Goal: Task Accomplishment & Management: Manage account settings

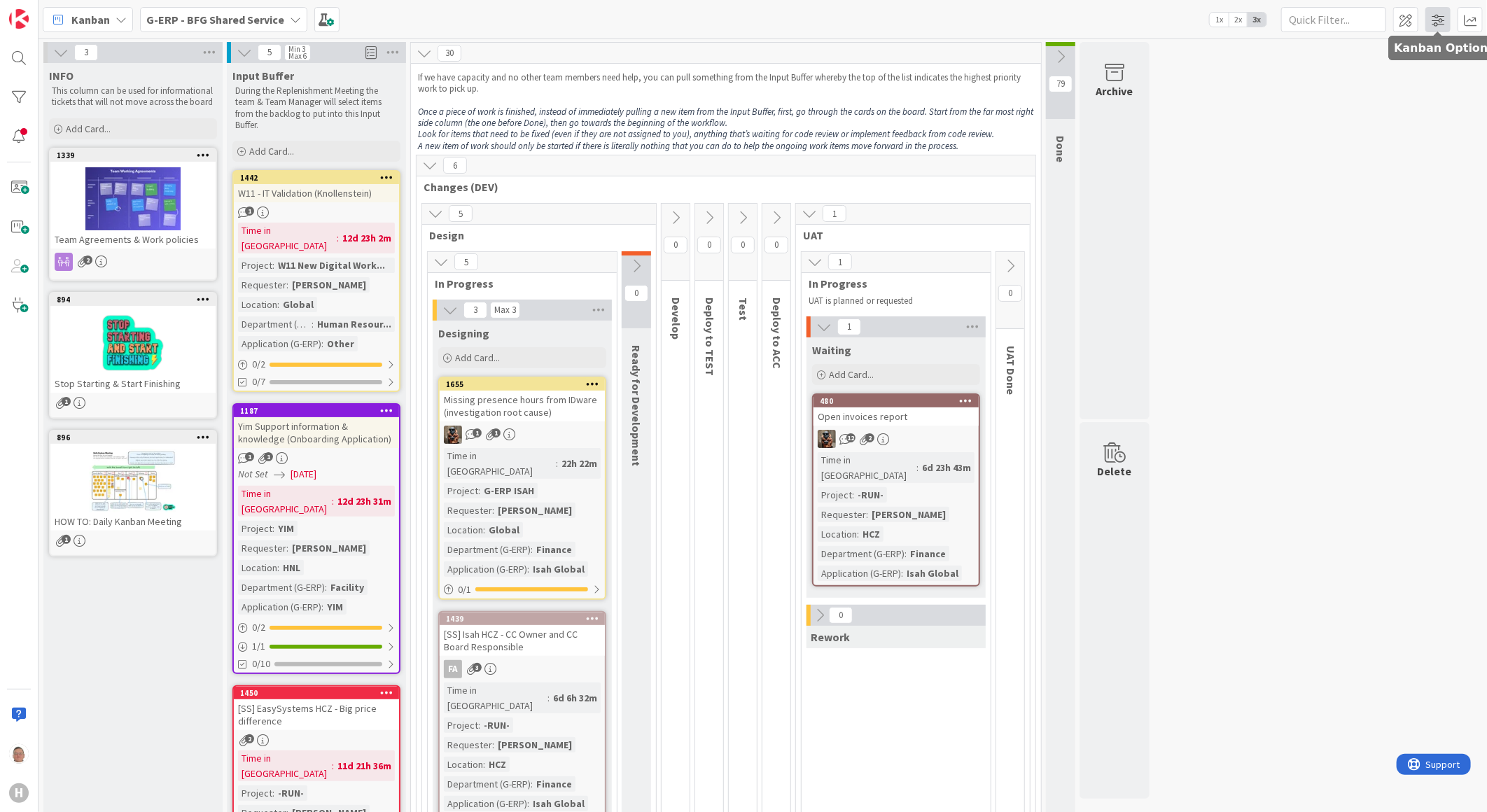
click at [1440, 21] on span at bounding box center [1438, 20] width 25 height 25
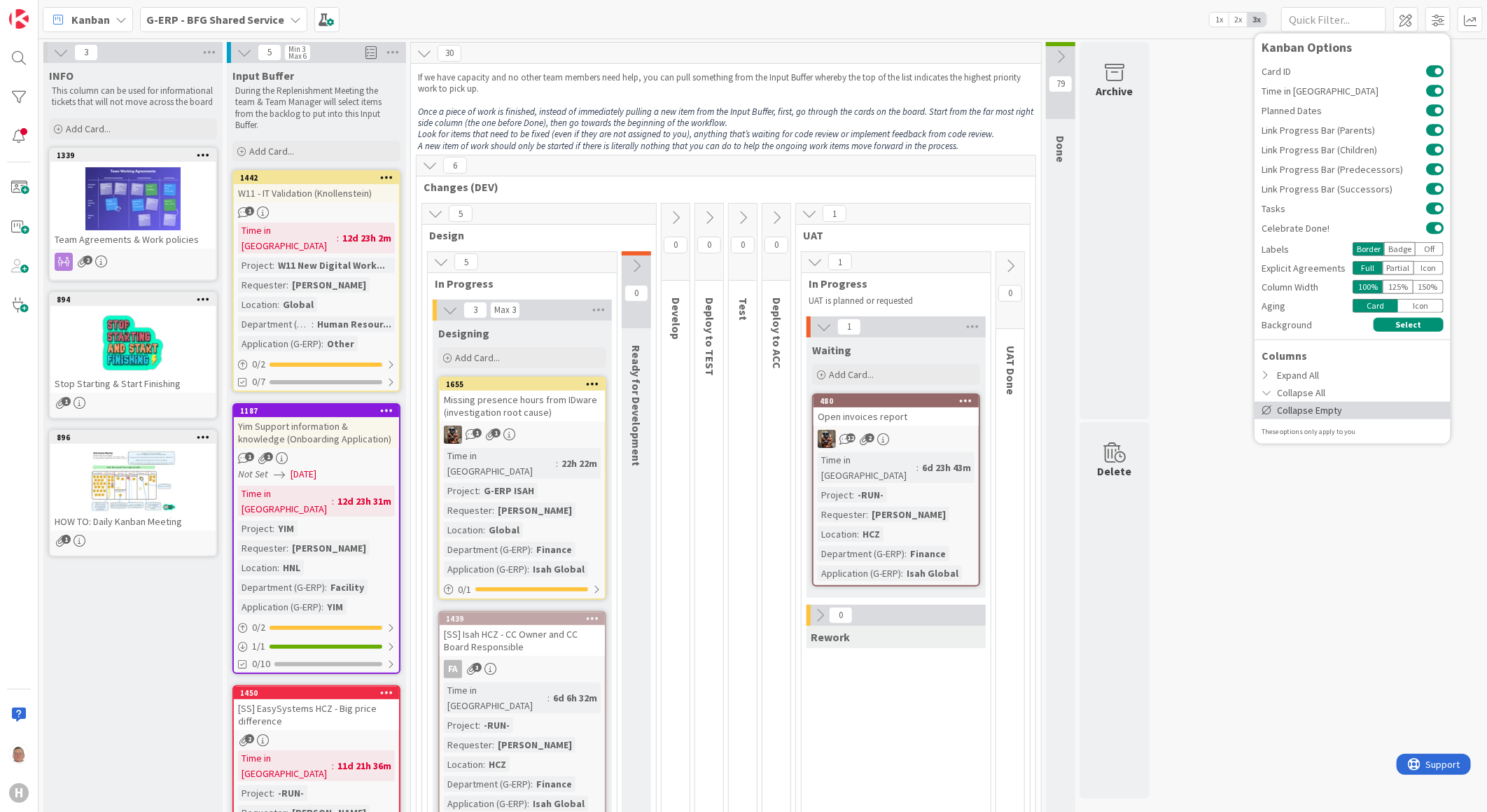
click at [1305, 411] on div "Collapse Empty" at bounding box center [1353, 410] width 196 height 18
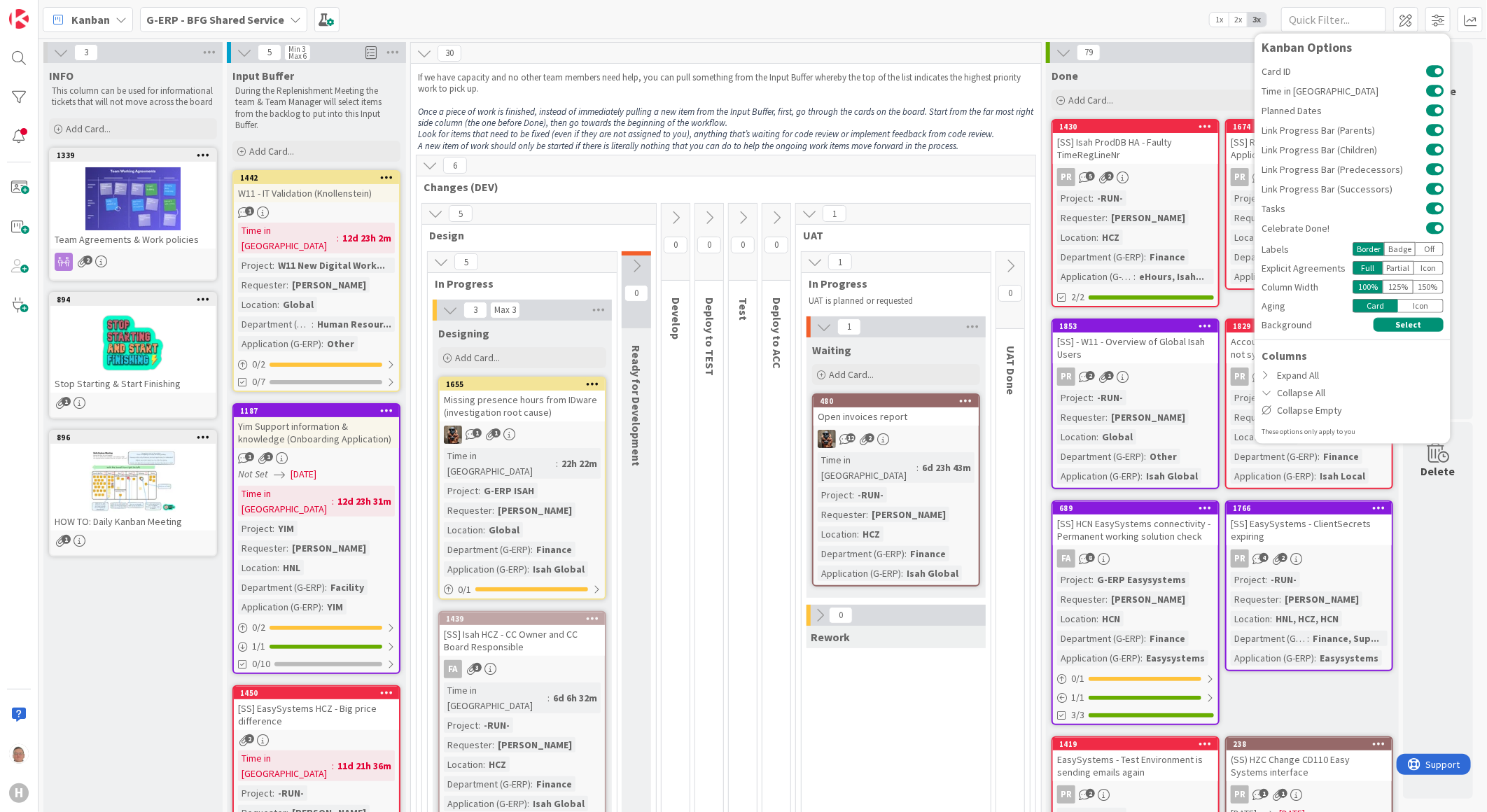
click at [1061, 47] on icon at bounding box center [1064, 52] width 15 height 15
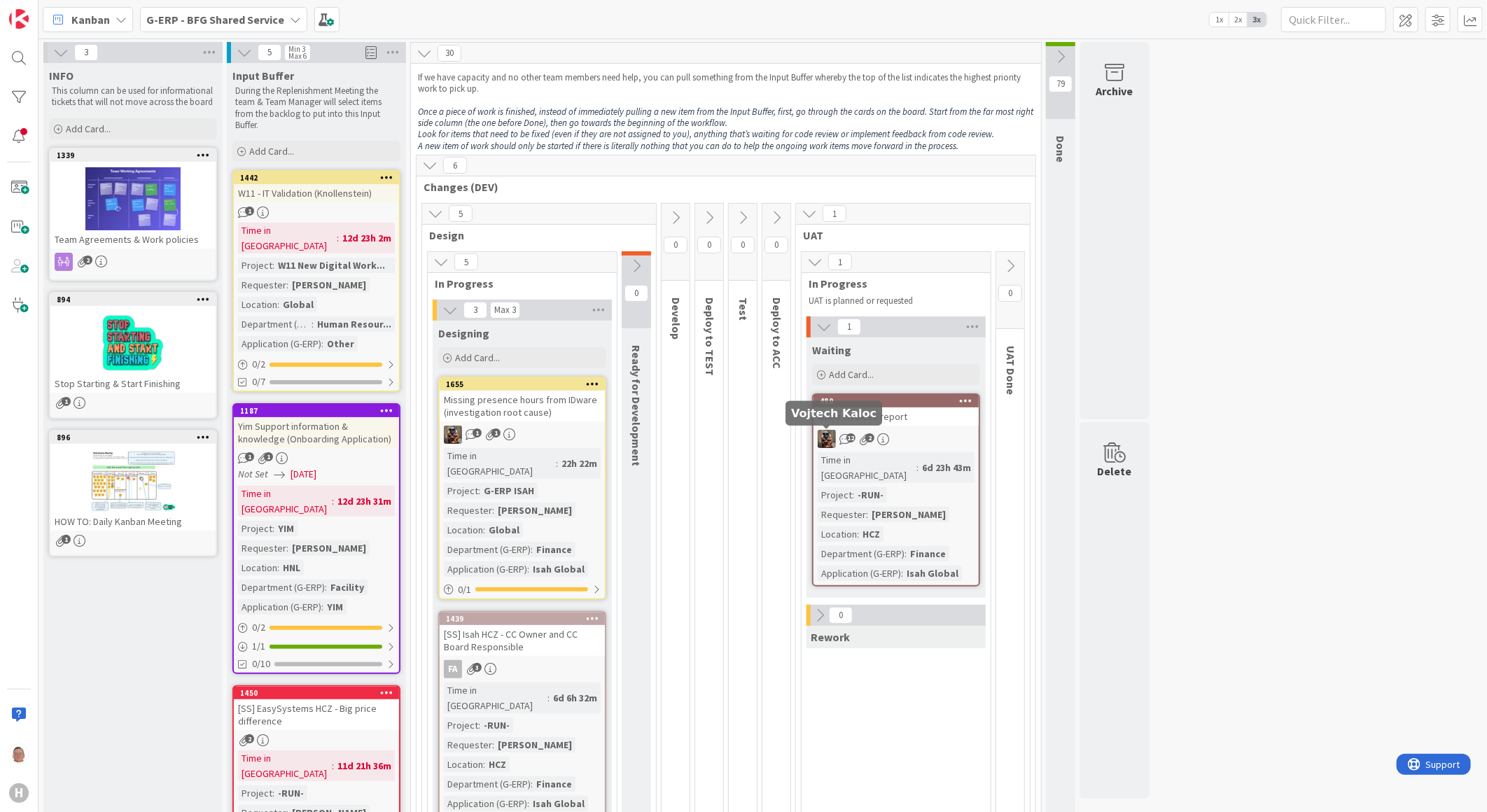
click at [827, 437] on img at bounding box center [826, 439] width 18 height 18
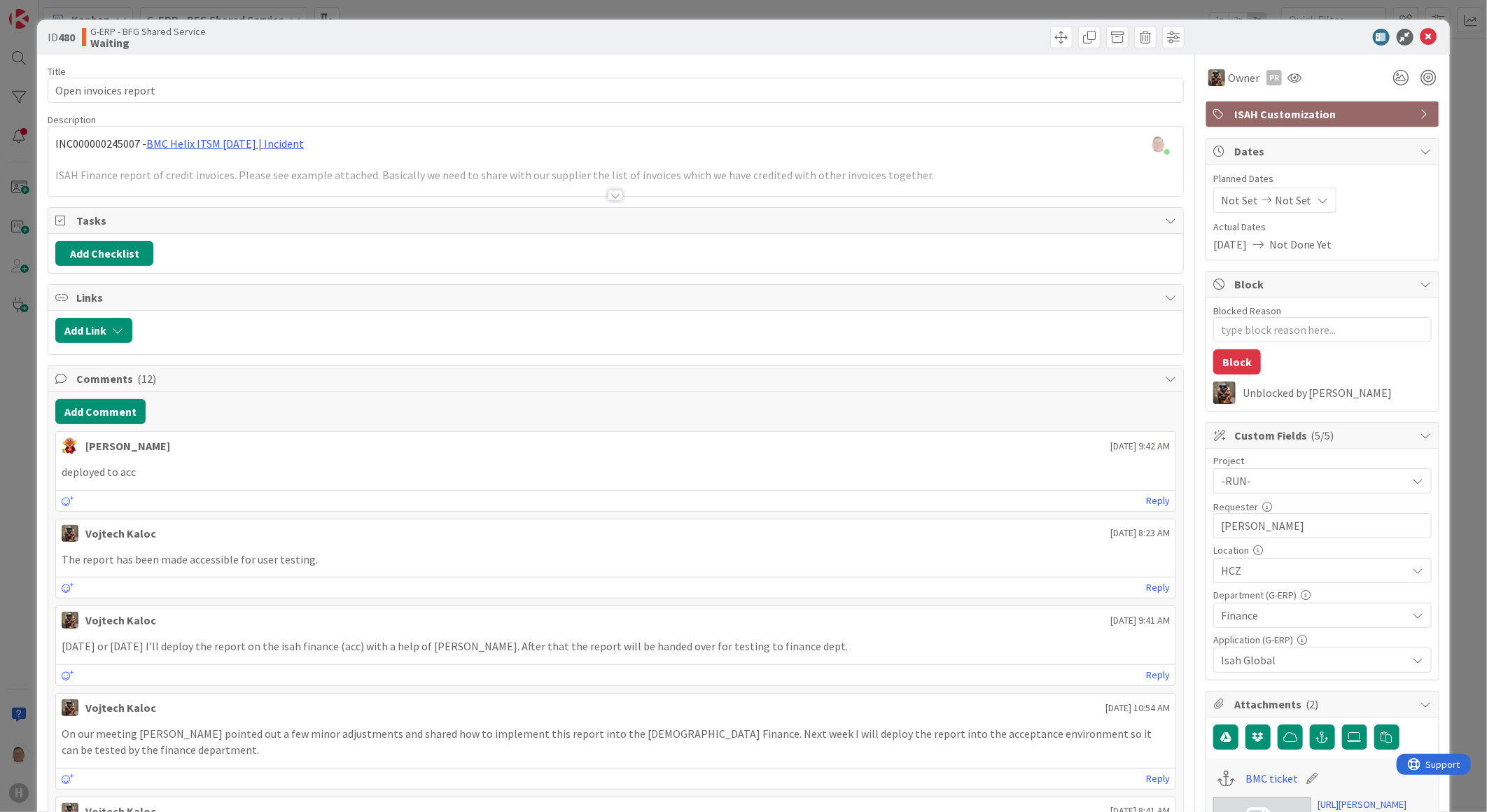
click at [608, 191] on div at bounding box center [615, 195] width 15 height 11
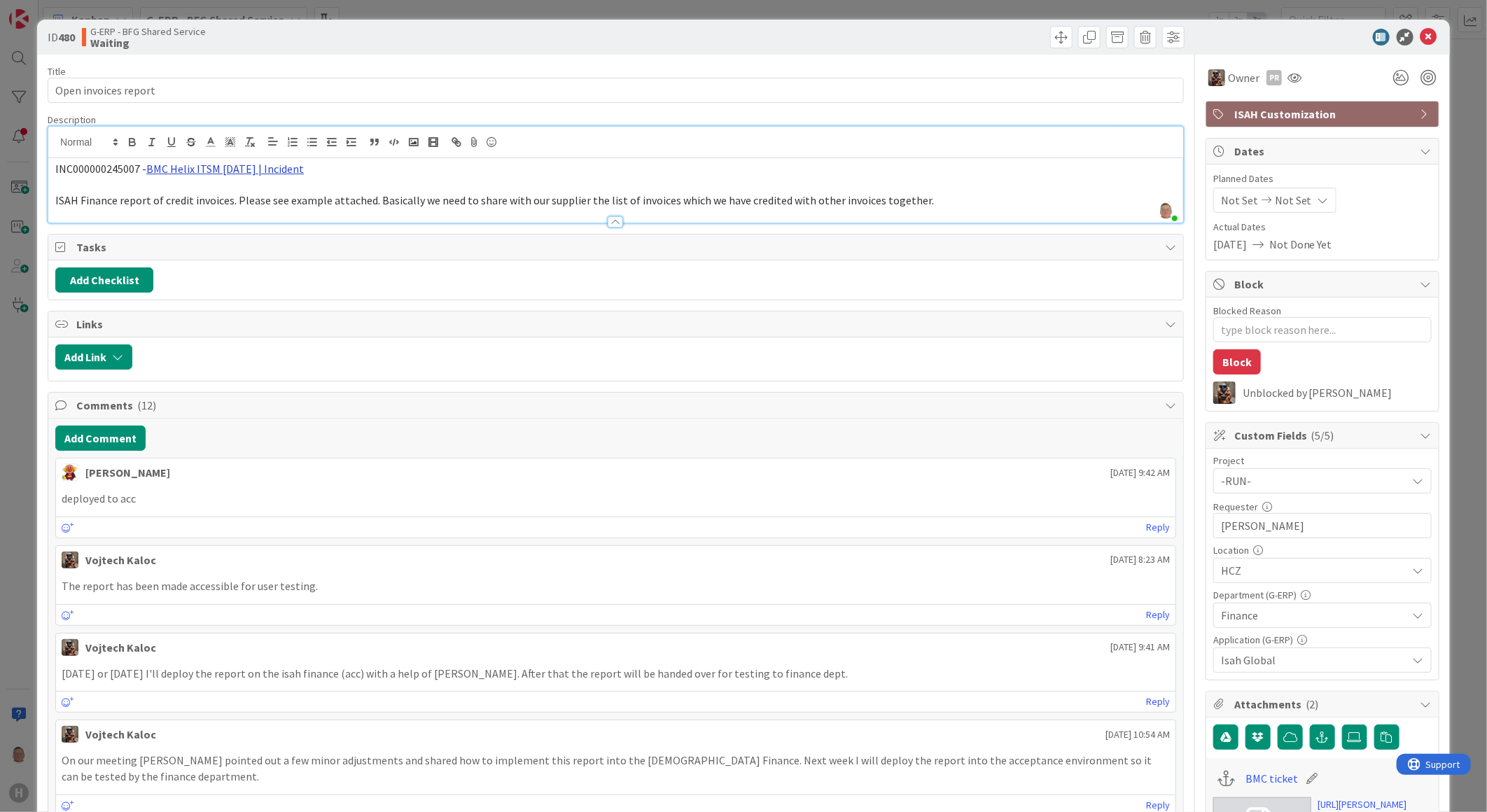
click at [225, 163] on link "BMC Helix ITSM [DATE] | Incident" at bounding box center [225, 169] width 158 height 14
click at [206, 196] on link "[URL][PERSON_NAME][DOMAIN_NAME]" at bounding box center [210, 196] width 140 height 18
type textarea "x"
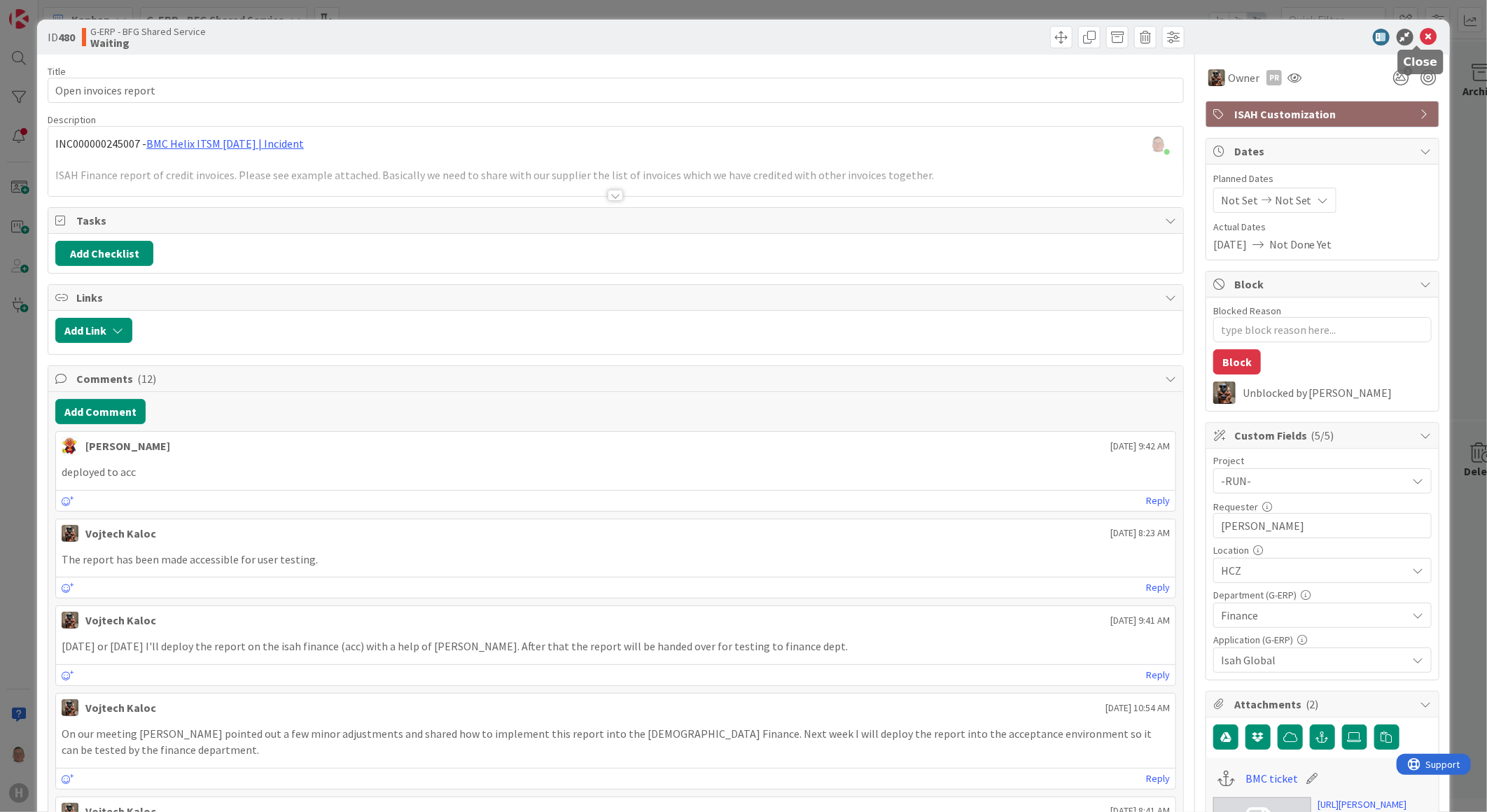
click at [1421, 34] on icon at bounding box center [1429, 37] width 17 height 17
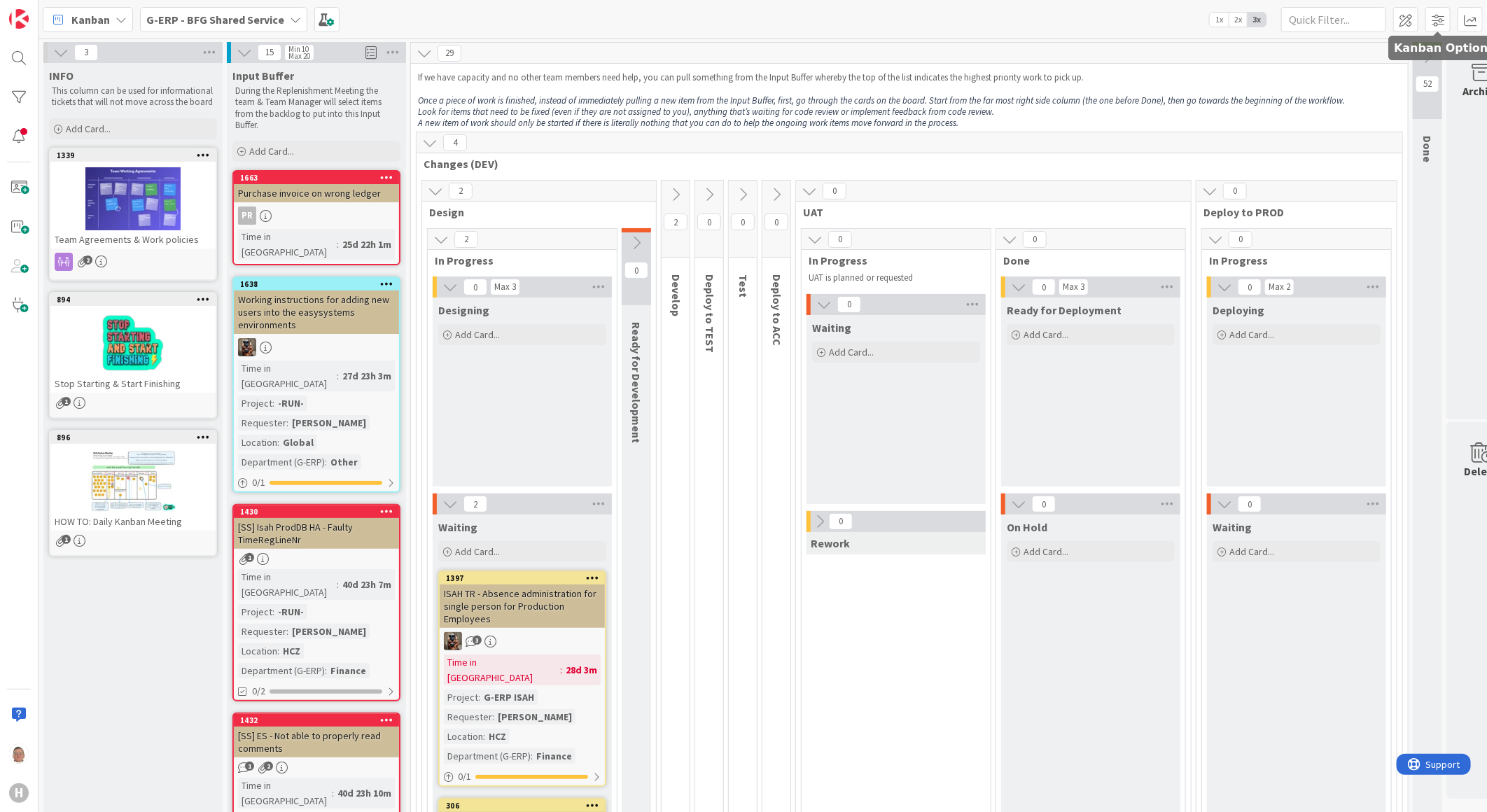
drag, startPoint x: 1438, startPoint y: 20, endPoint x: 1430, endPoint y: 46, distance: 27.2
click at [1438, 20] on span at bounding box center [1438, 20] width 25 height 25
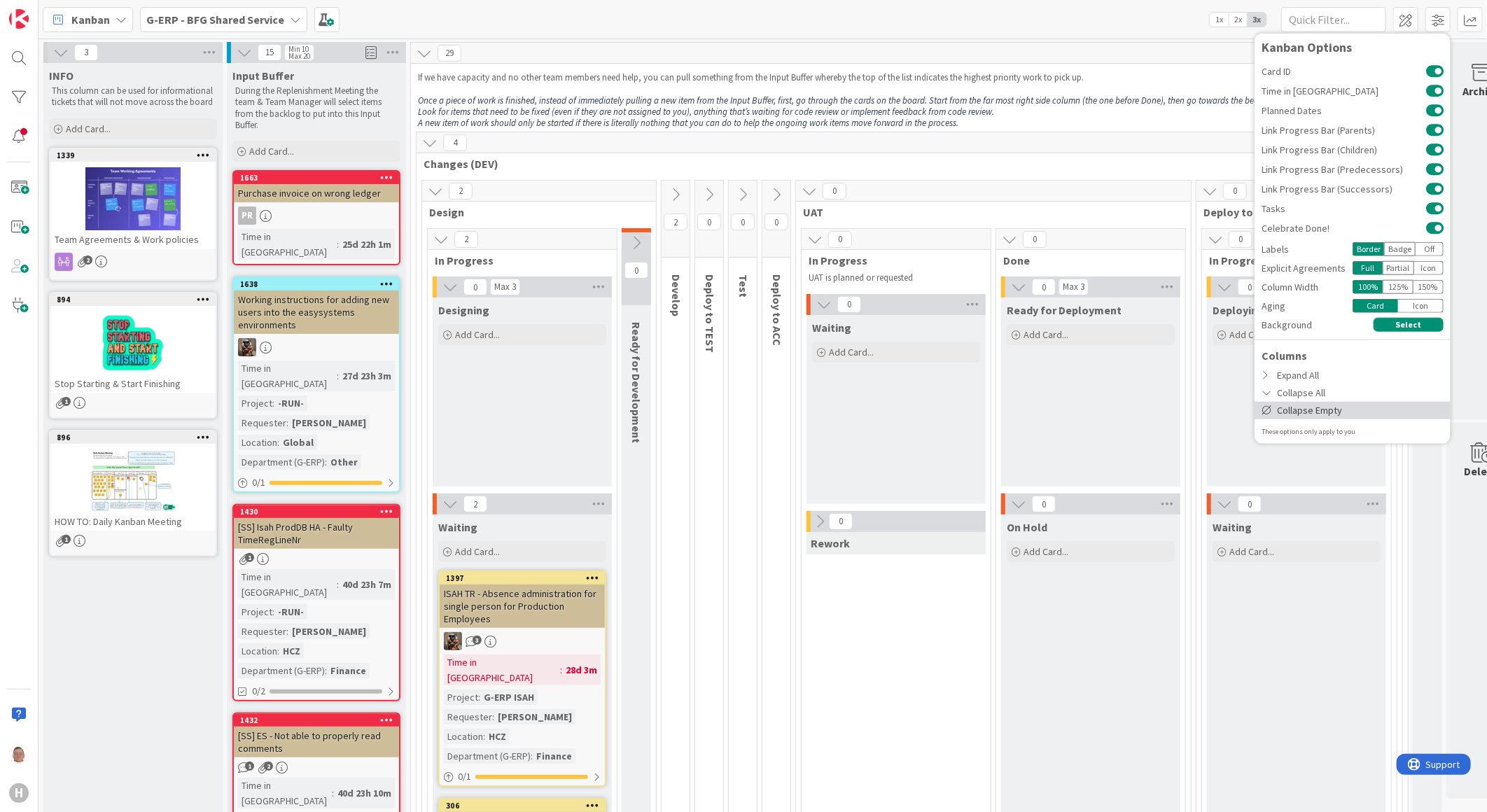
click at [1290, 408] on div "Collapse Empty" at bounding box center [1353, 410] width 196 height 18
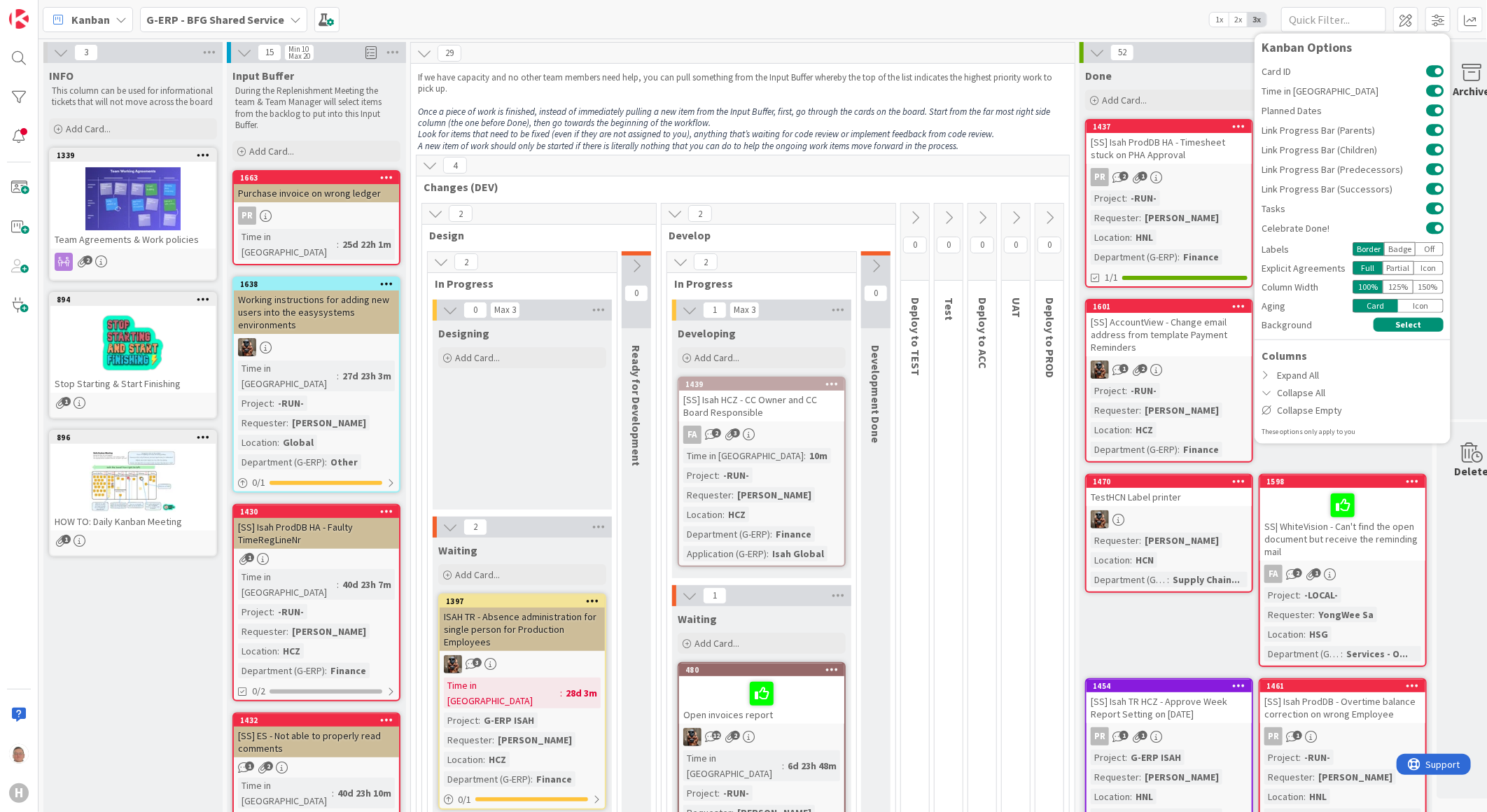
click at [1100, 50] on icon at bounding box center [1097, 52] width 15 height 15
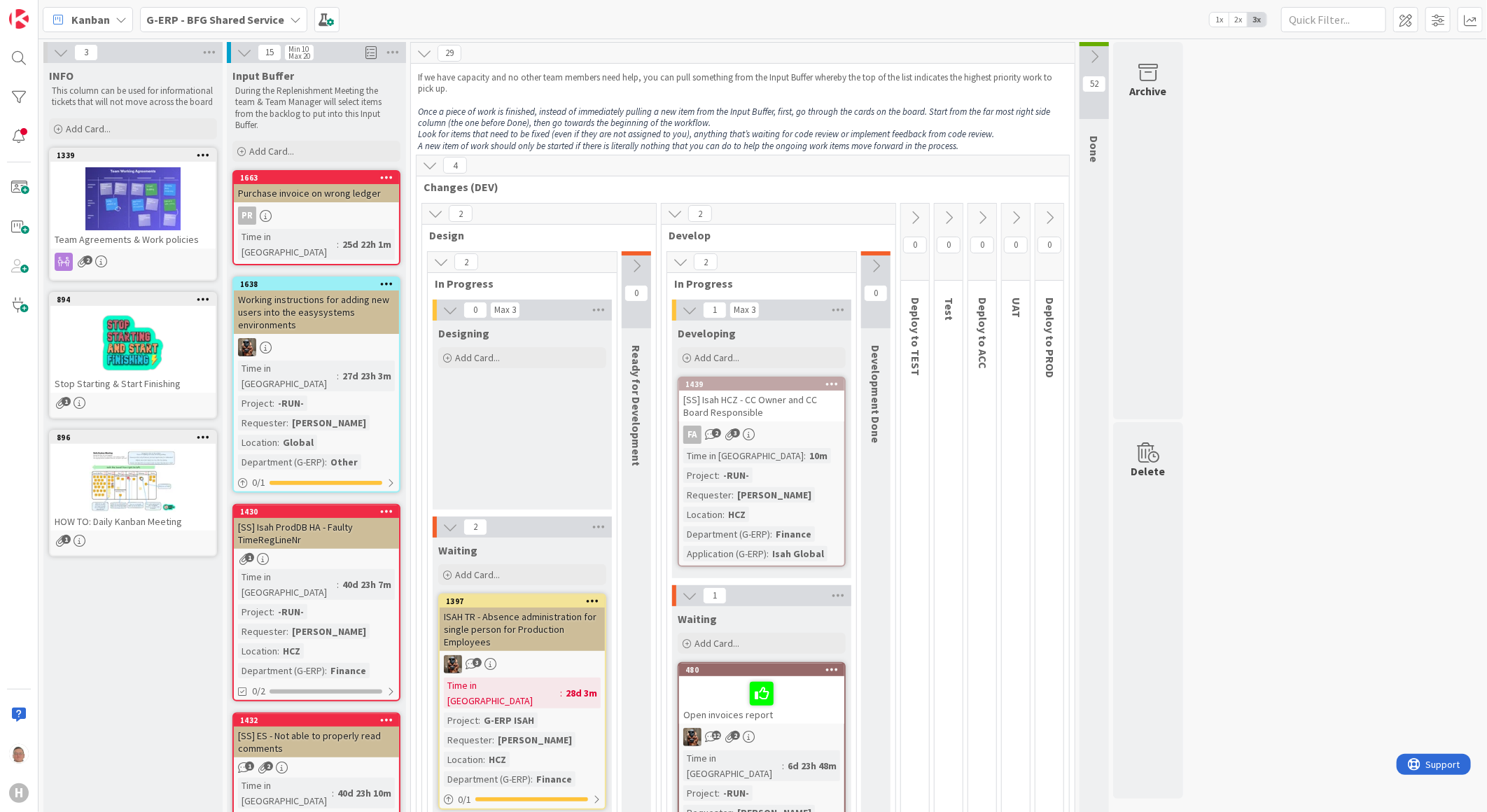
click at [764, 392] on div "[SS] Isah HCZ - CC Owner and CC Board Responsible" at bounding box center [762, 406] width 165 height 31
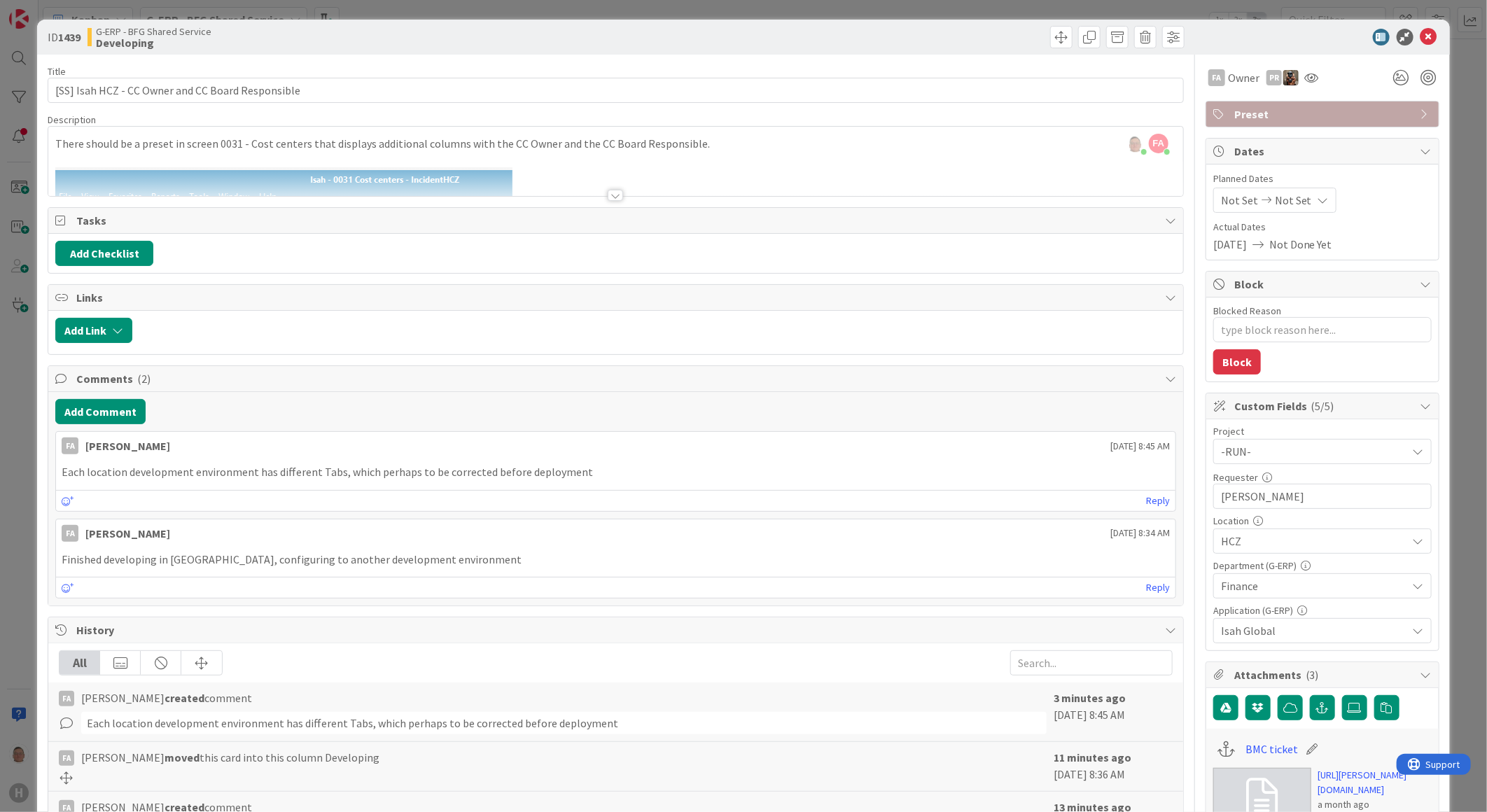
click at [614, 191] on div at bounding box center [615, 195] width 15 height 11
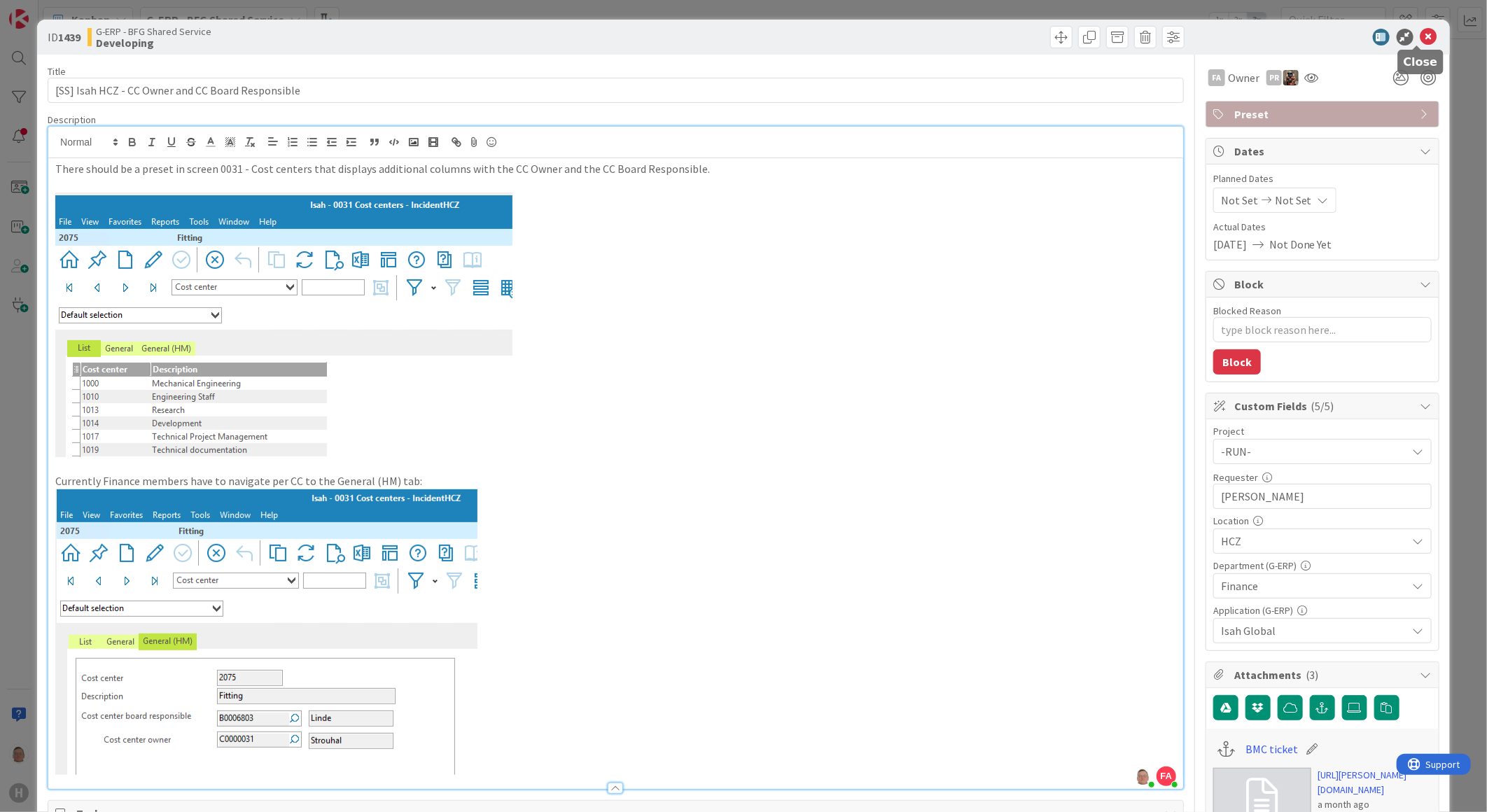
click at [1423, 36] on icon at bounding box center [1429, 37] width 17 height 17
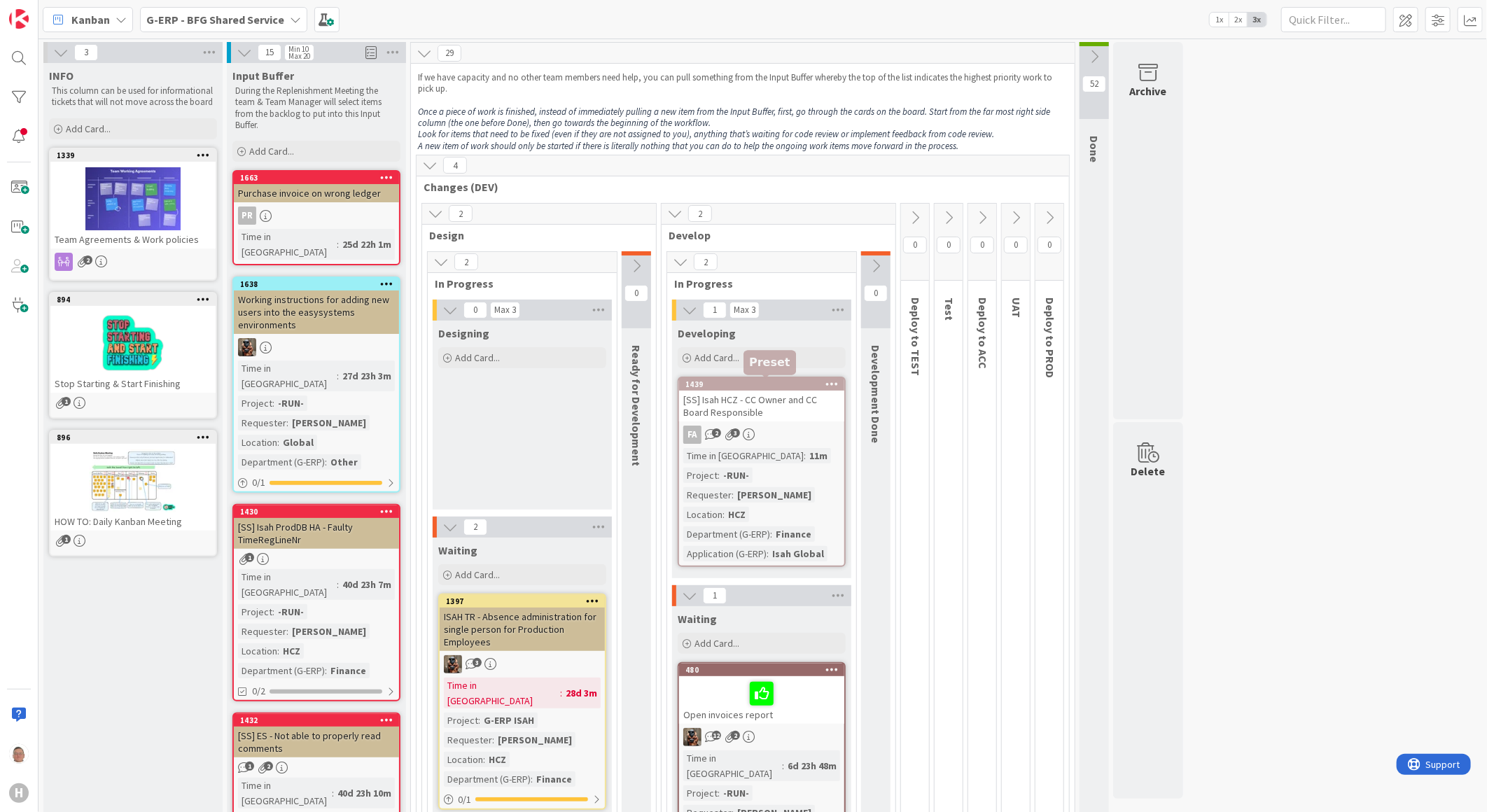
click at [768, 382] on div "1439" at bounding box center [765, 384] width 159 height 10
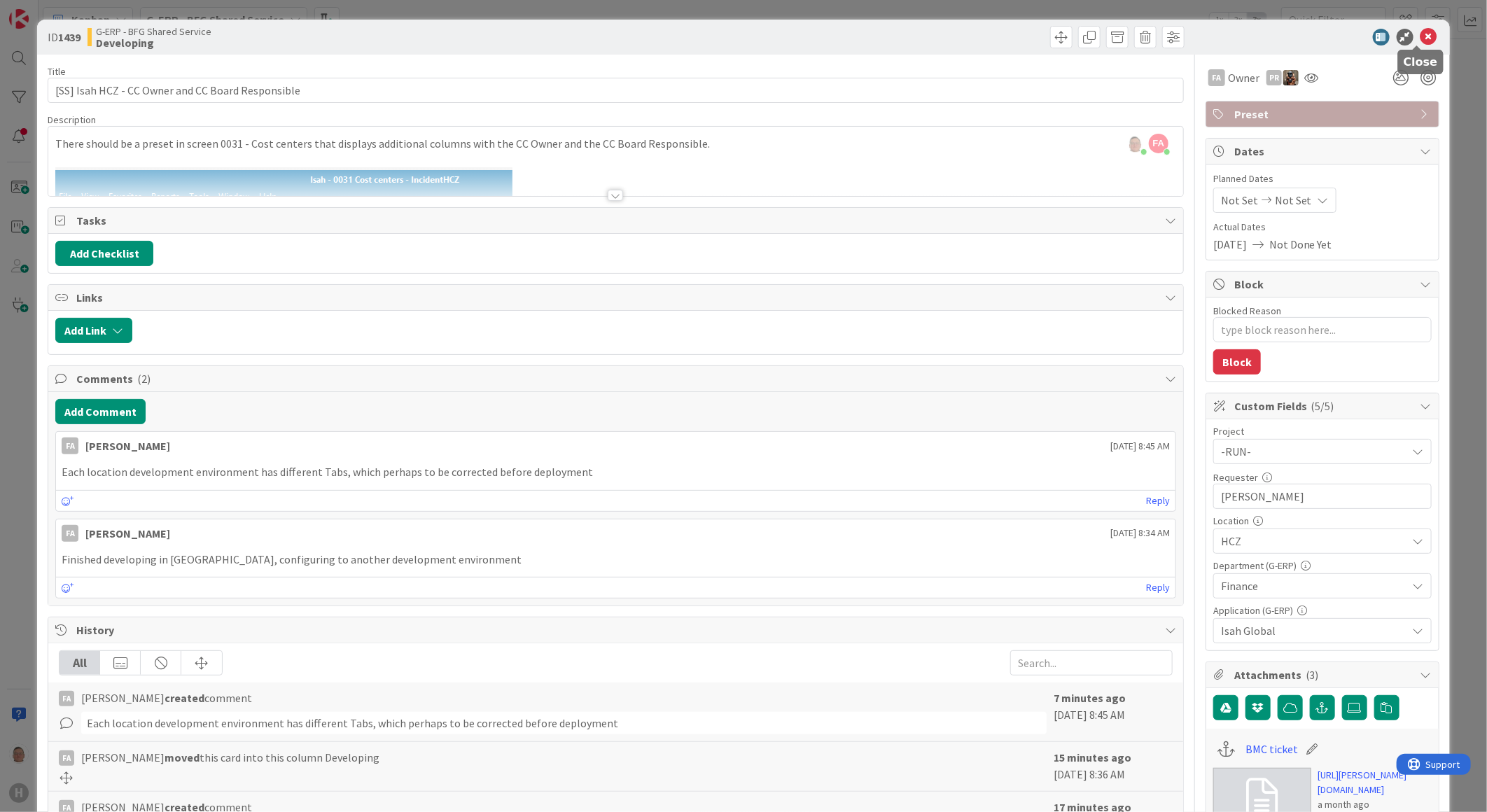
drag, startPoint x: 1415, startPoint y: 35, endPoint x: 924, endPoint y: 717, distance: 840.4
click at [1421, 35] on icon at bounding box center [1429, 37] width 17 height 17
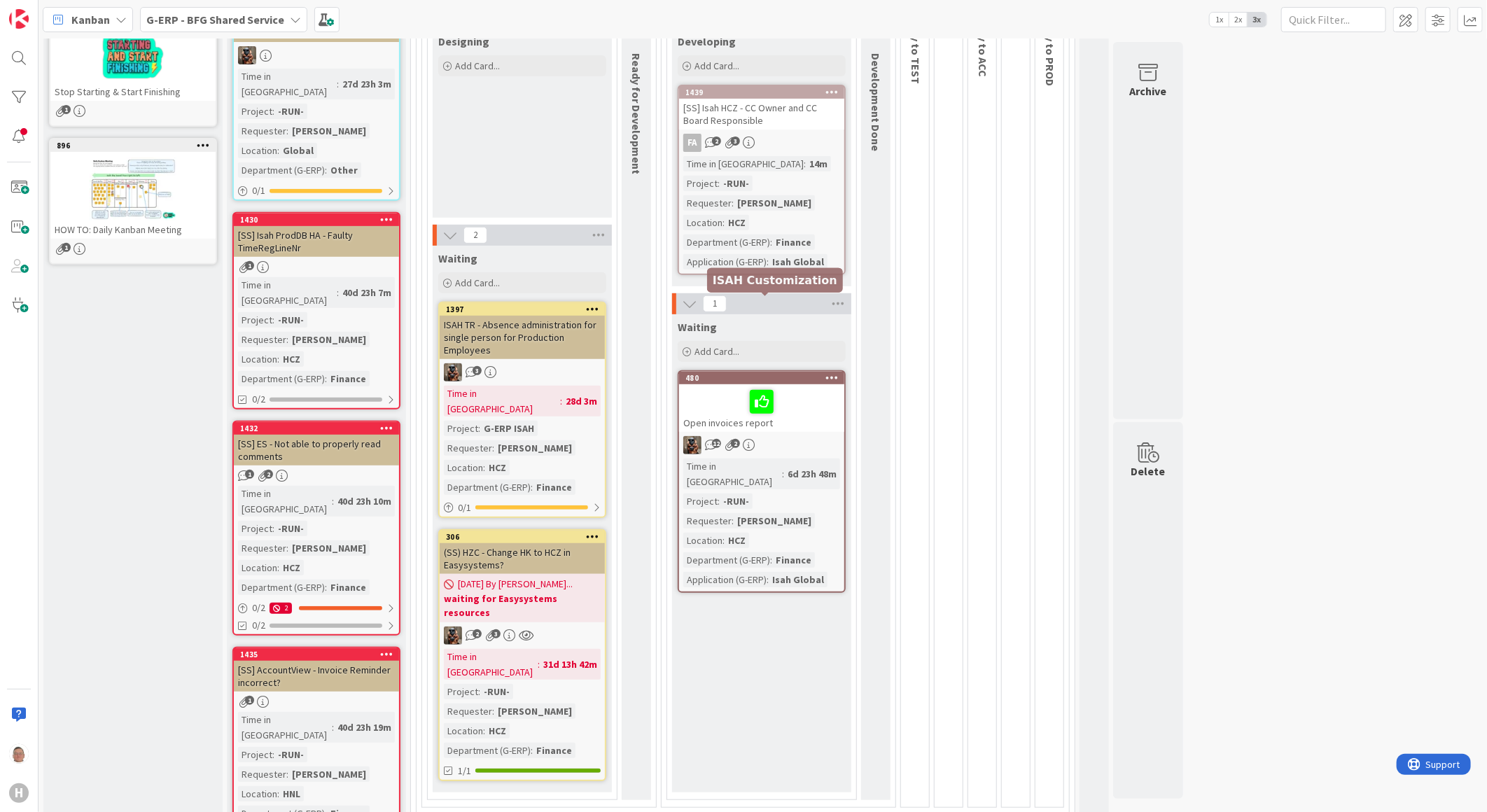
scroll to position [389, 0]
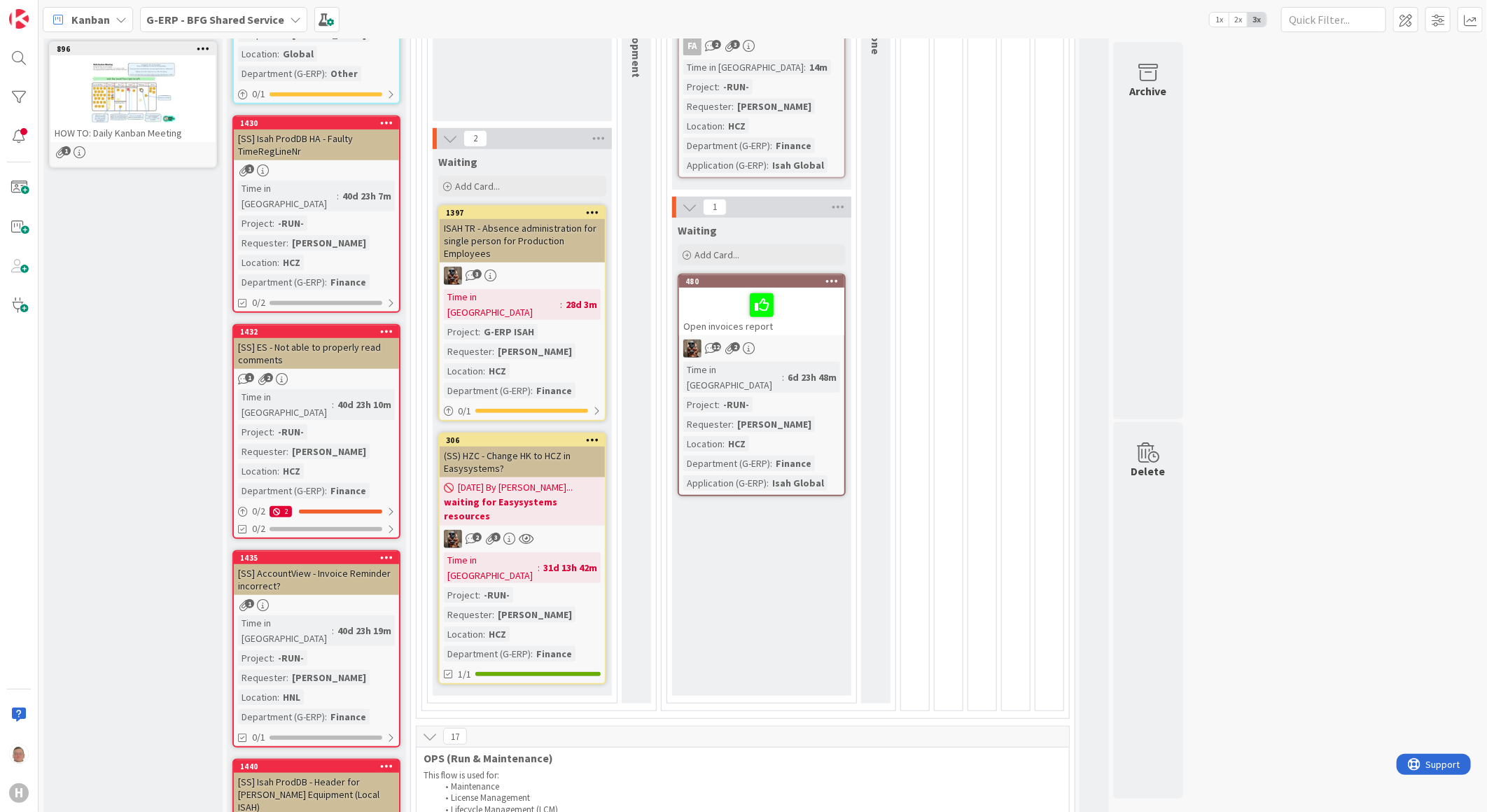
click at [719, 299] on div at bounding box center [762, 306] width 157 height 29
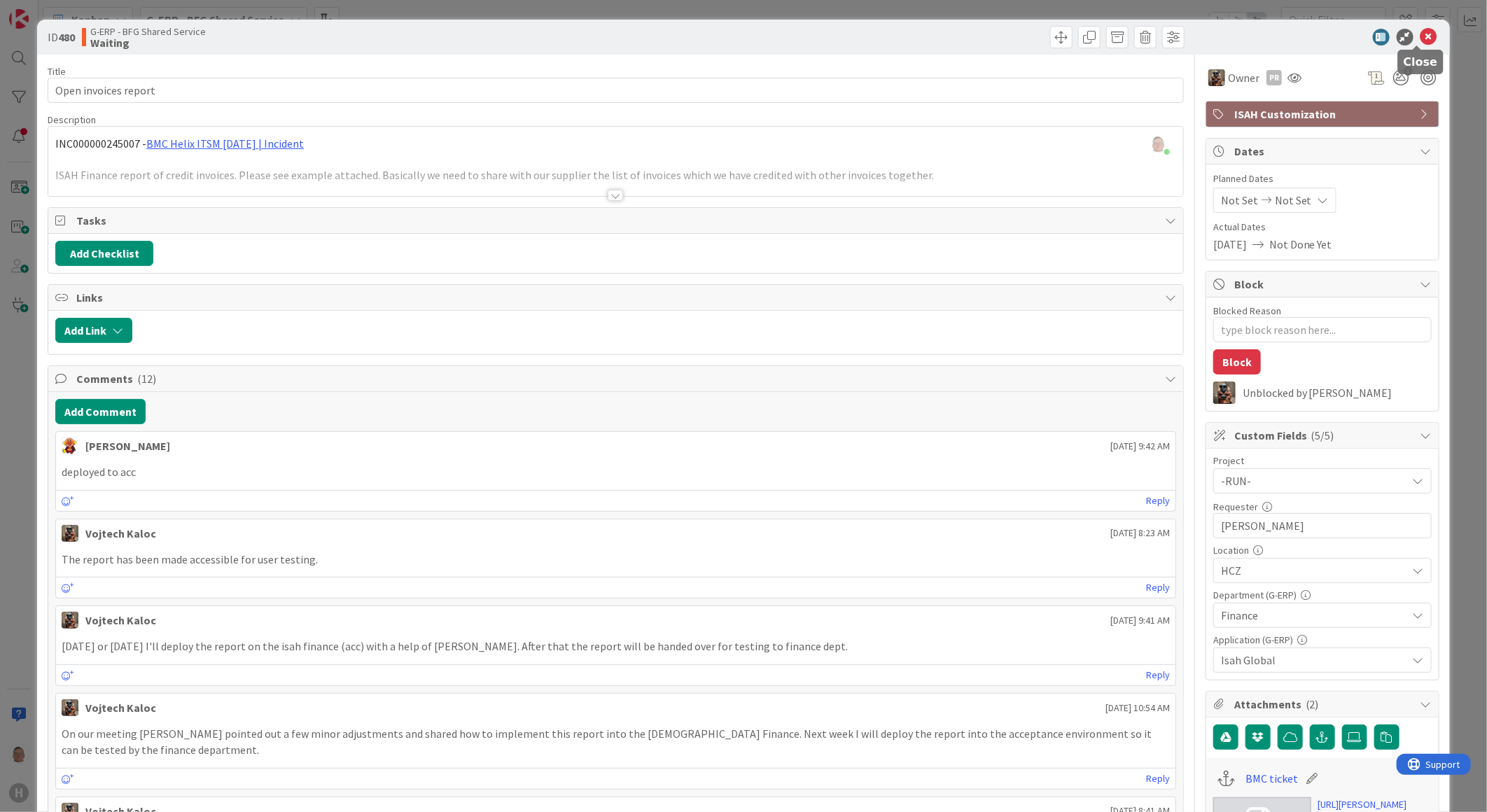
click at [1421, 37] on icon at bounding box center [1429, 37] width 17 height 17
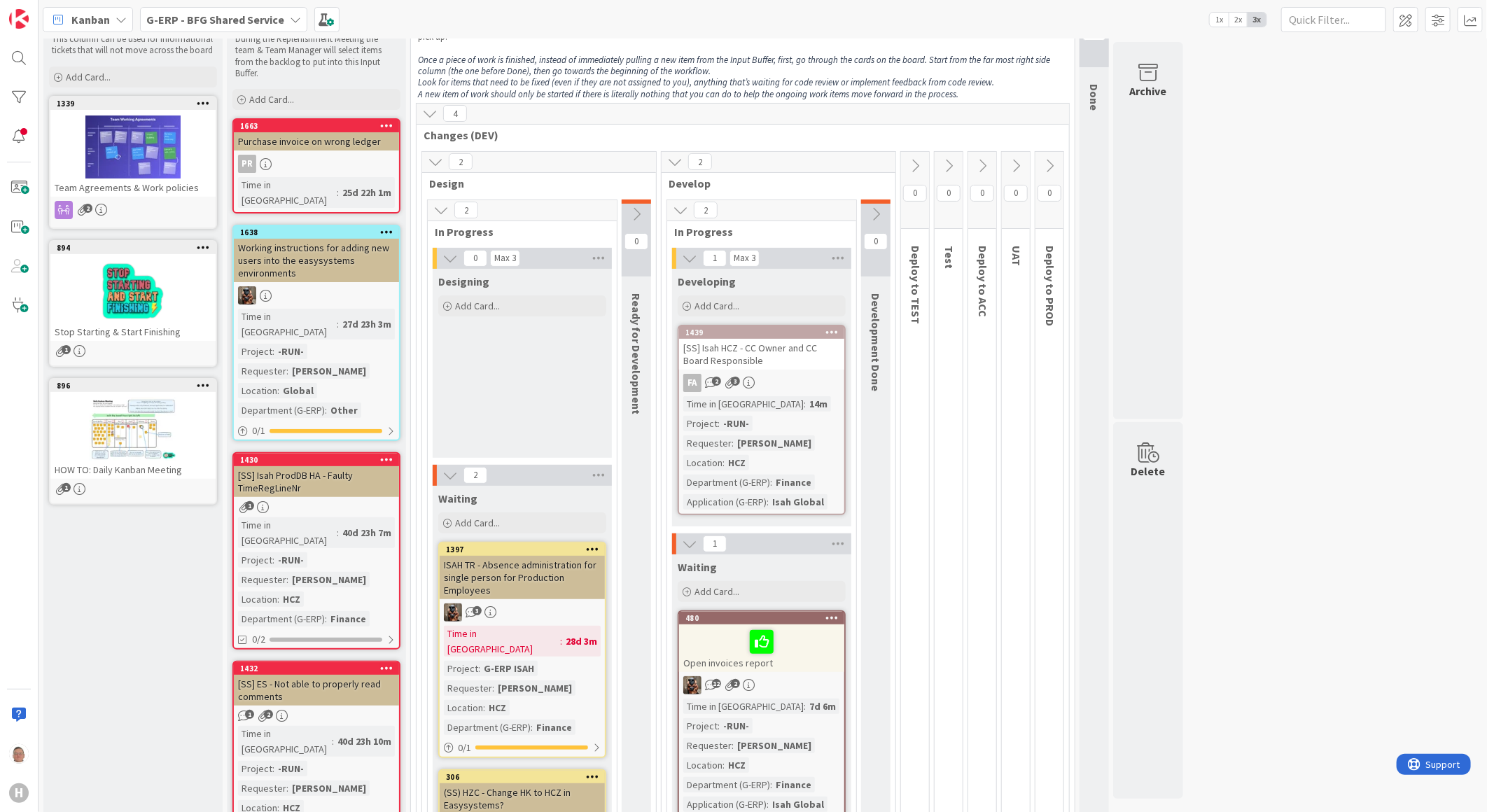
scroll to position [389, 0]
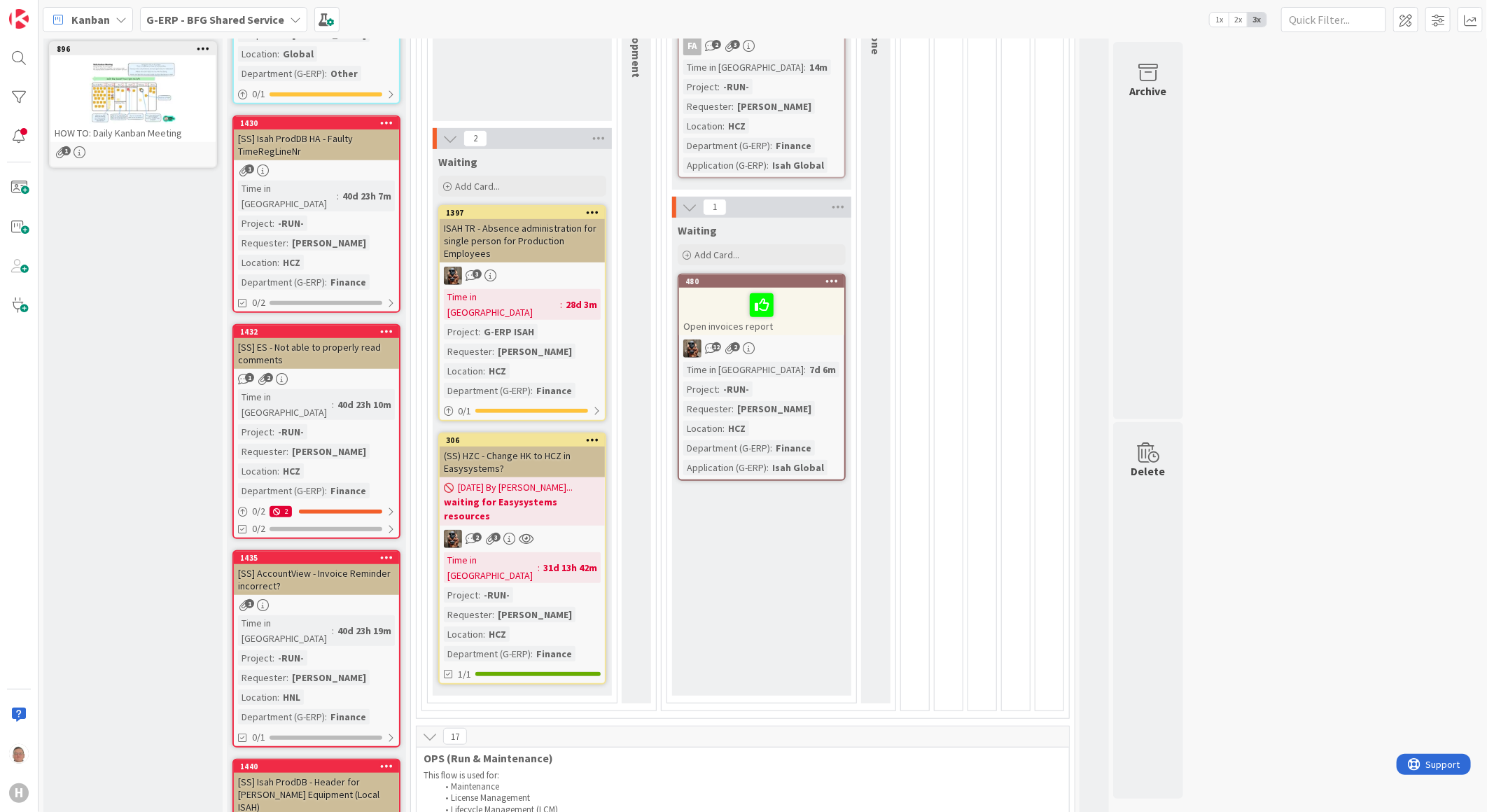
click at [569, 247] on div "ISAH TR - Absence administration for single person for Production Employees" at bounding box center [522, 241] width 165 height 43
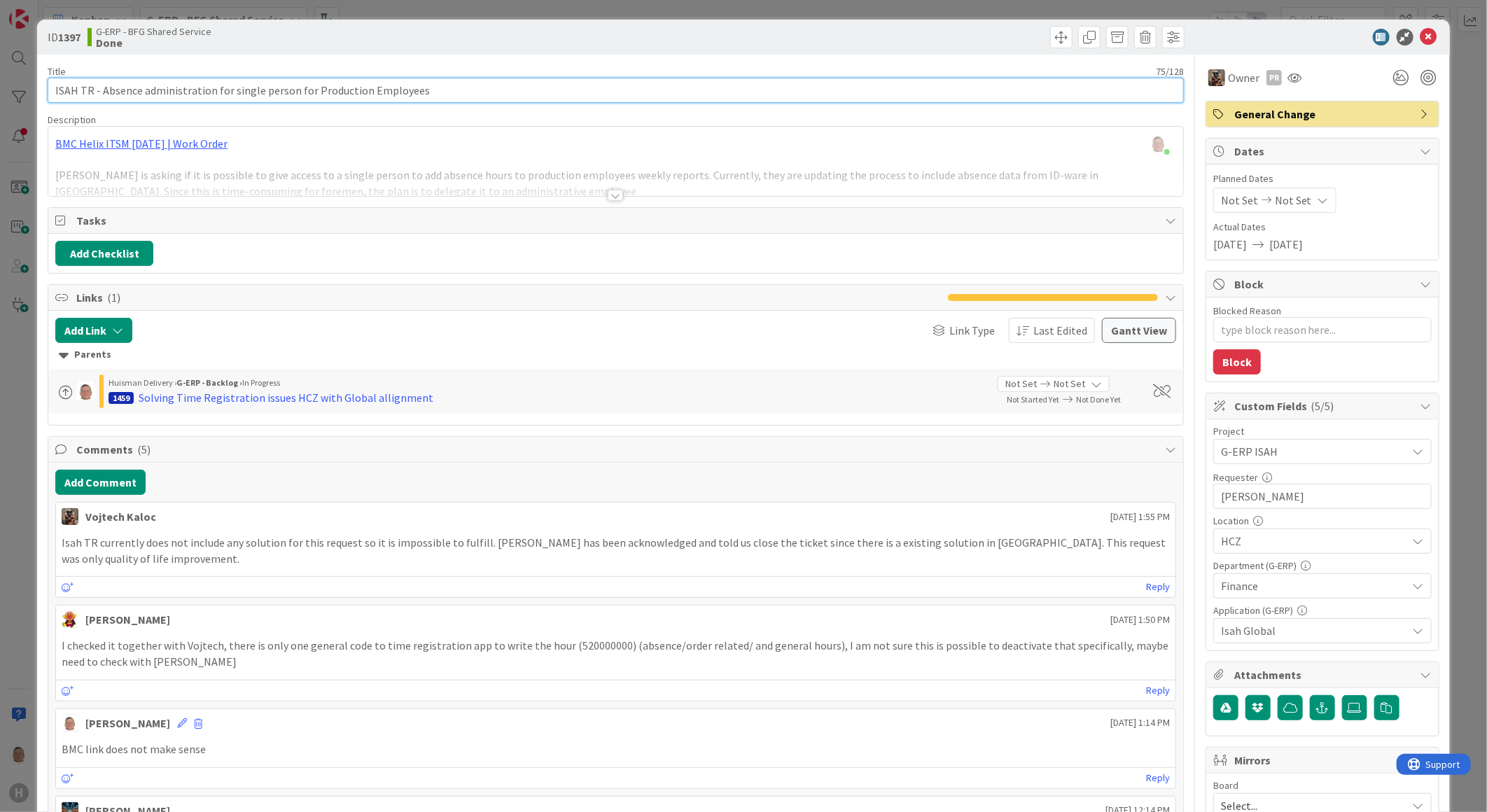
click at [452, 90] on input "ISAH TR - Absence administration for single person for Production Employees" at bounding box center [616, 91] width 1136 height 25
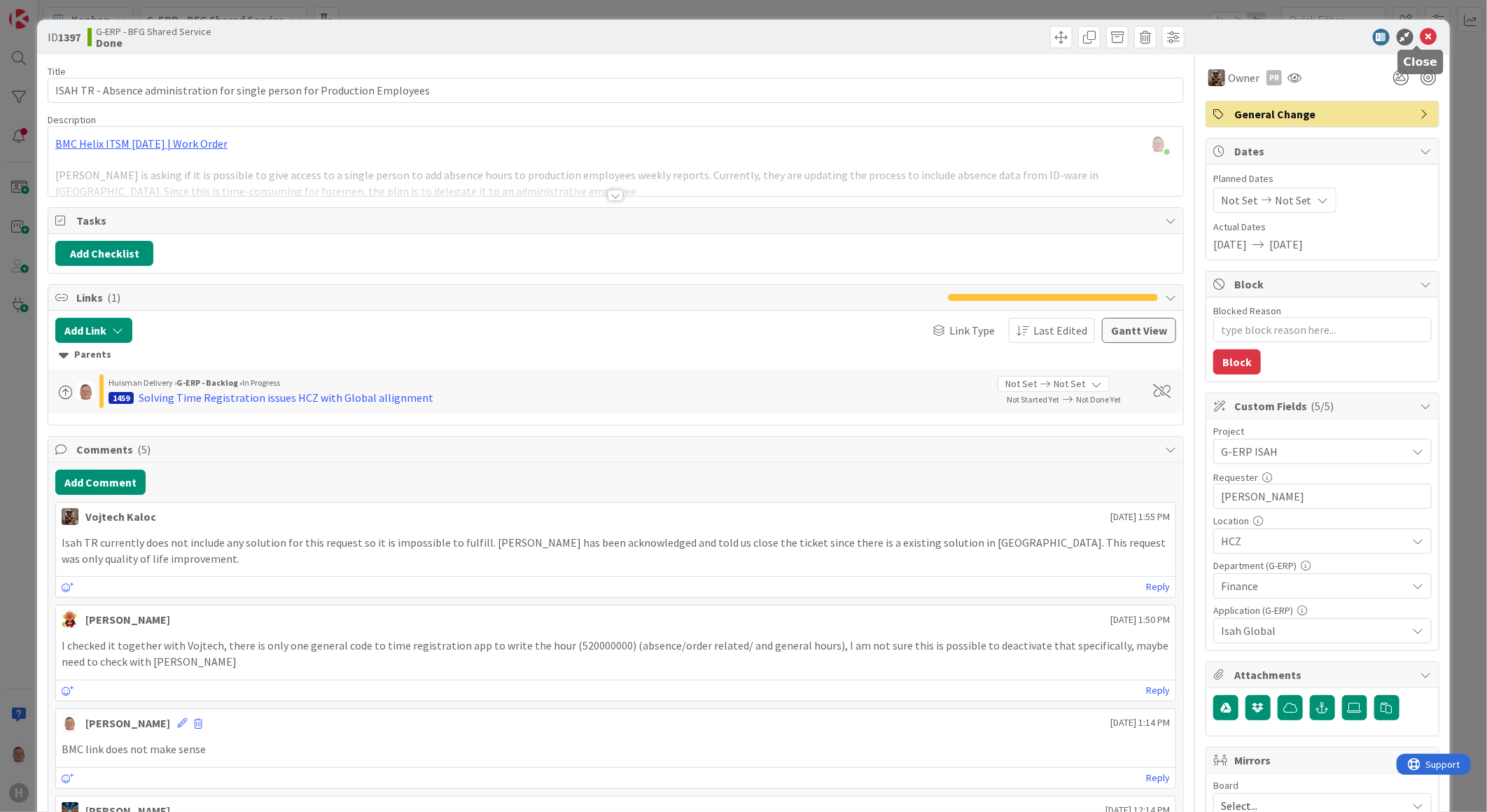
click at [1421, 35] on icon at bounding box center [1429, 37] width 17 height 17
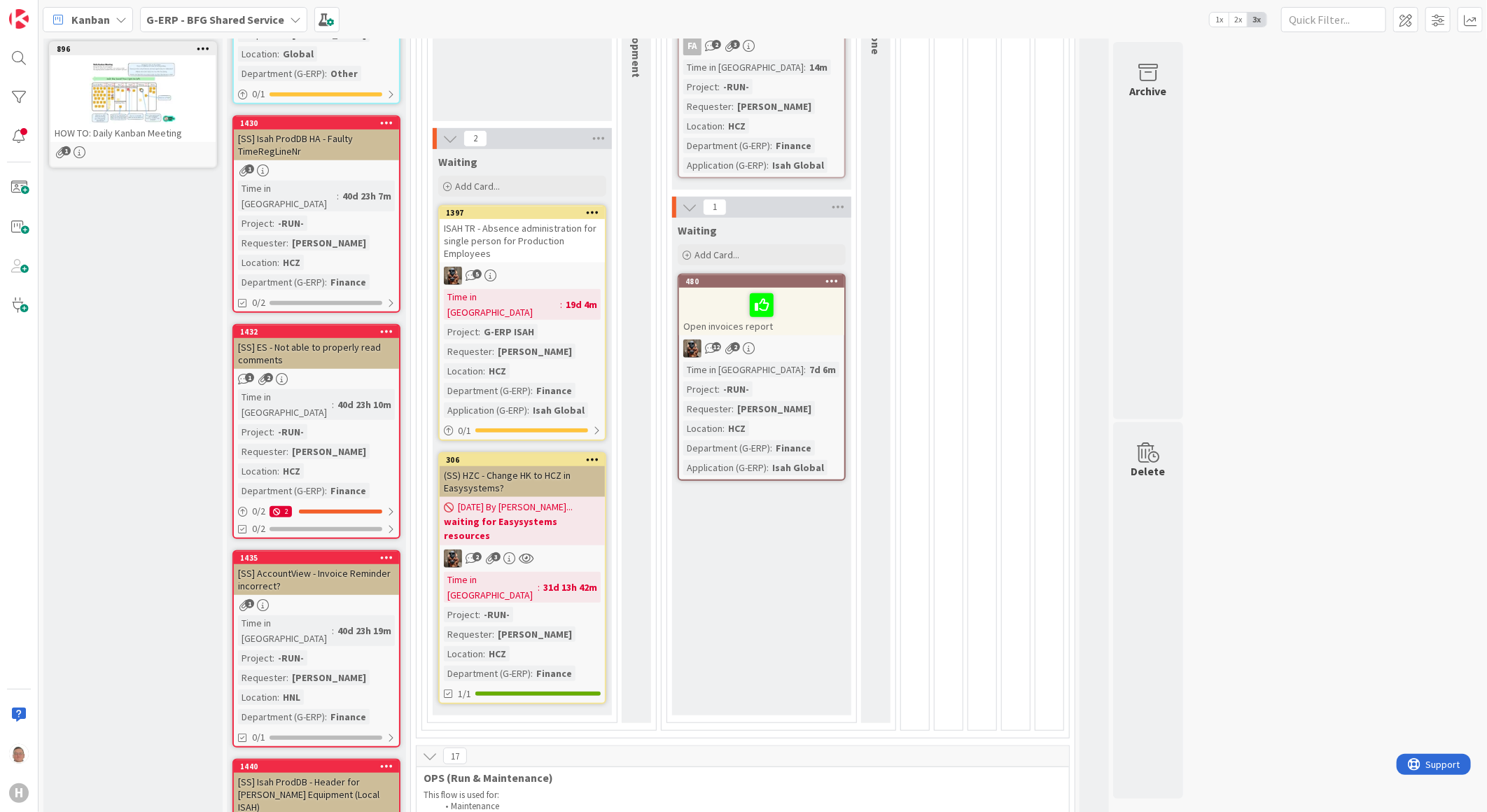
click at [591, 213] on icon at bounding box center [593, 211] width 13 height 10
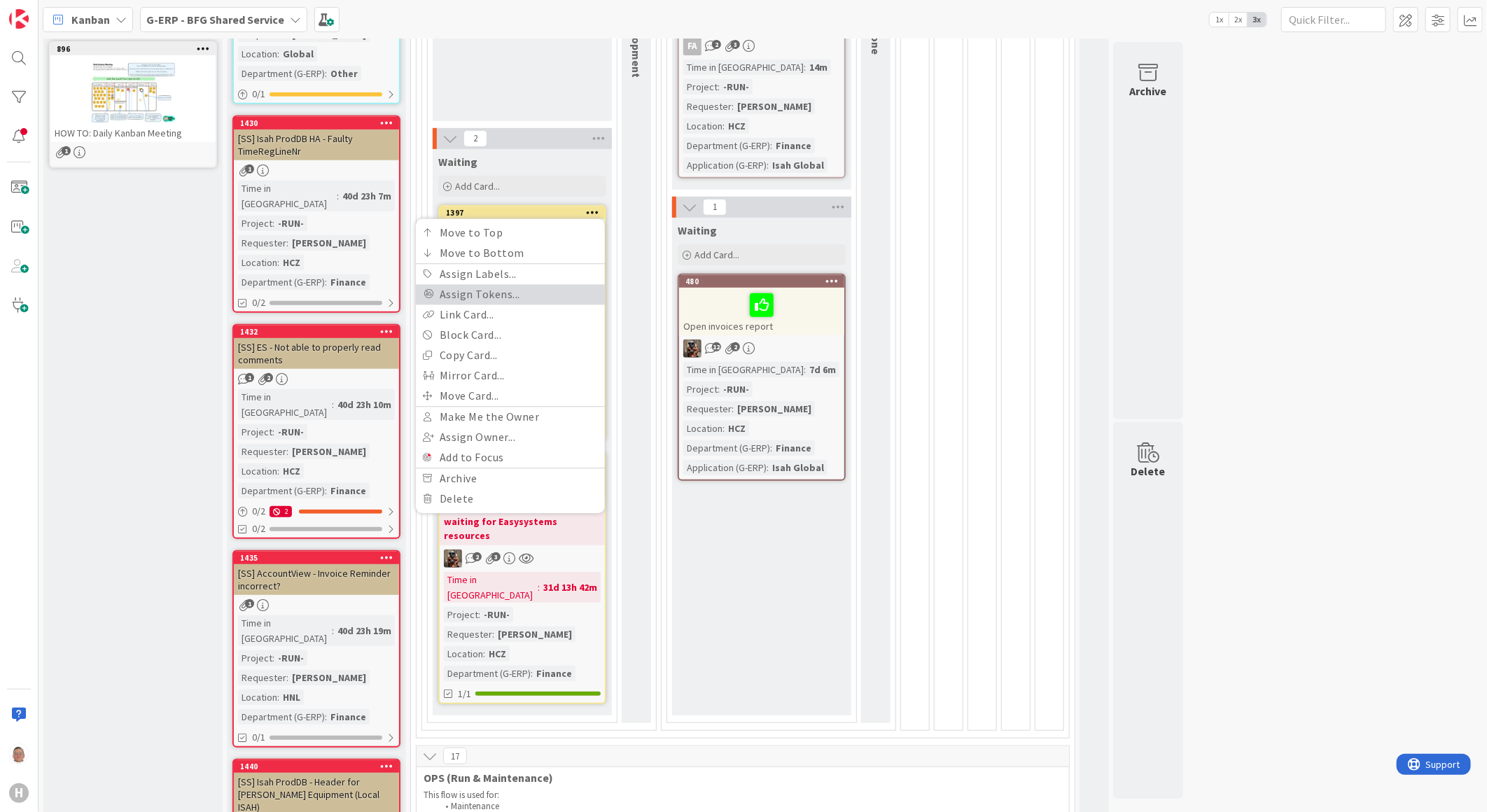
click at [518, 300] on link "Assign Tokens..." at bounding box center [510, 294] width 189 height 21
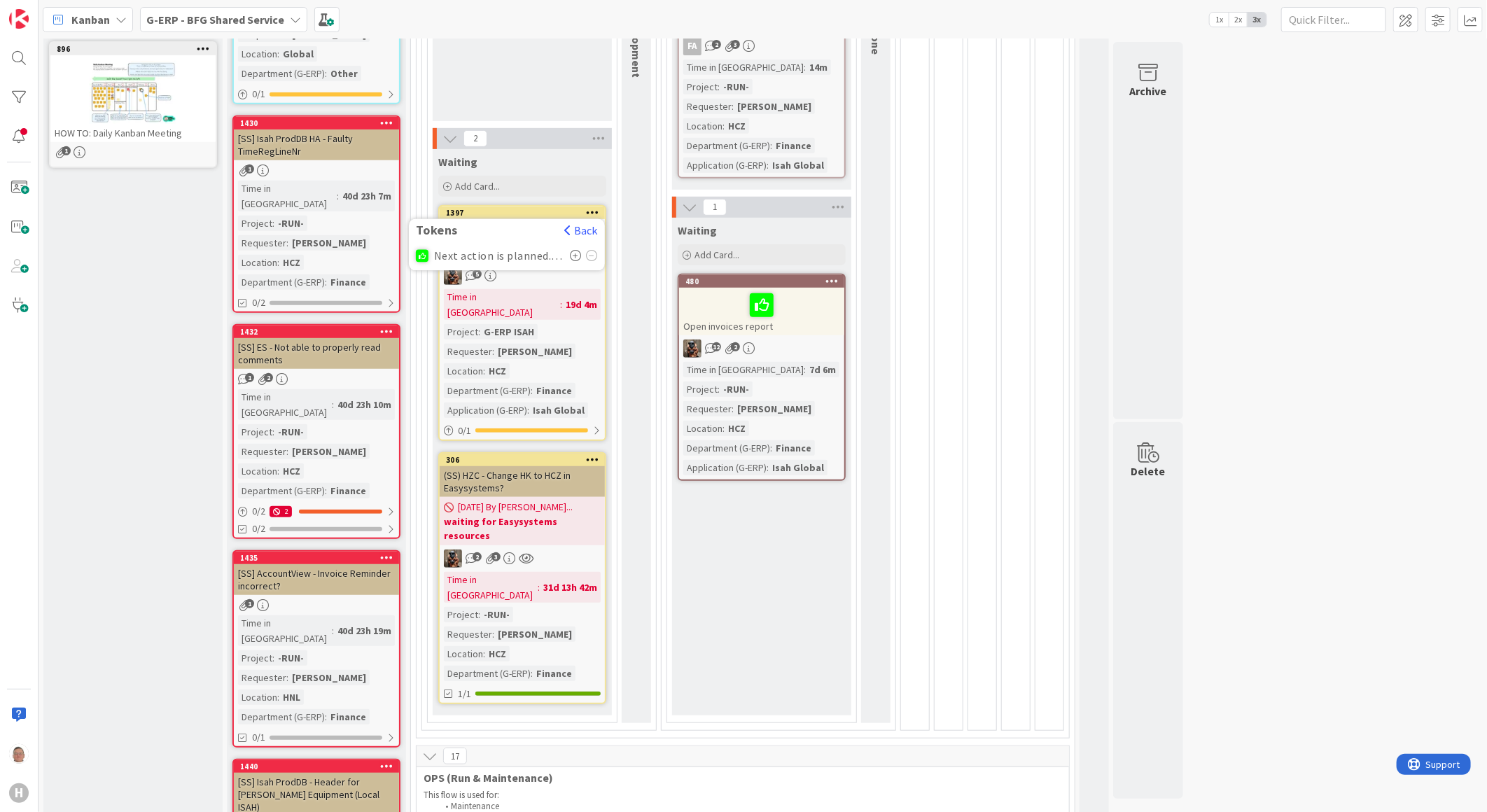
click at [575, 253] on icon at bounding box center [576, 255] width 12 height 11
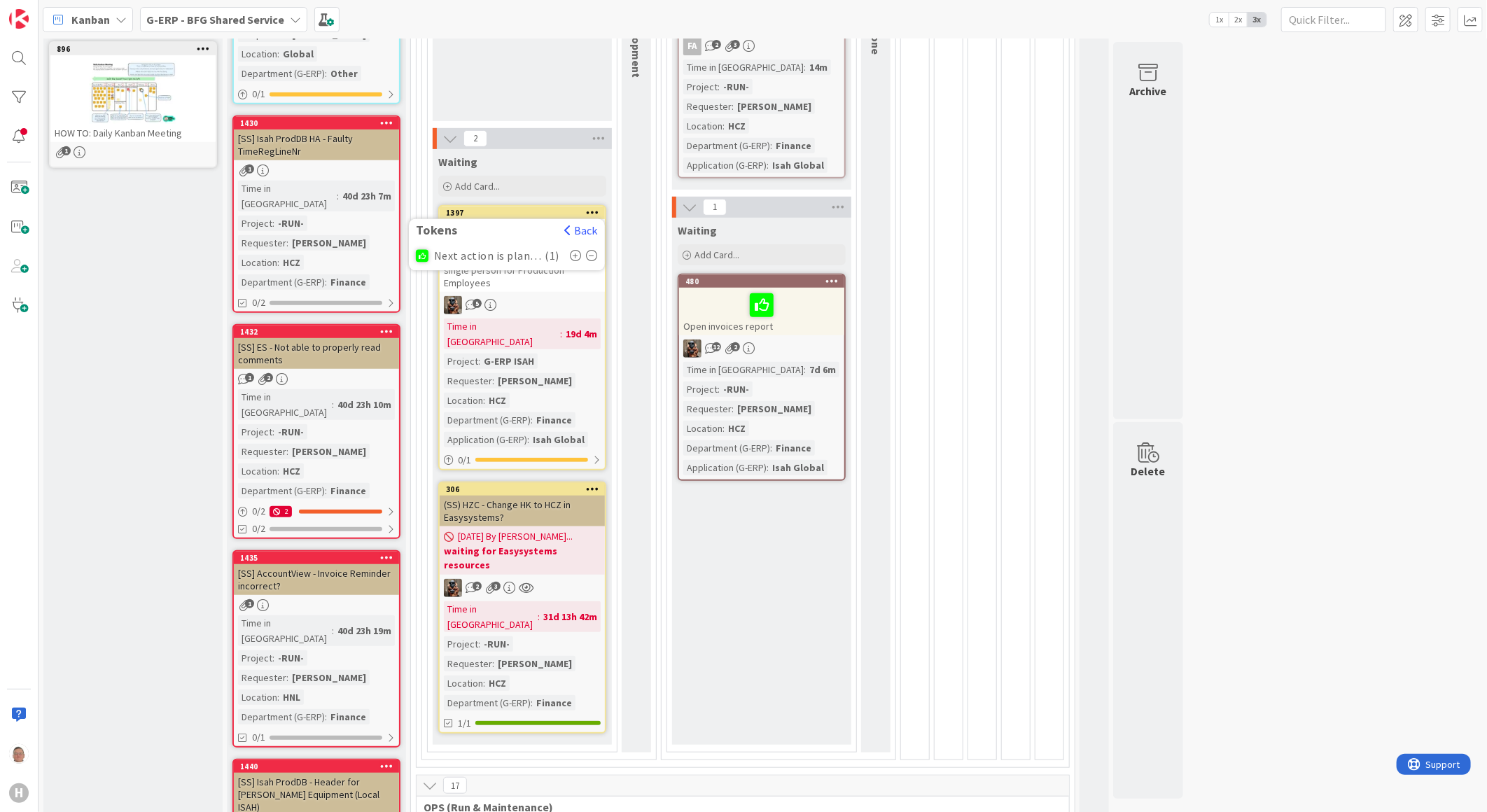
click at [518, 206] on div "1397 Tokens Back Next action is planned. No need for attention now ( 1 )" at bounding box center [522, 212] width 165 height 13
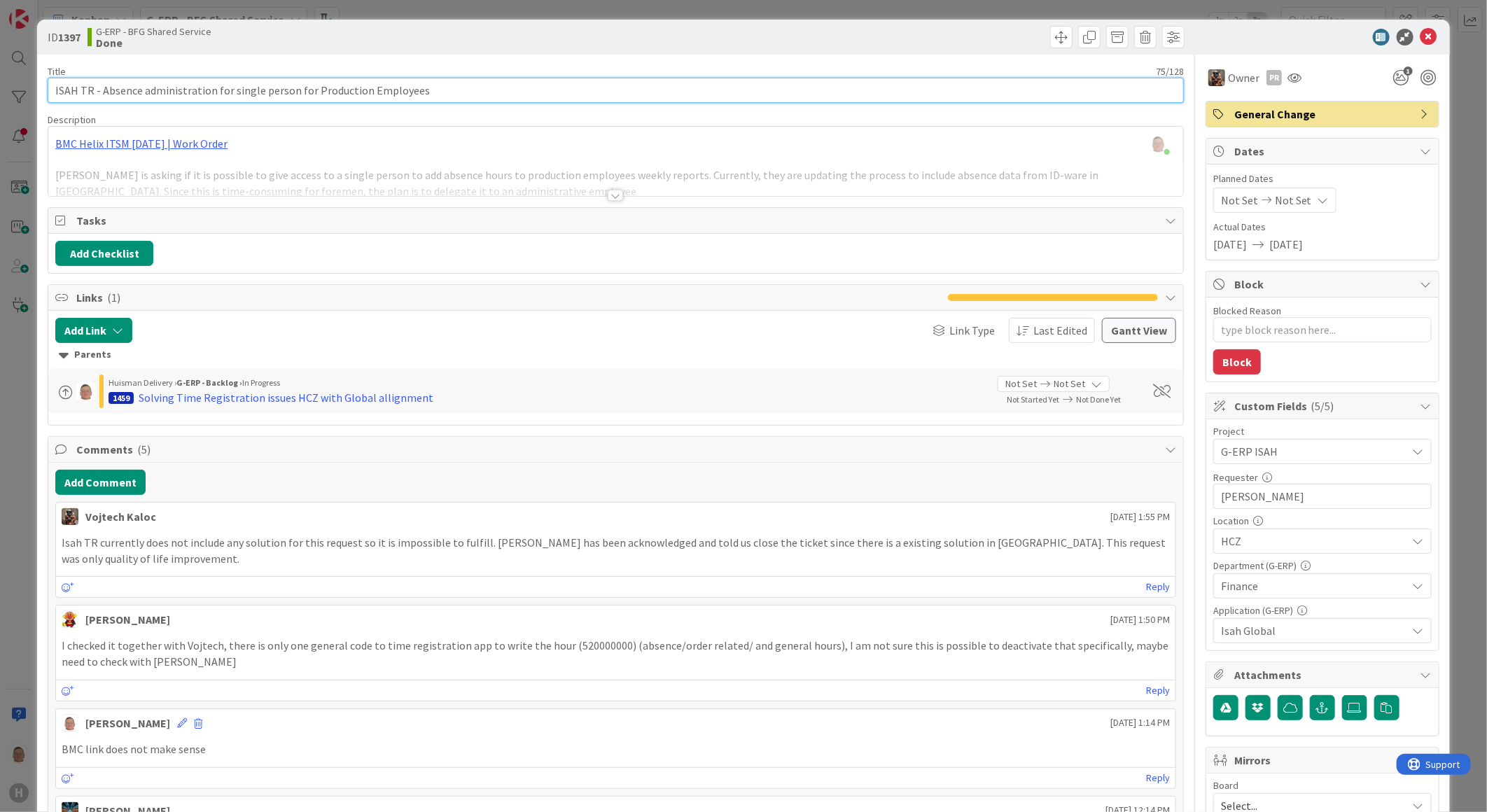
click at [53, 85] on input "ISAH TR - Absence administration for single person for Production Employees" at bounding box center [616, 91] width 1136 height 25
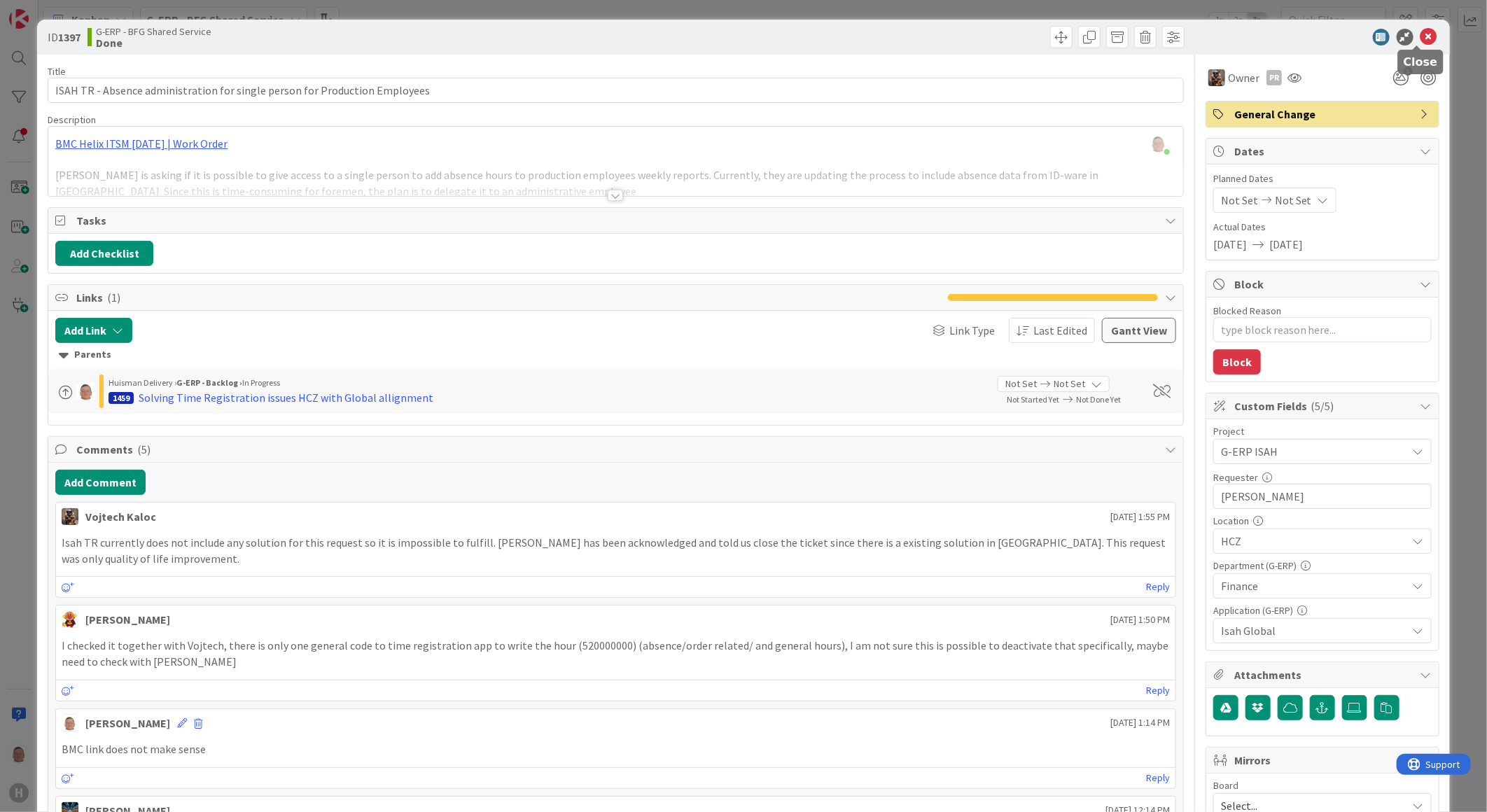
drag, startPoint x: 1417, startPoint y: 33, endPoint x: 1385, endPoint y: 438, distance: 406.3
click at [1421, 33] on icon at bounding box center [1429, 37] width 17 height 17
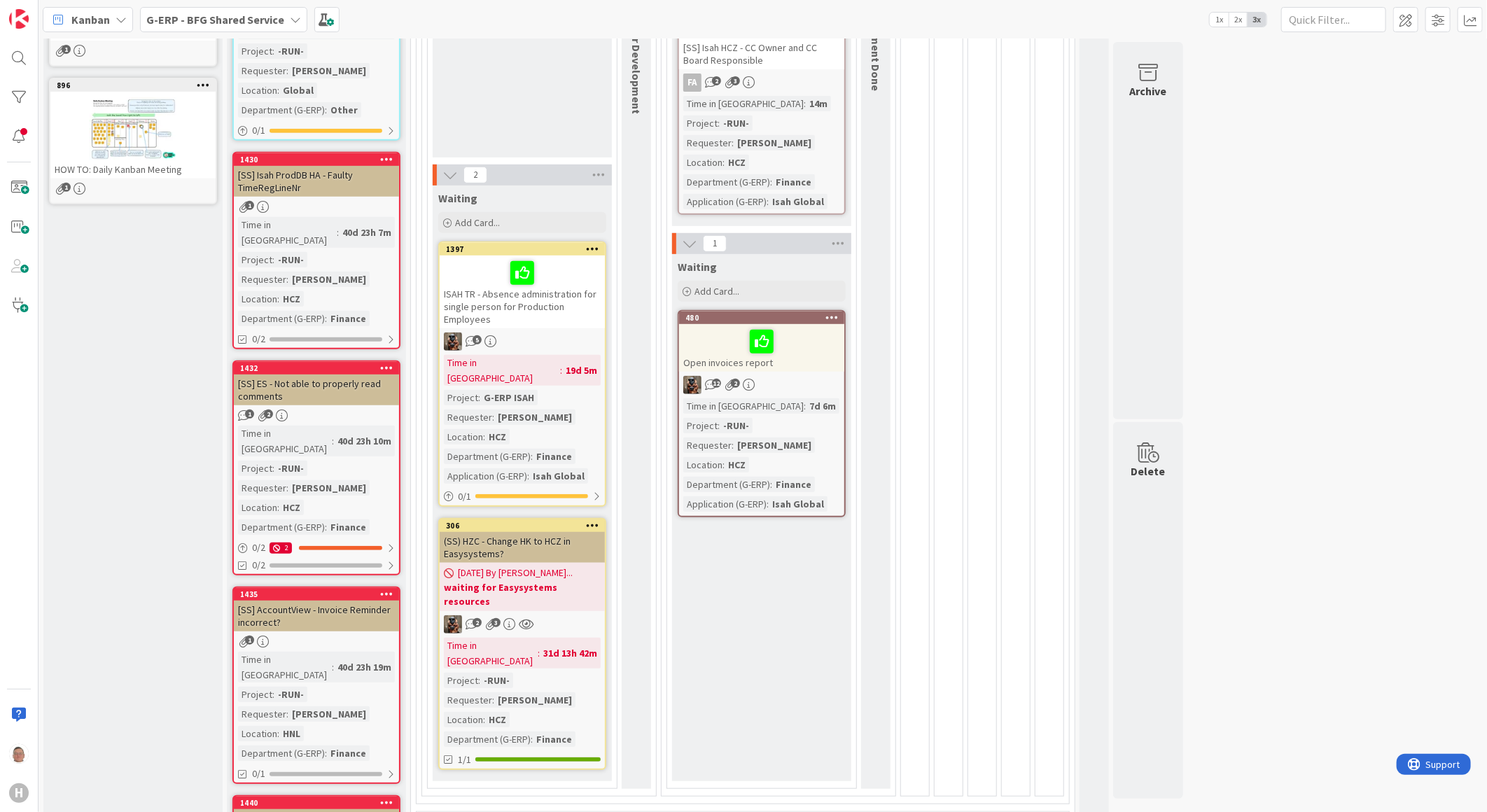
scroll to position [389, 0]
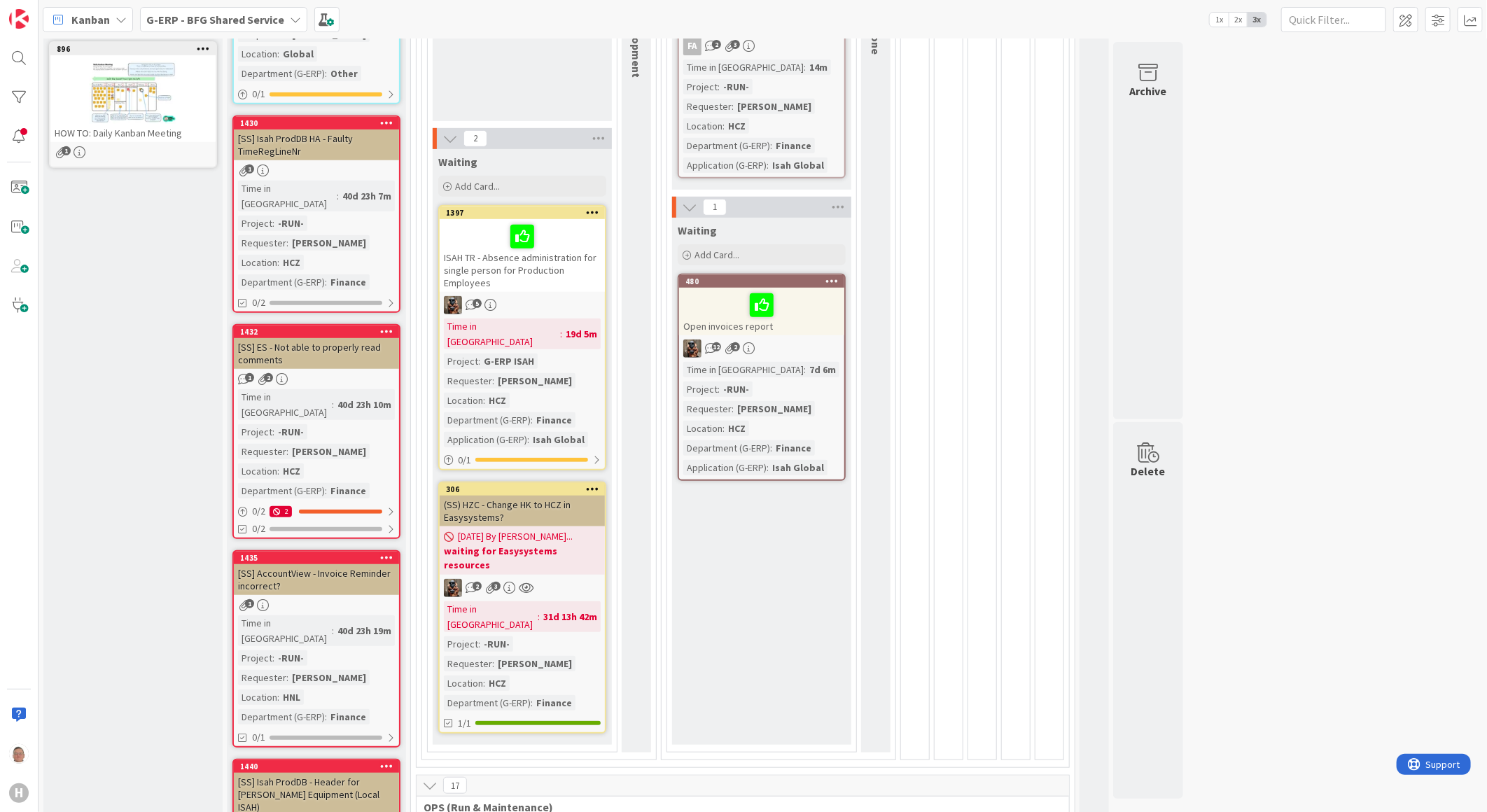
click at [572, 222] on div at bounding box center [522, 236] width 157 height 29
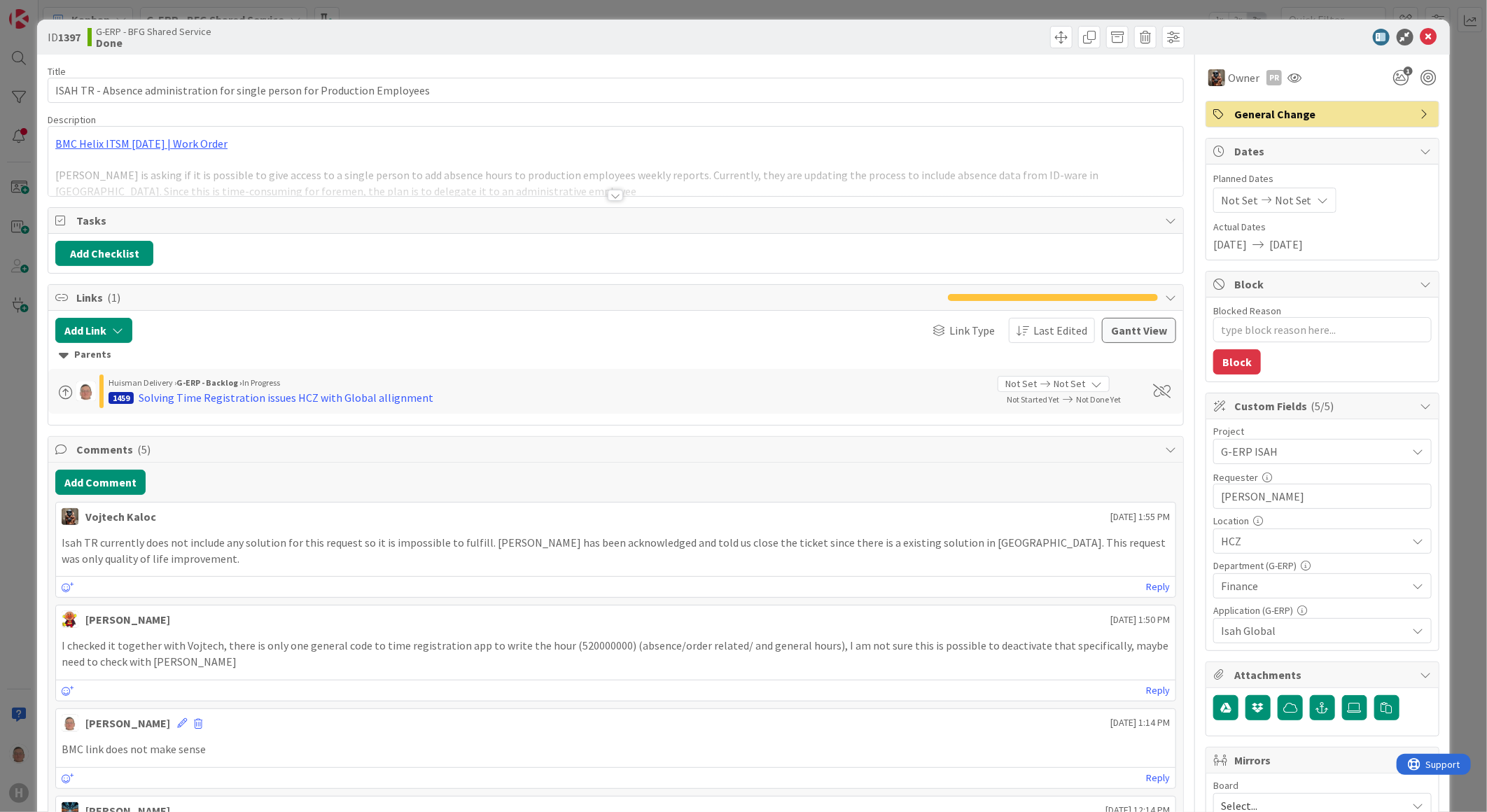
type textarea "x"
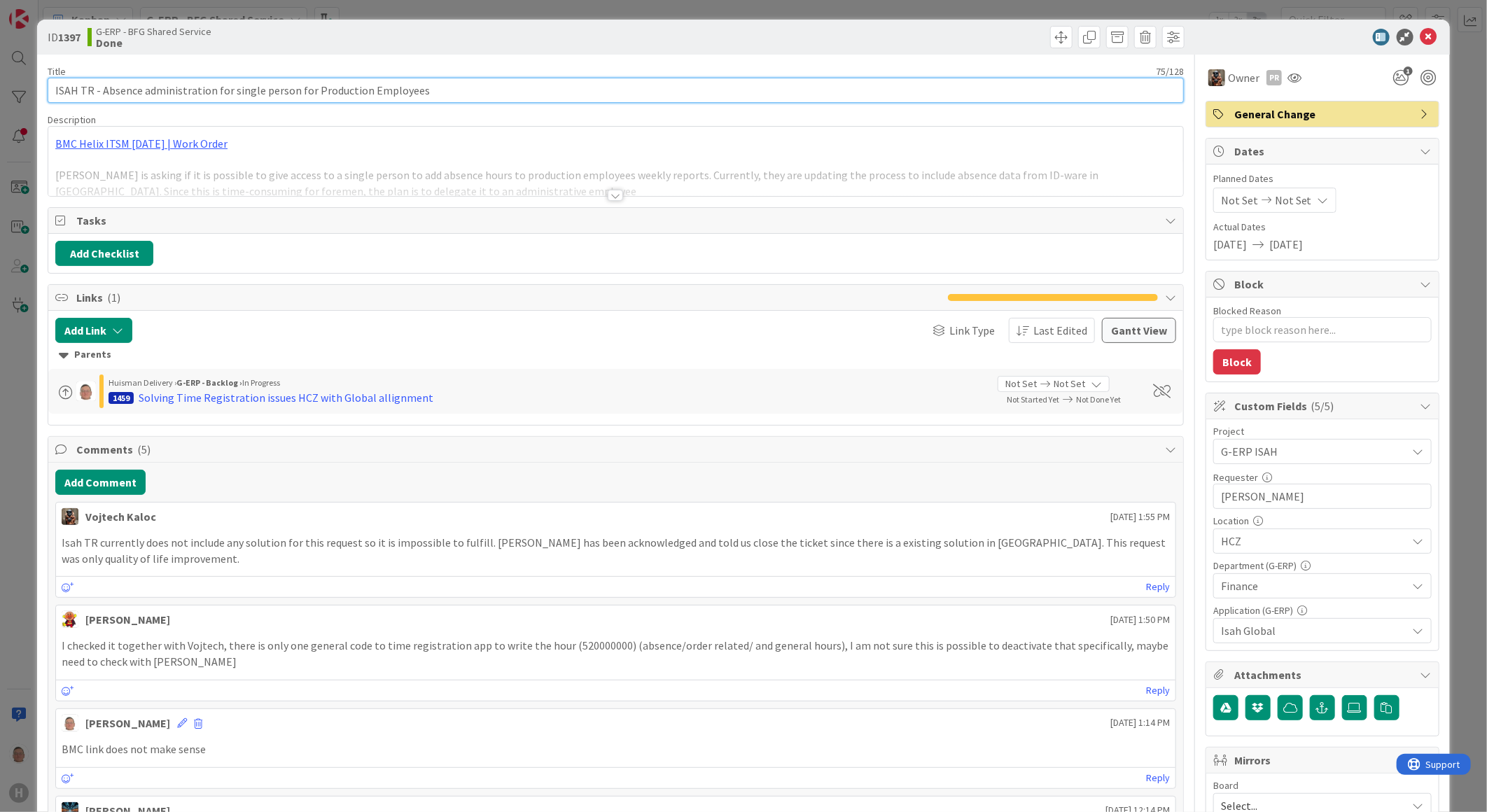
drag, startPoint x: 52, startPoint y: 88, endPoint x: 63, endPoint y: 93, distance: 12.1
click at [54, 88] on input "ISAH TR - Absence administration for single person for Production Employees" at bounding box center [616, 91] width 1136 height 25
type input "25-ISAH TR - Absence administration for single person for Production Employees"
type textarea "x"
type input "25-9-2025ISAH TR - Absence administration for single person for Production Empl…"
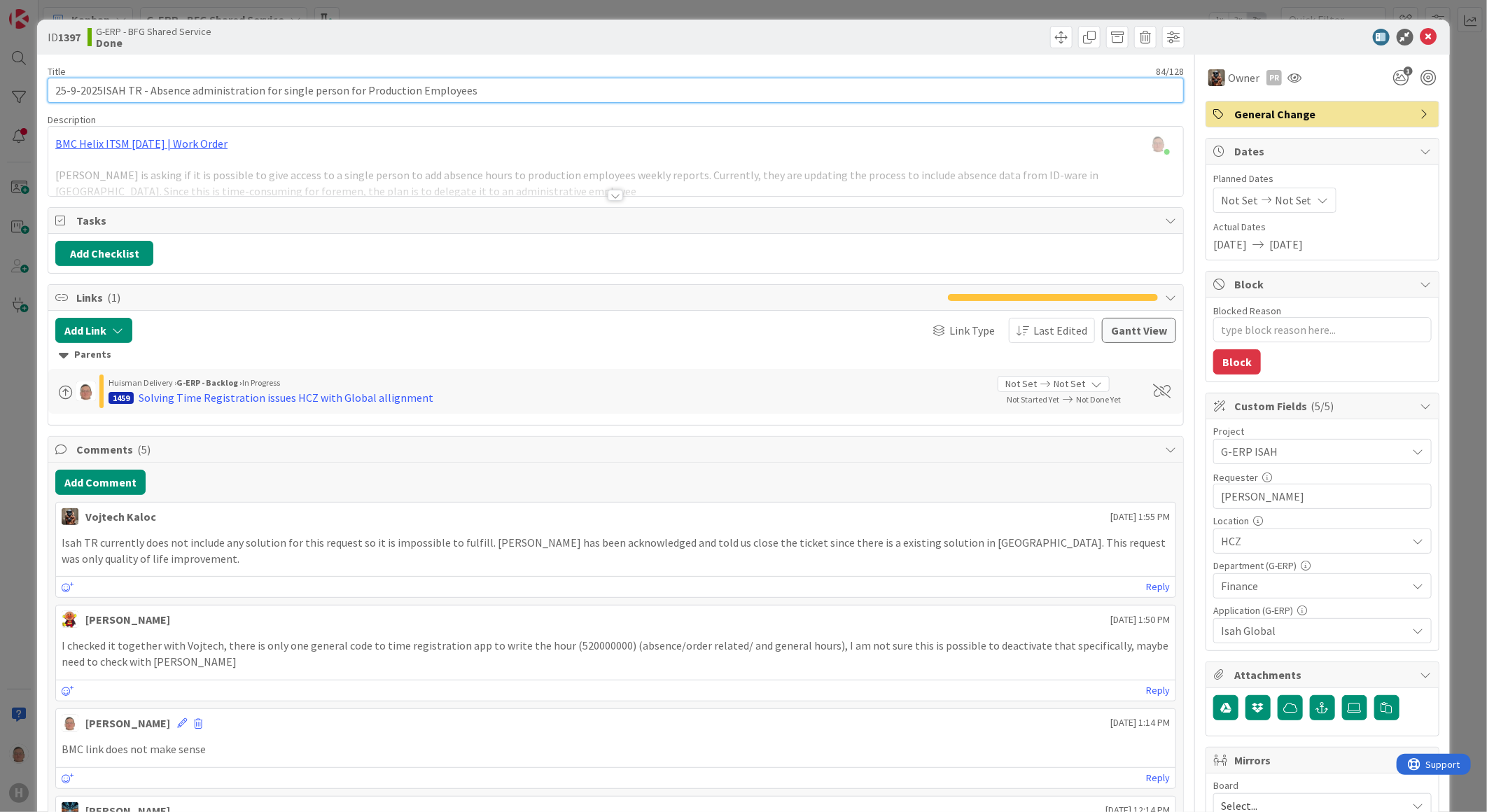
type textarea "x"
type input "[DATE] ISAH TR - Absence administration for single person for Production Employ…"
type textarea "x"
type input "[DATE] ISAH TR - Absence administration for single person for Production Employ…"
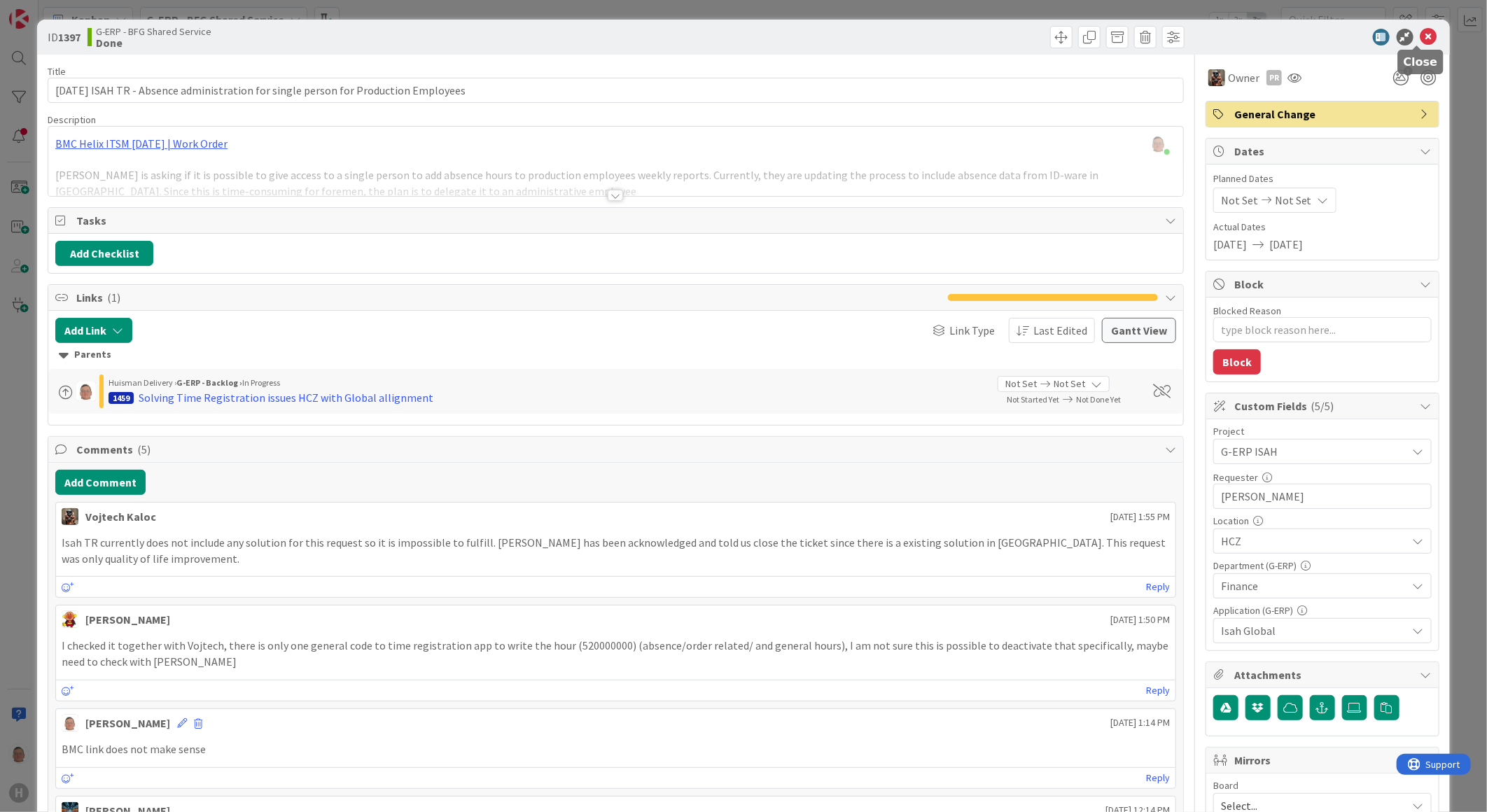
click at [1421, 36] on icon at bounding box center [1429, 37] width 17 height 17
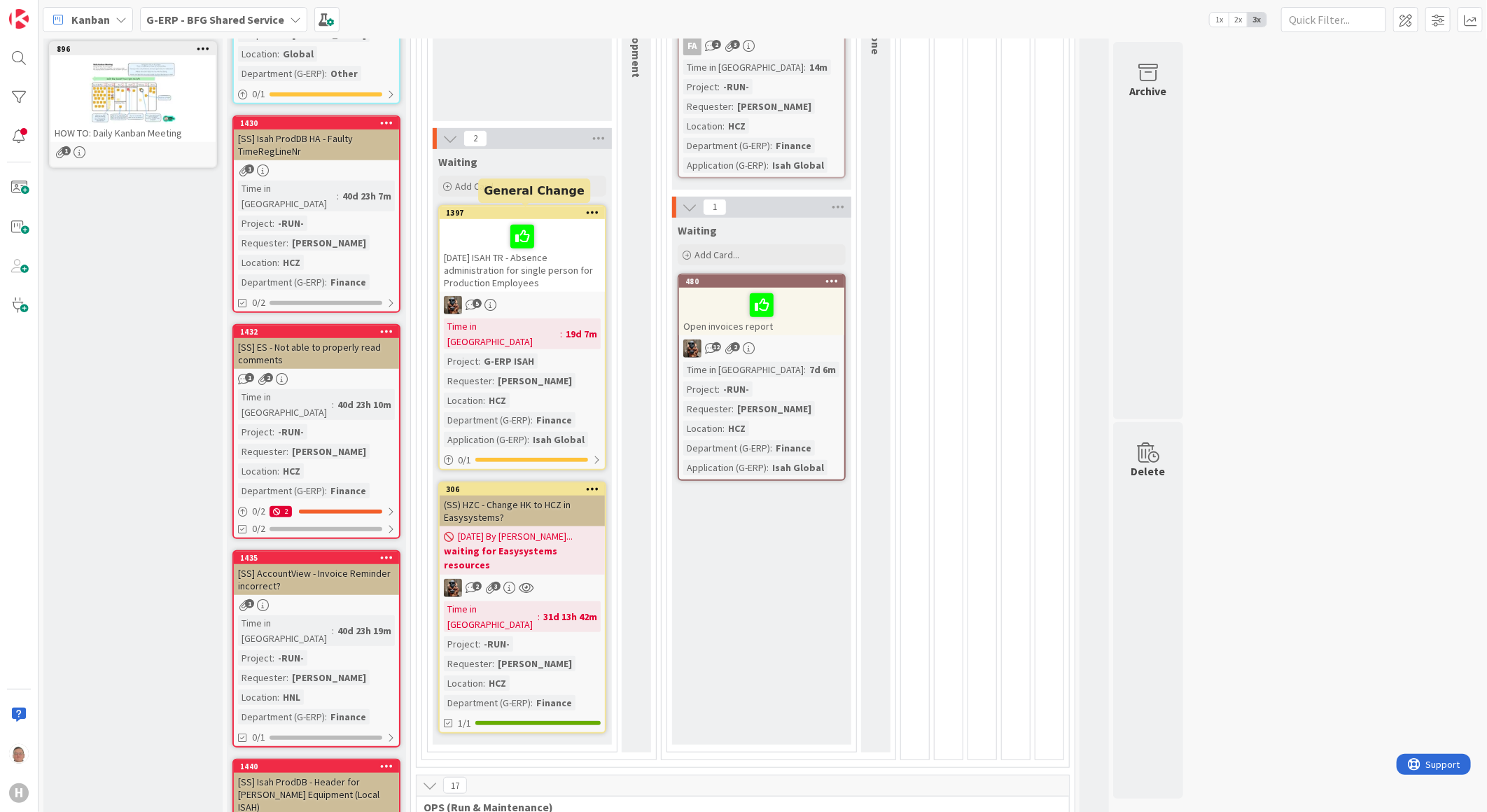
click at [561, 208] on div "1397" at bounding box center [526, 212] width 159 height 10
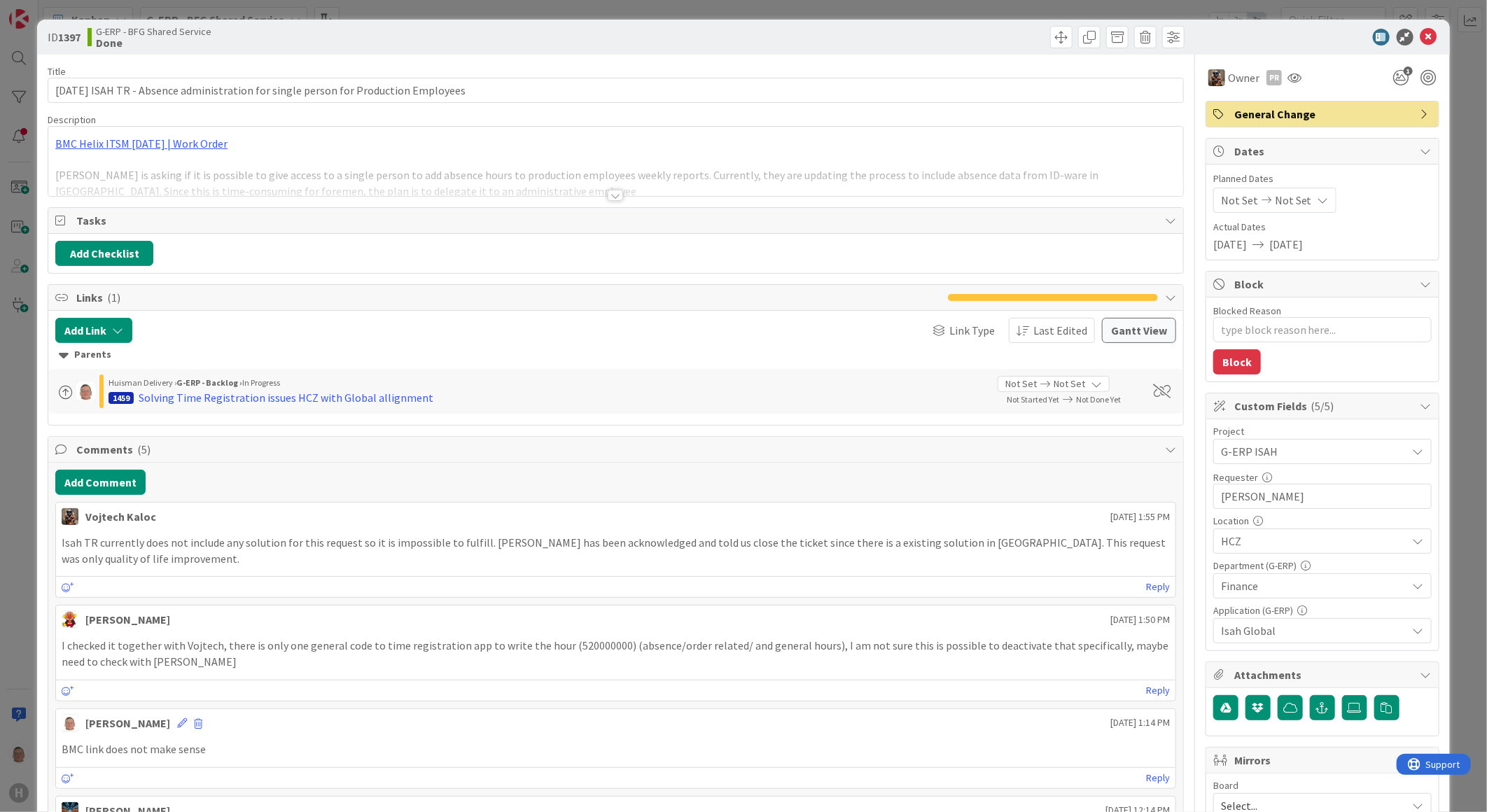
type textarea "x"
click at [134, 43] on b "Done" at bounding box center [153, 42] width 116 height 11
click at [1421, 37] on icon at bounding box center [1429, 37] width 17 height 17
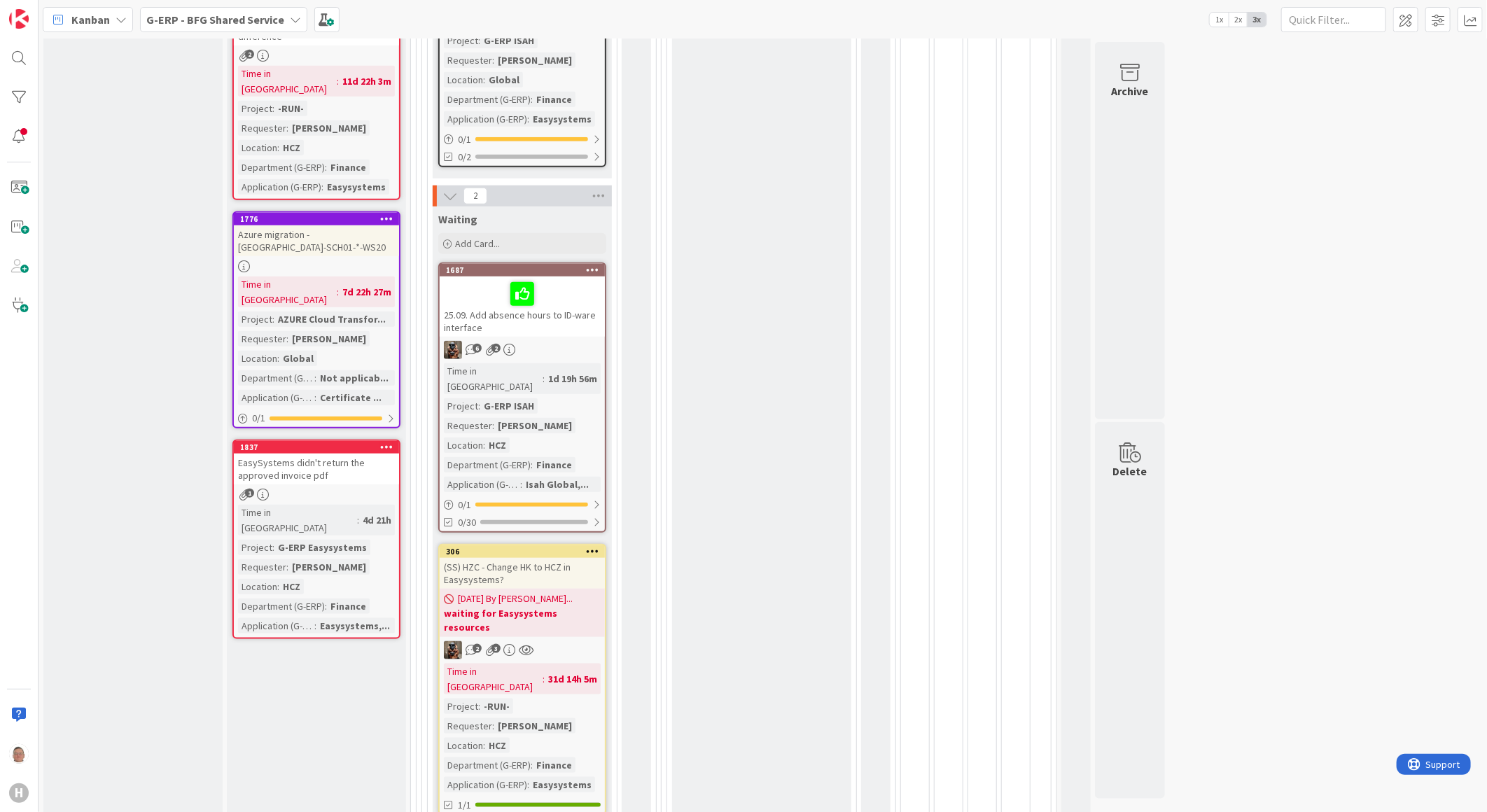
scroll to position [700, 0]
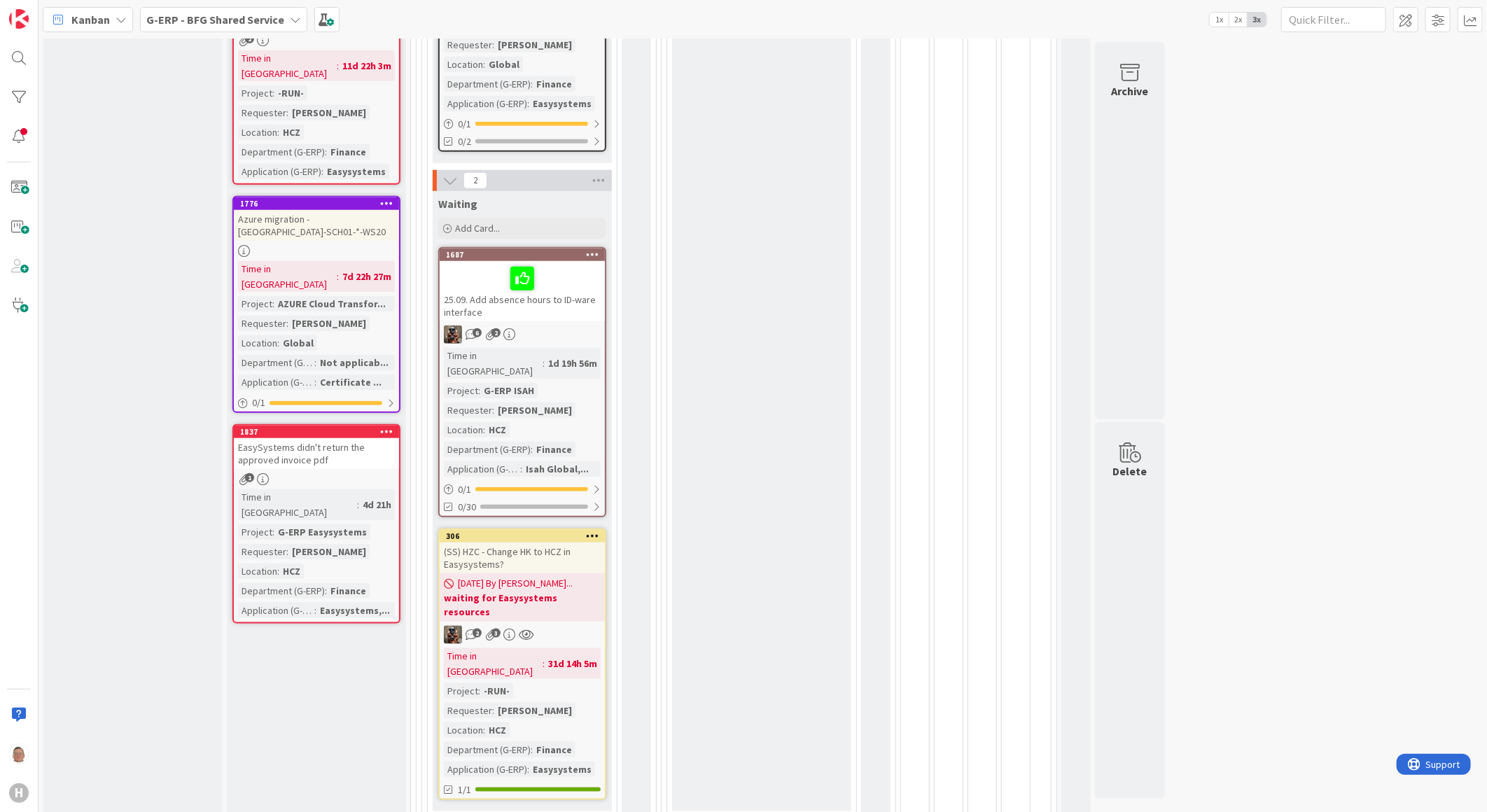
click at [492, 250] on div "1687" at bounding box center [526, 254] width 159 height 10
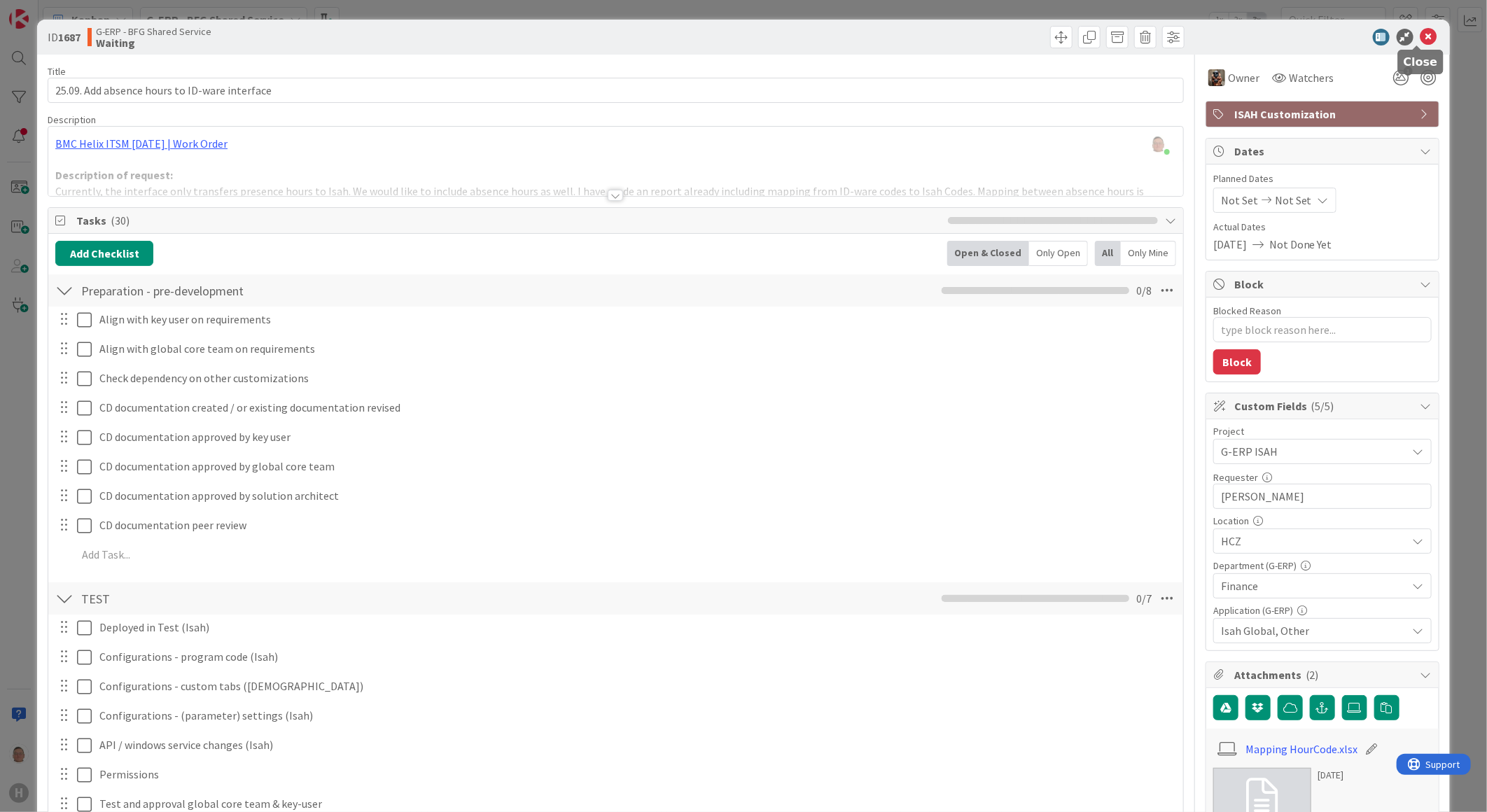
click at [1421, 33] on icon at bounding box center [1429, 37] width 17 height 17
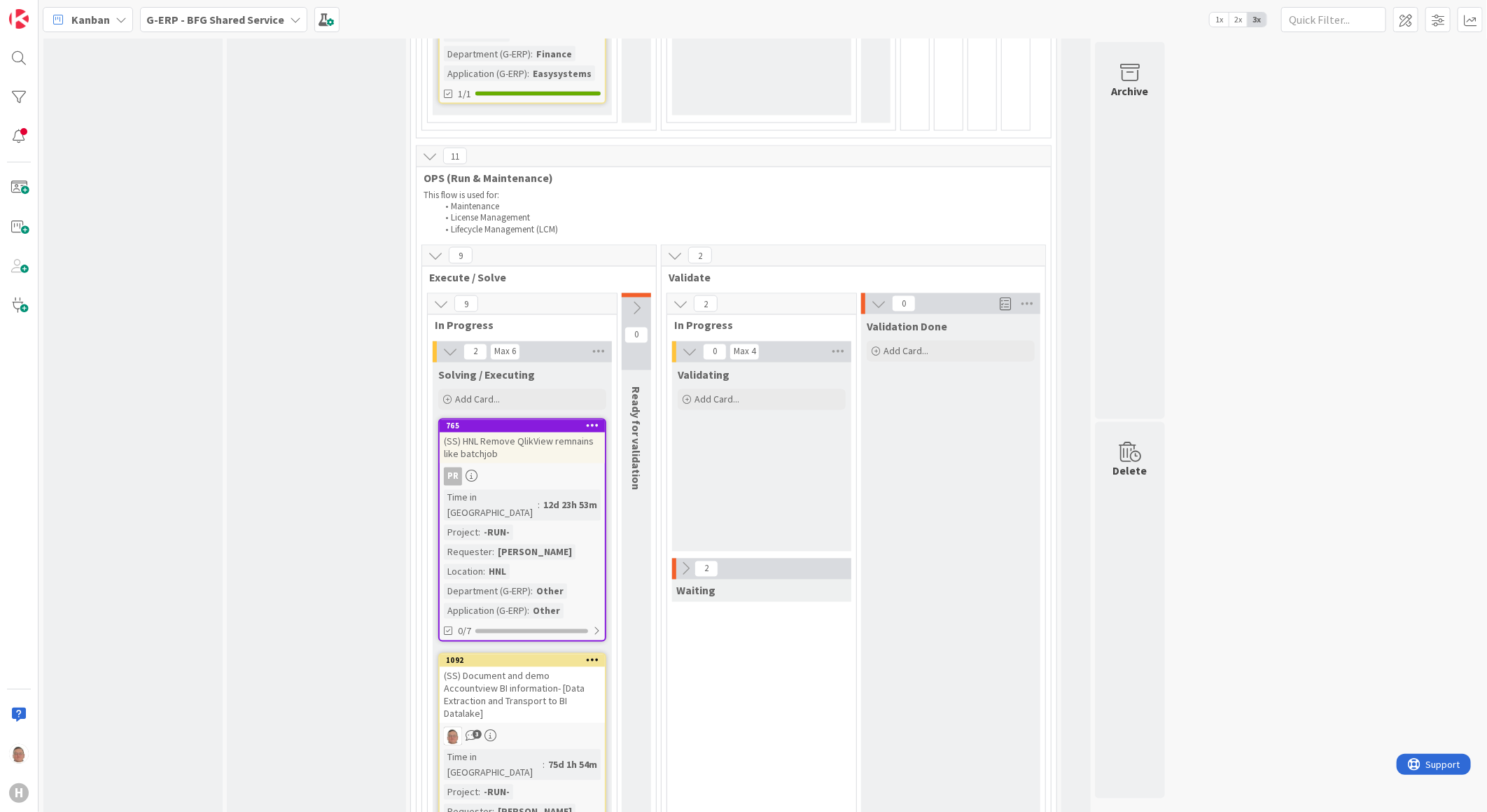
scroll to position [1399, 0]
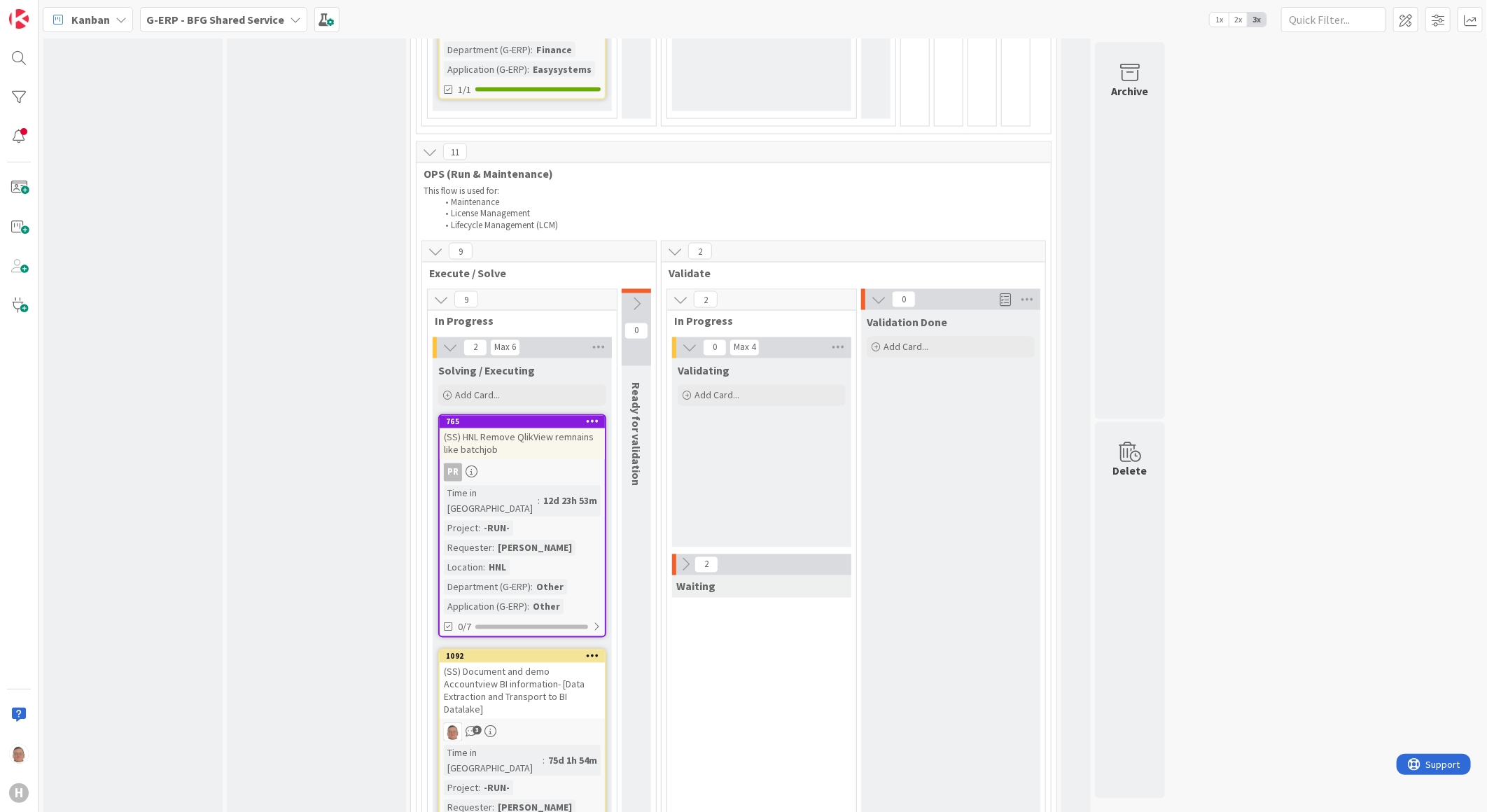
click at [515, 428] on div "(SS) HNL Remove QlikView remnains like batchjob" at bounding box center [522, 444] width 165 height 31
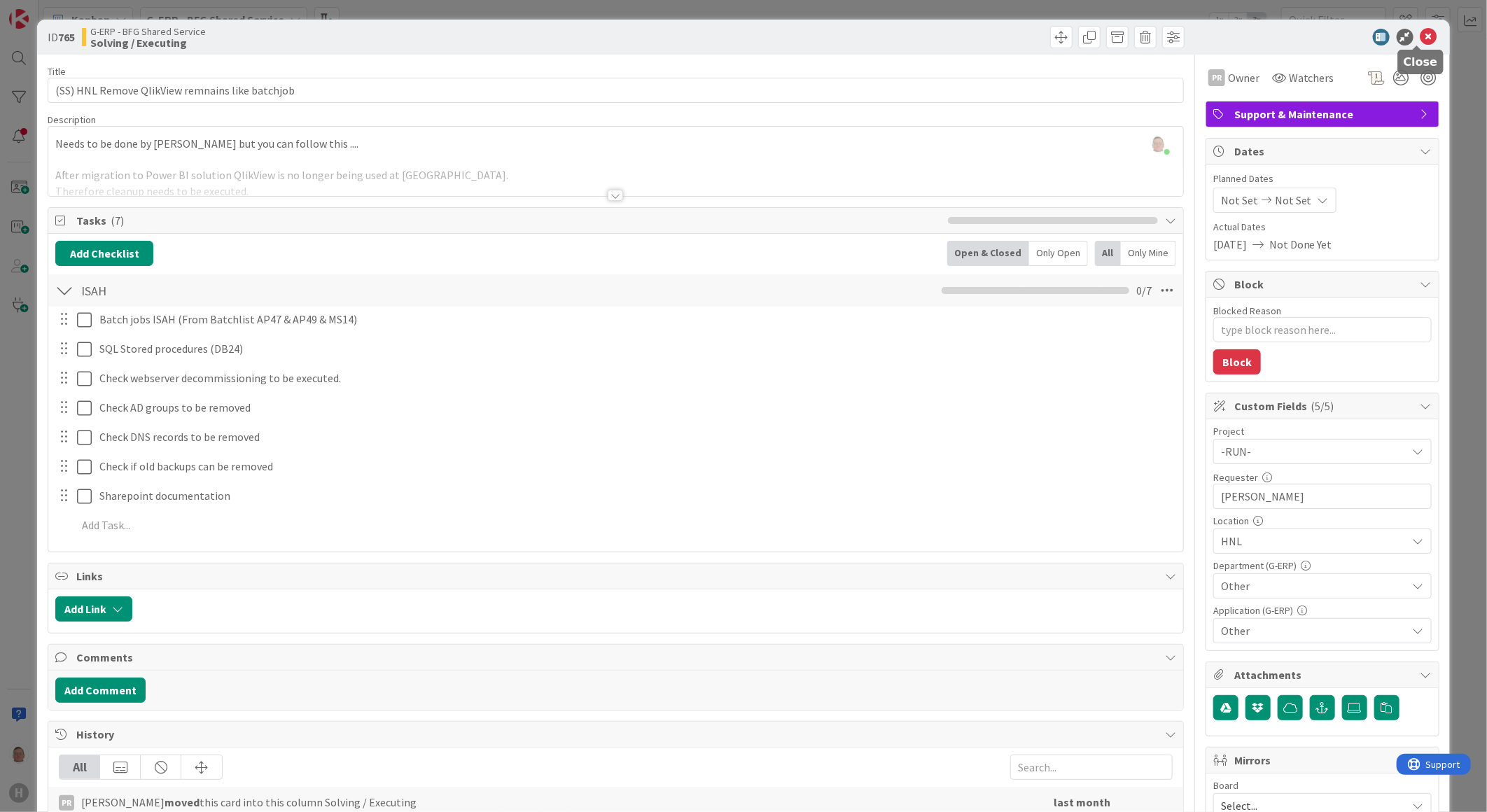
click at [1405, 35] on div at bounding box center [1315, 37] width 248 height 17
click at [1421, 34] on icon at bounding box center [1429, 37] width 17 height 17
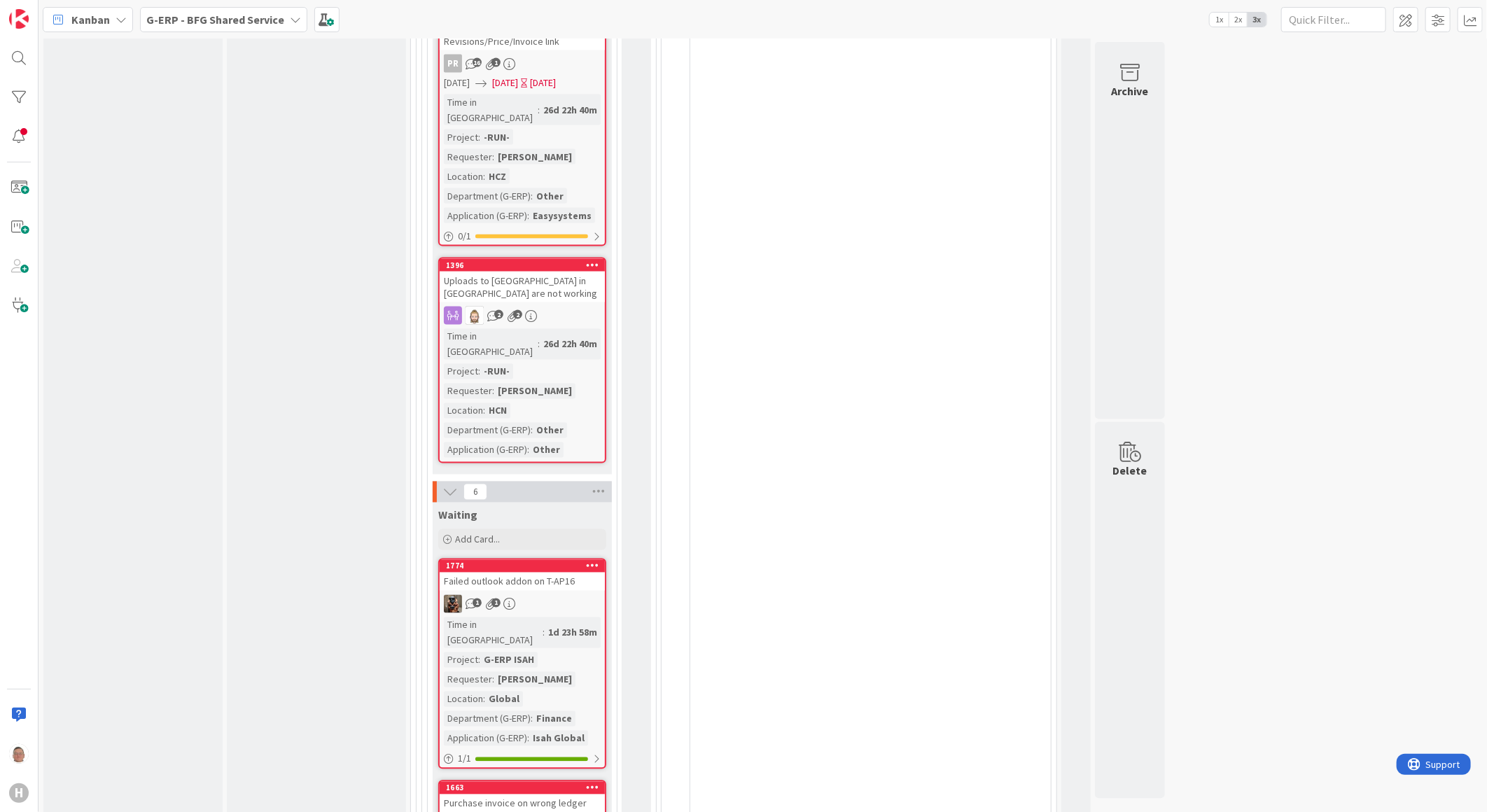
scroll to position [4743, 0]
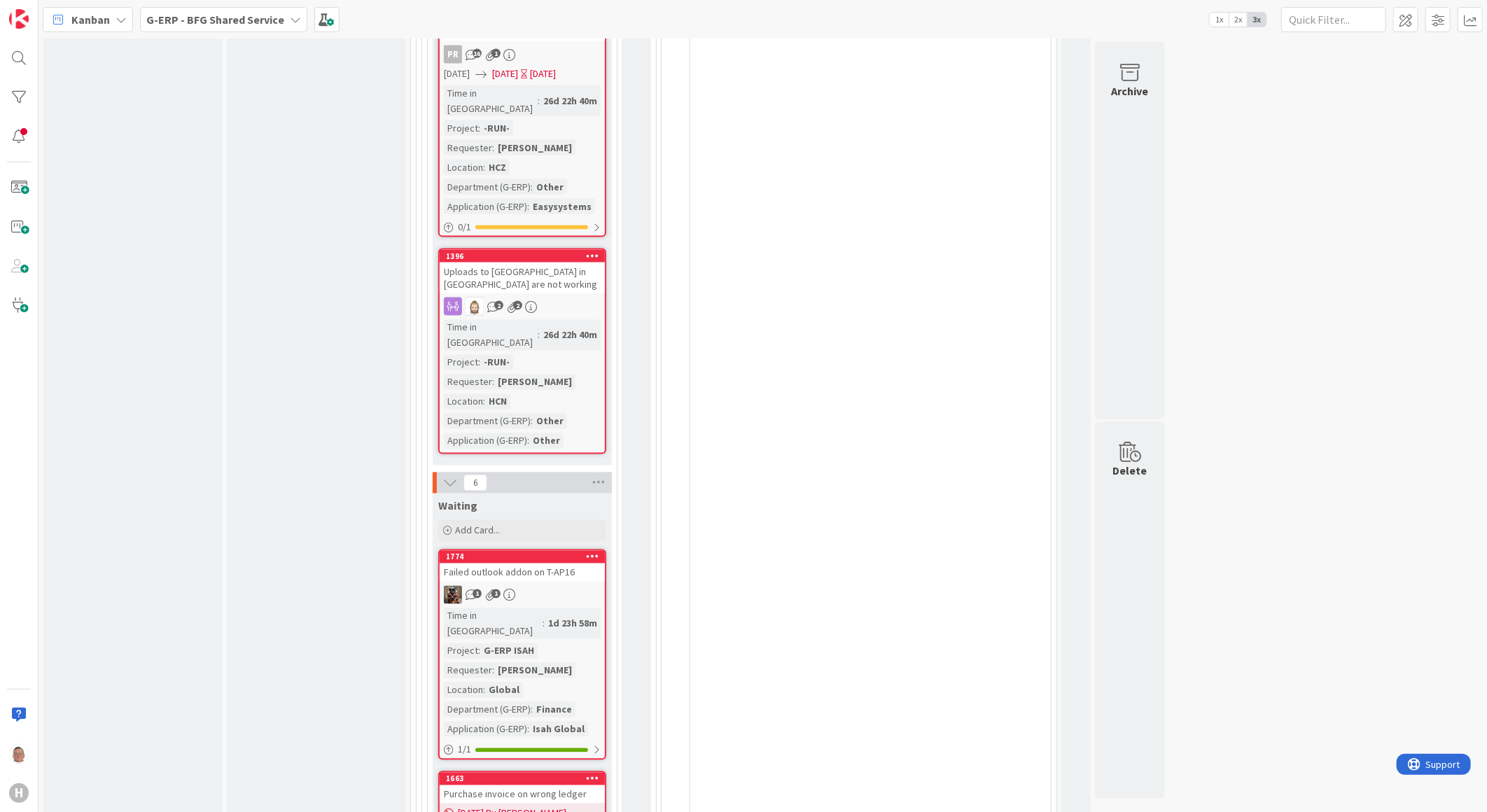
click at [562, 563] on div "Failed outlook addon on T-AP16" at bounding box center [522, 572] width 165 height 18
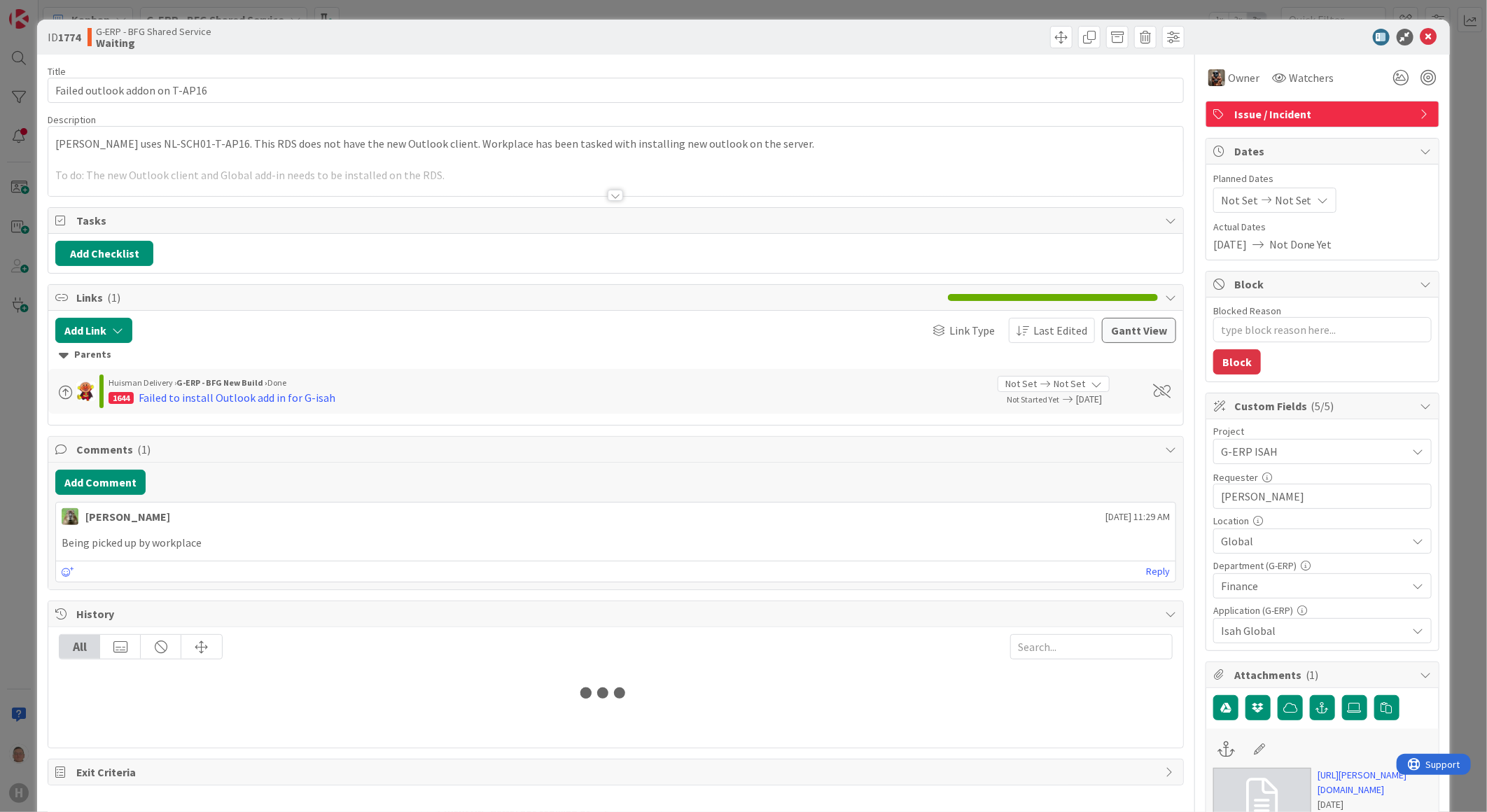
type textarea "x"
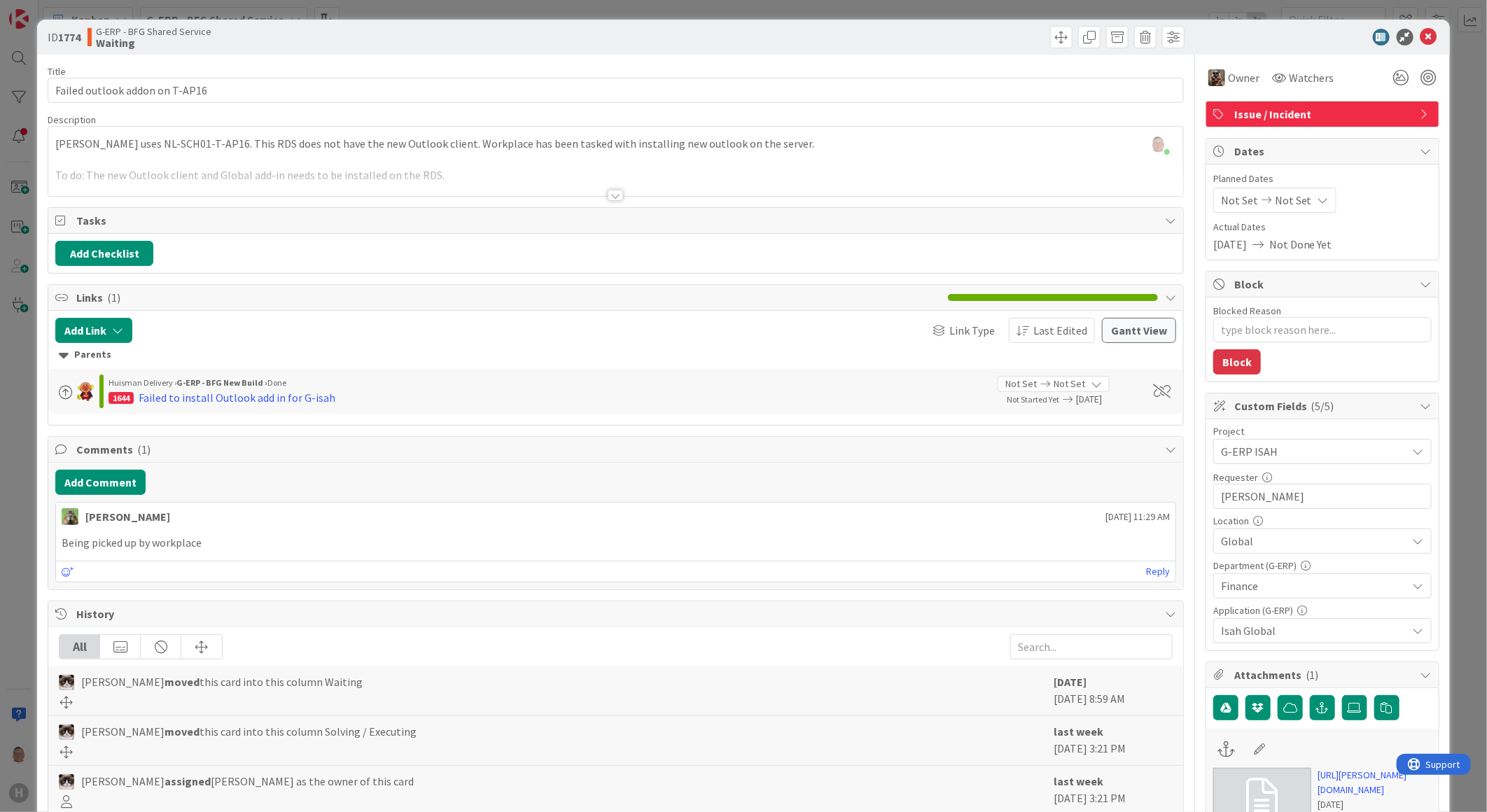
click at [608, 191] on div at bounding box center [615, 195] width 15 height 11
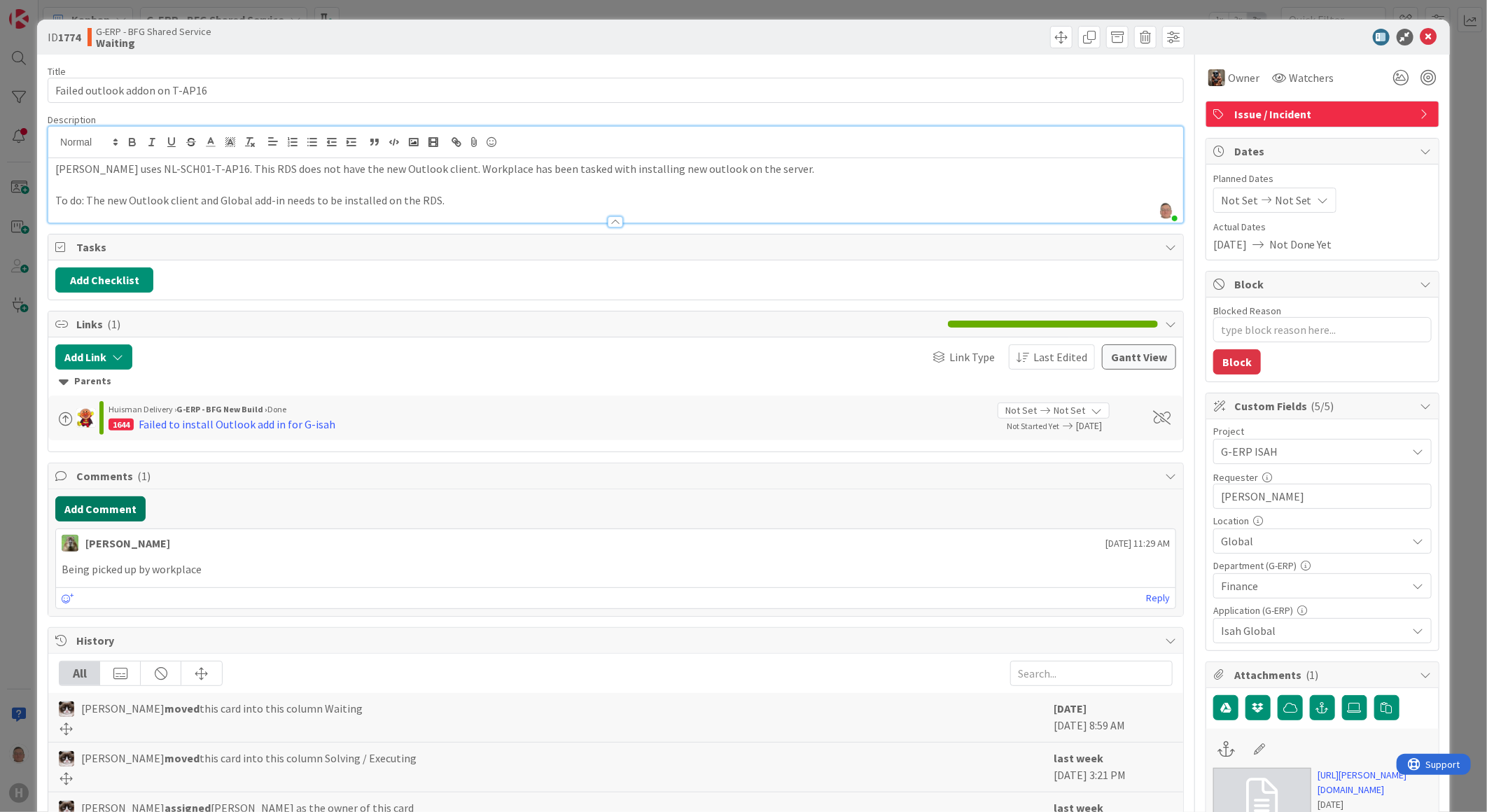
click at [89, 511] on button "Add Comment" at bounding box center [100, 509] width 91 height 25
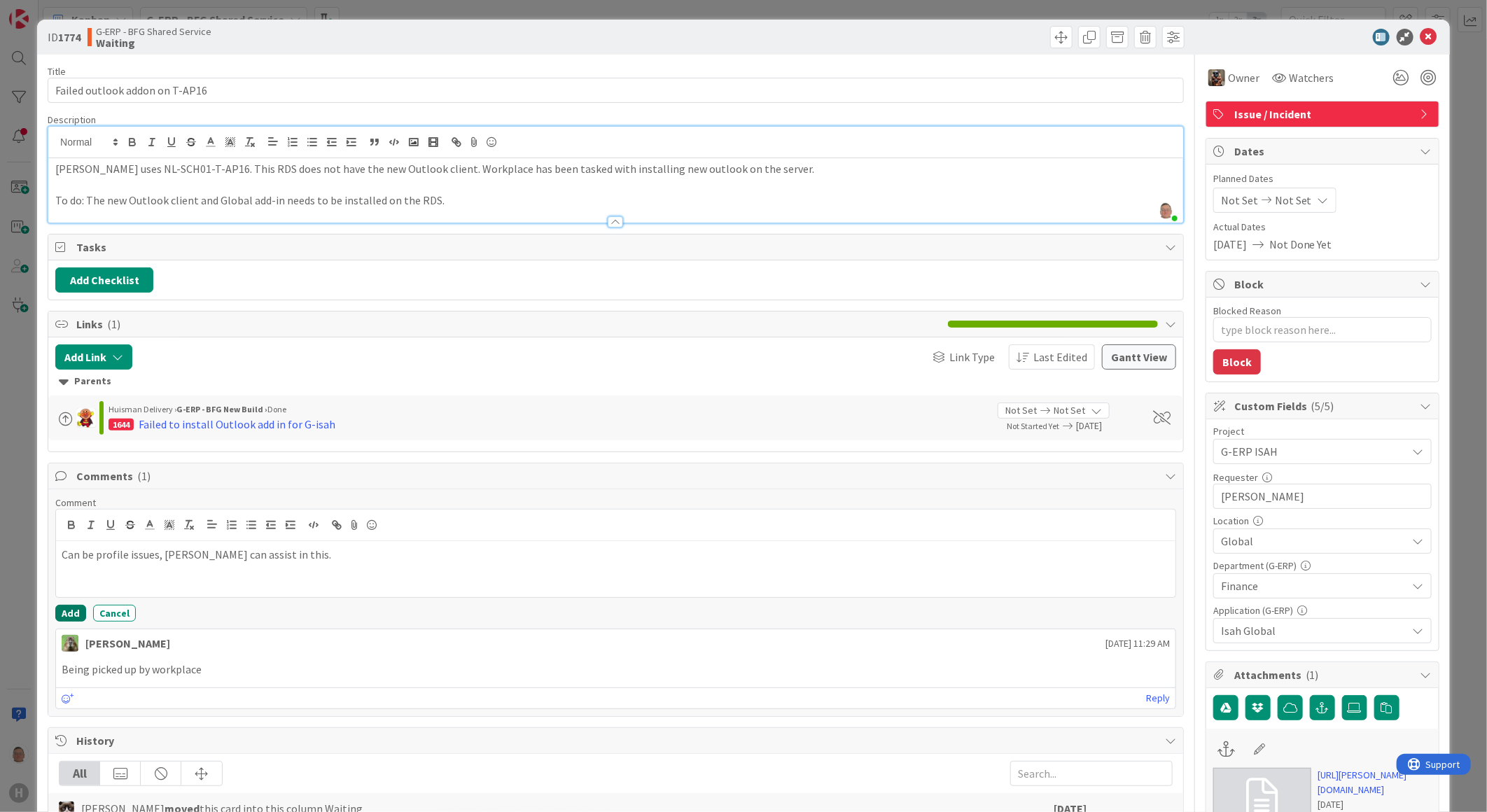
click at [63, 611] on button "Add" at bounding box center [71, 612] width 31 height 17
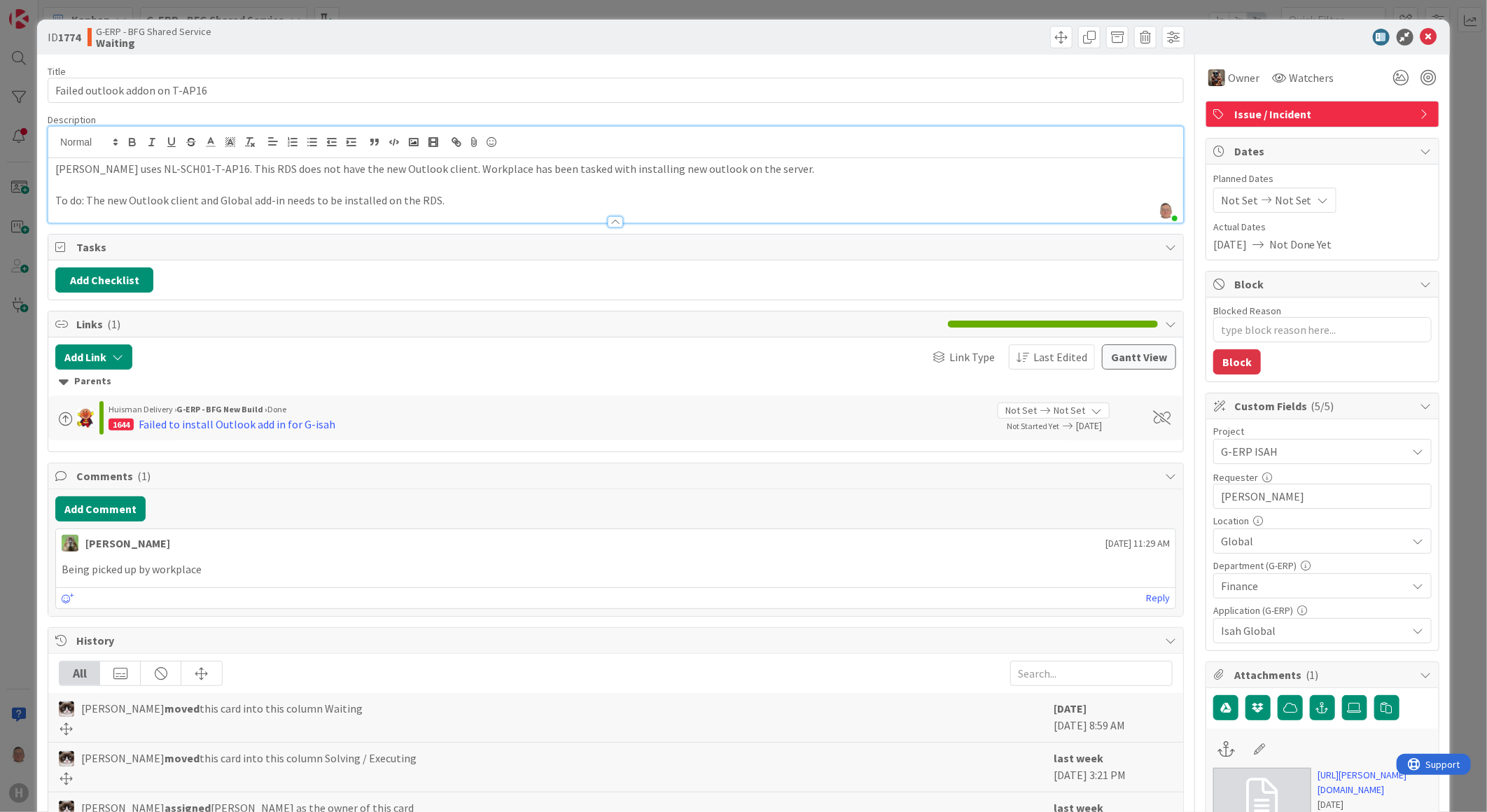
type textarea "x"
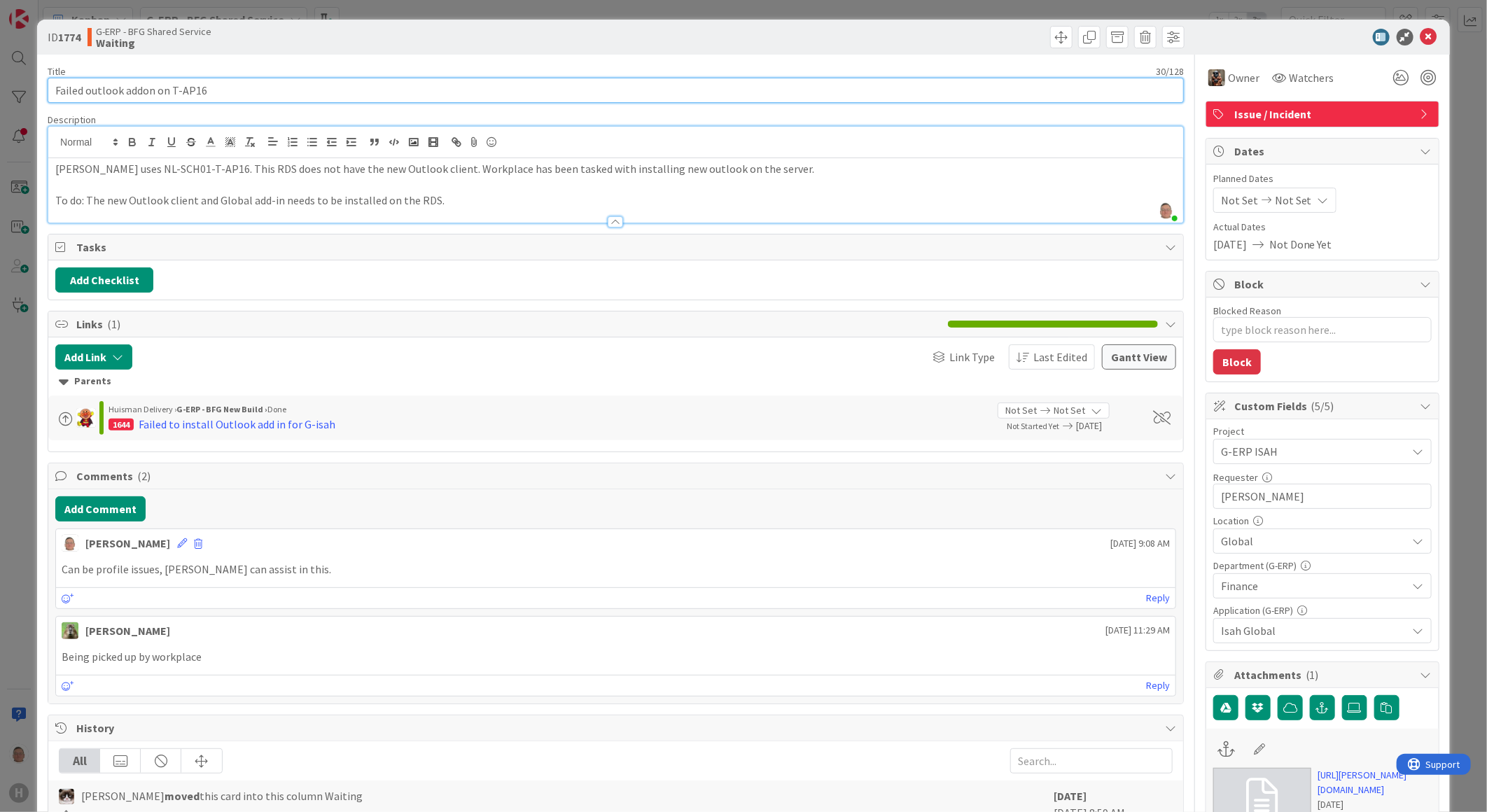
click at [56, 88] on input "Failed outlook addon on T-AP16" at bounding box center [616, 91] width 1136 height 25
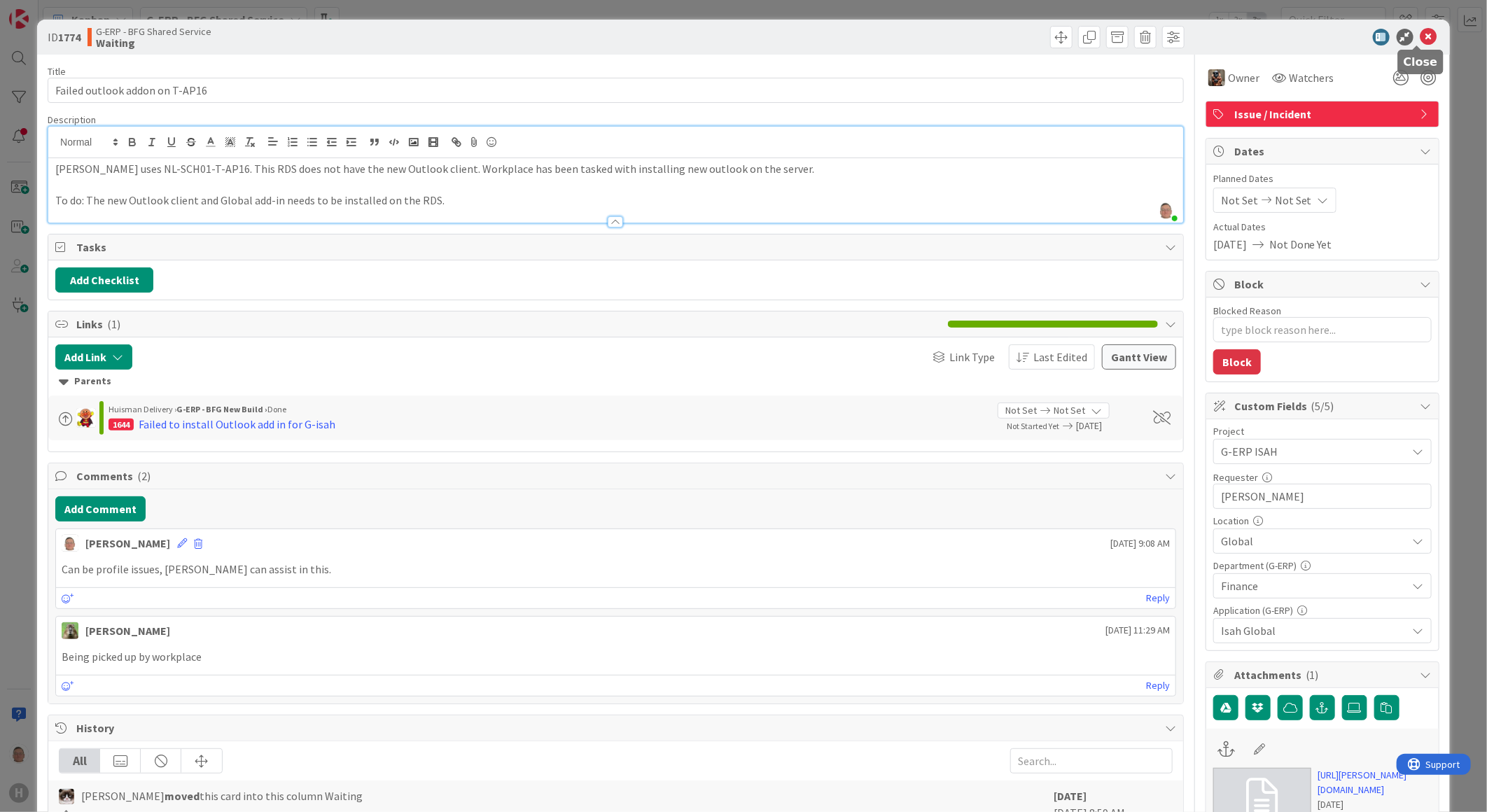
click at [1421, 35] on icon at bounding box center [1429, 37] width 17 height 17
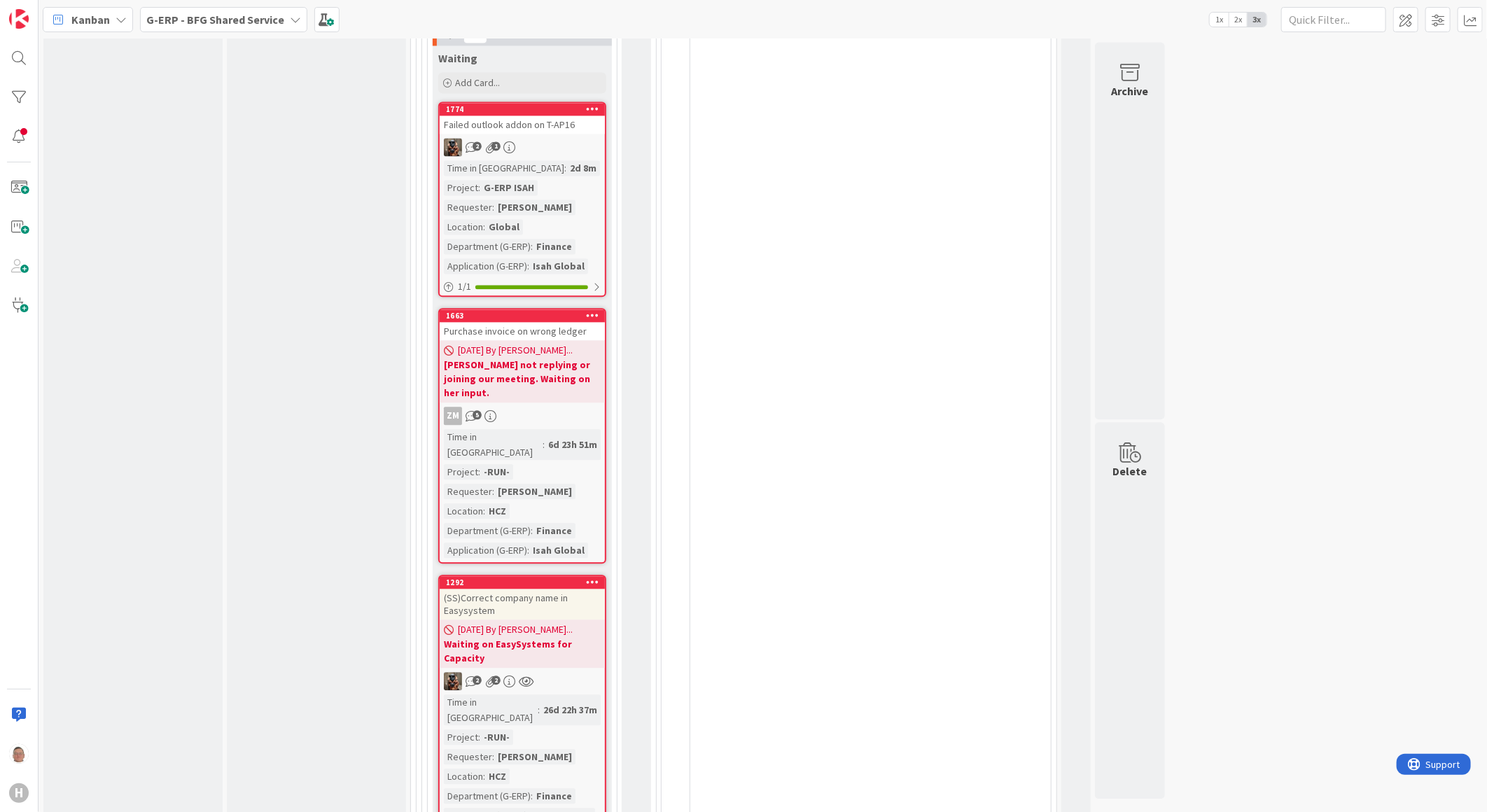
scroll to position [5288, 0]
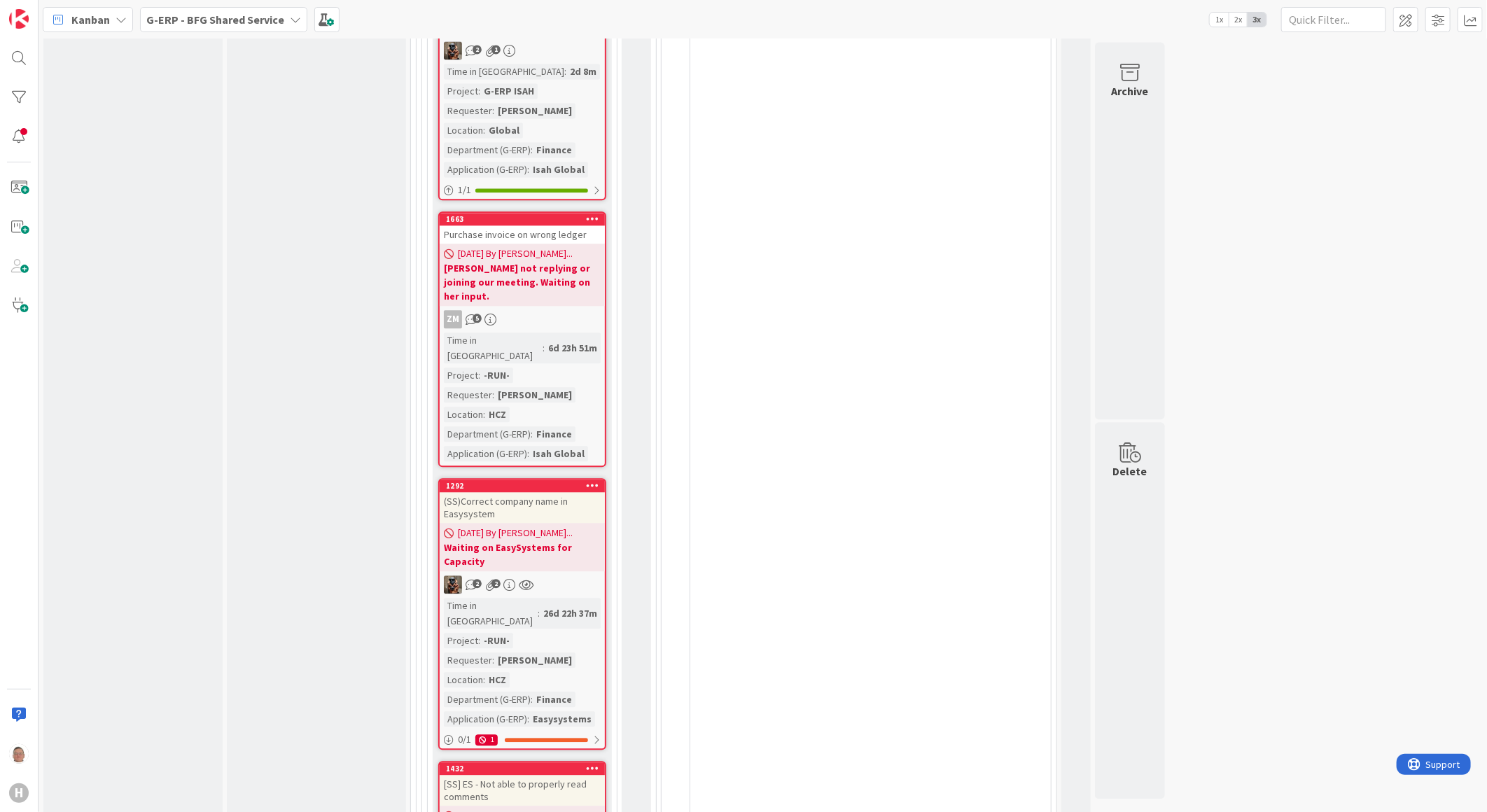
click at [516, 774] on div "[SS] ES - Not able to properly read comments" at bounding box center [522, 790] width 165 height 31
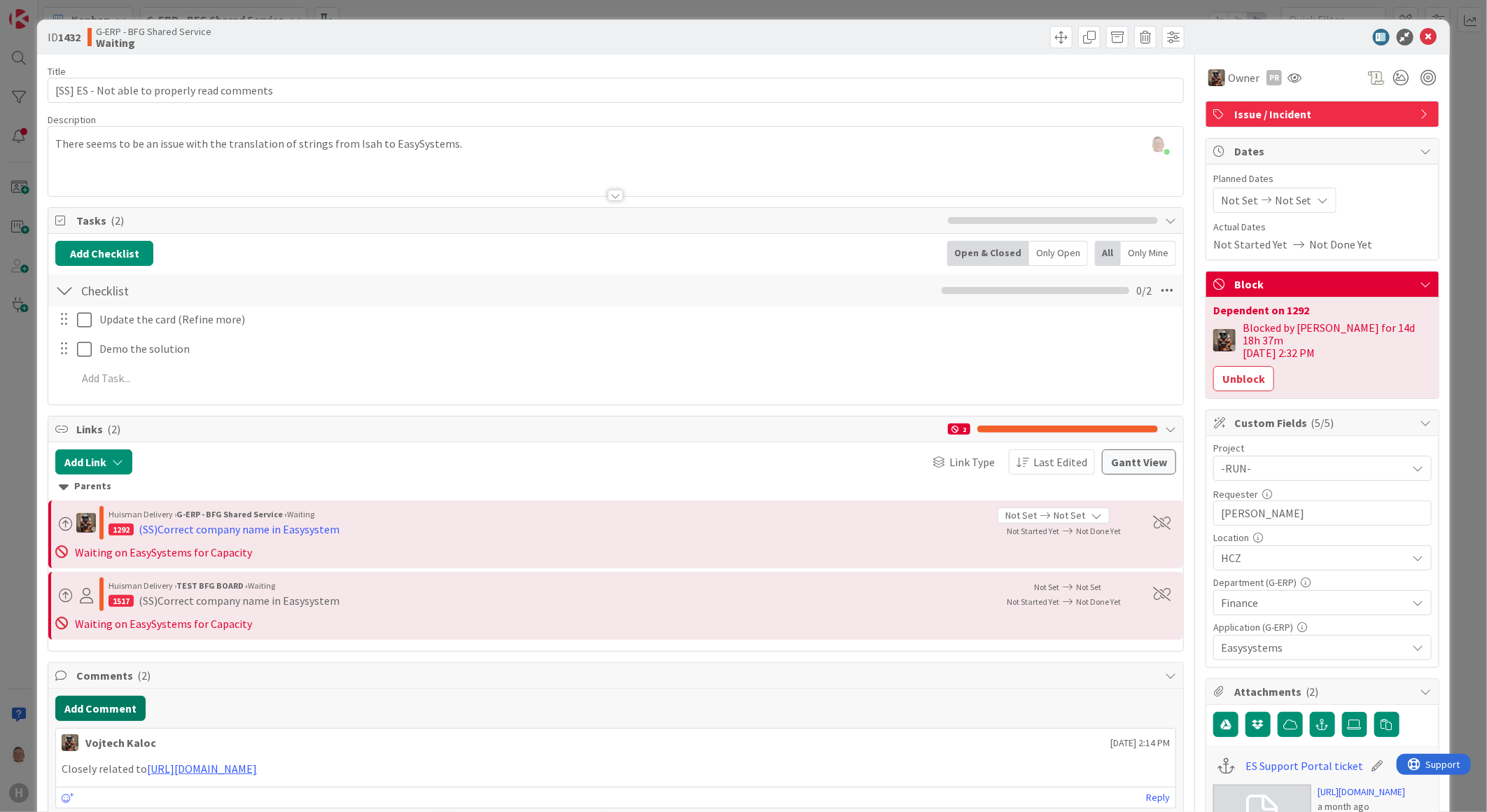
click at [98, 704] on button "Add Comment" at bounding box center [100, 708] width 91 height 25
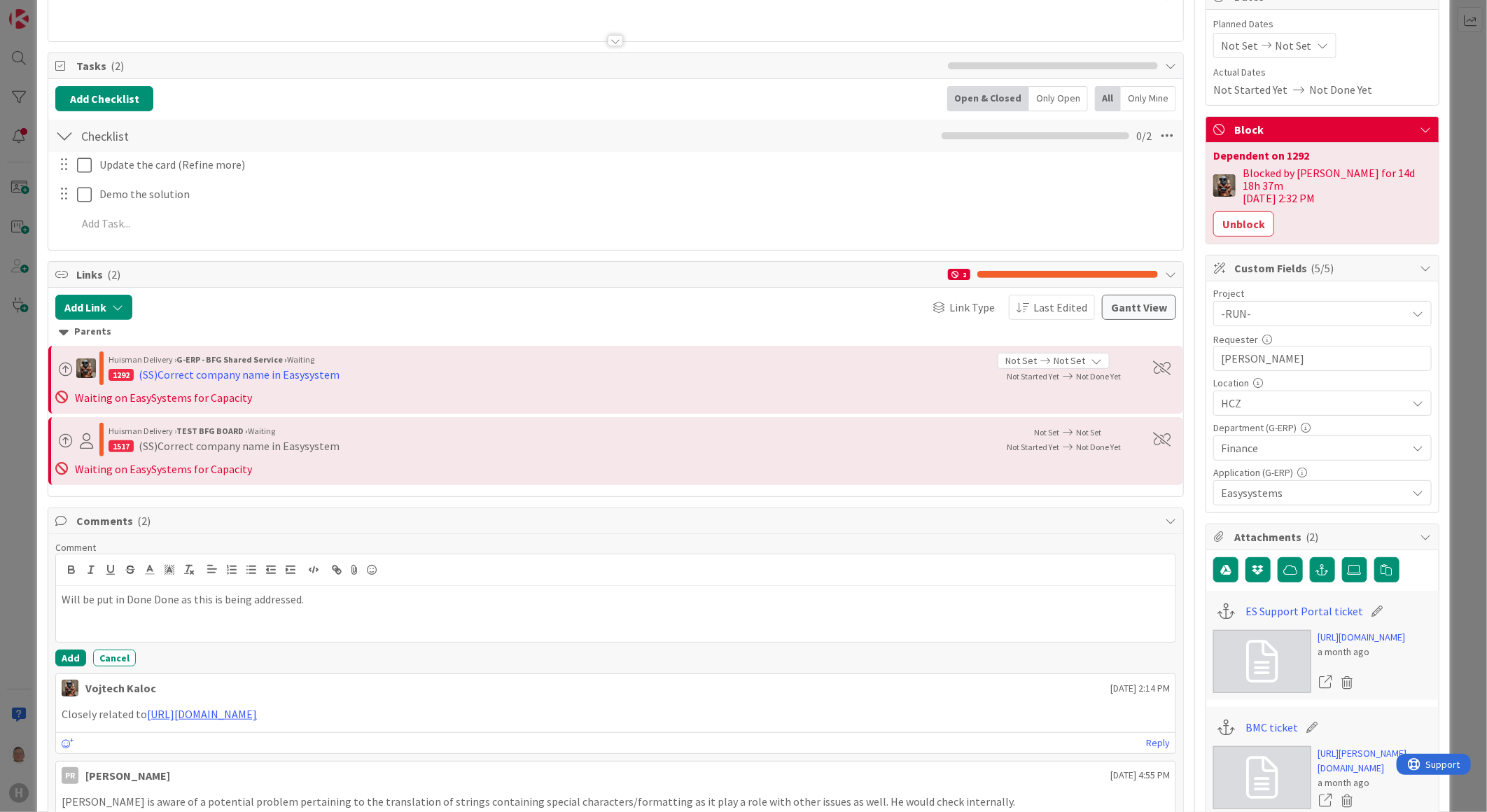
scroll to position [155, 0]
click at [61, 656] on button "Add" at bounding box center [71, 657] width 31 height 17
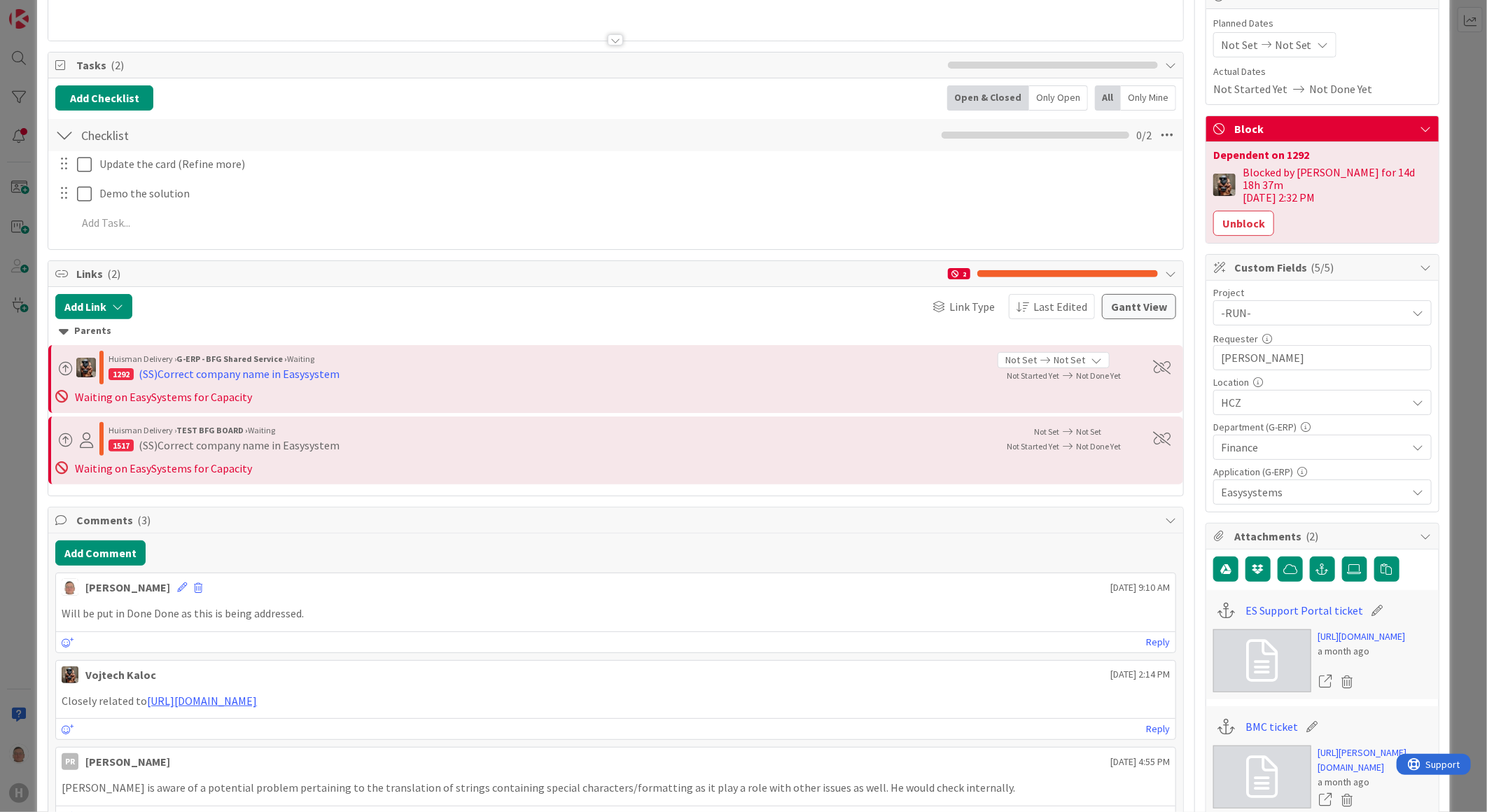
scroll to position [1, 0]
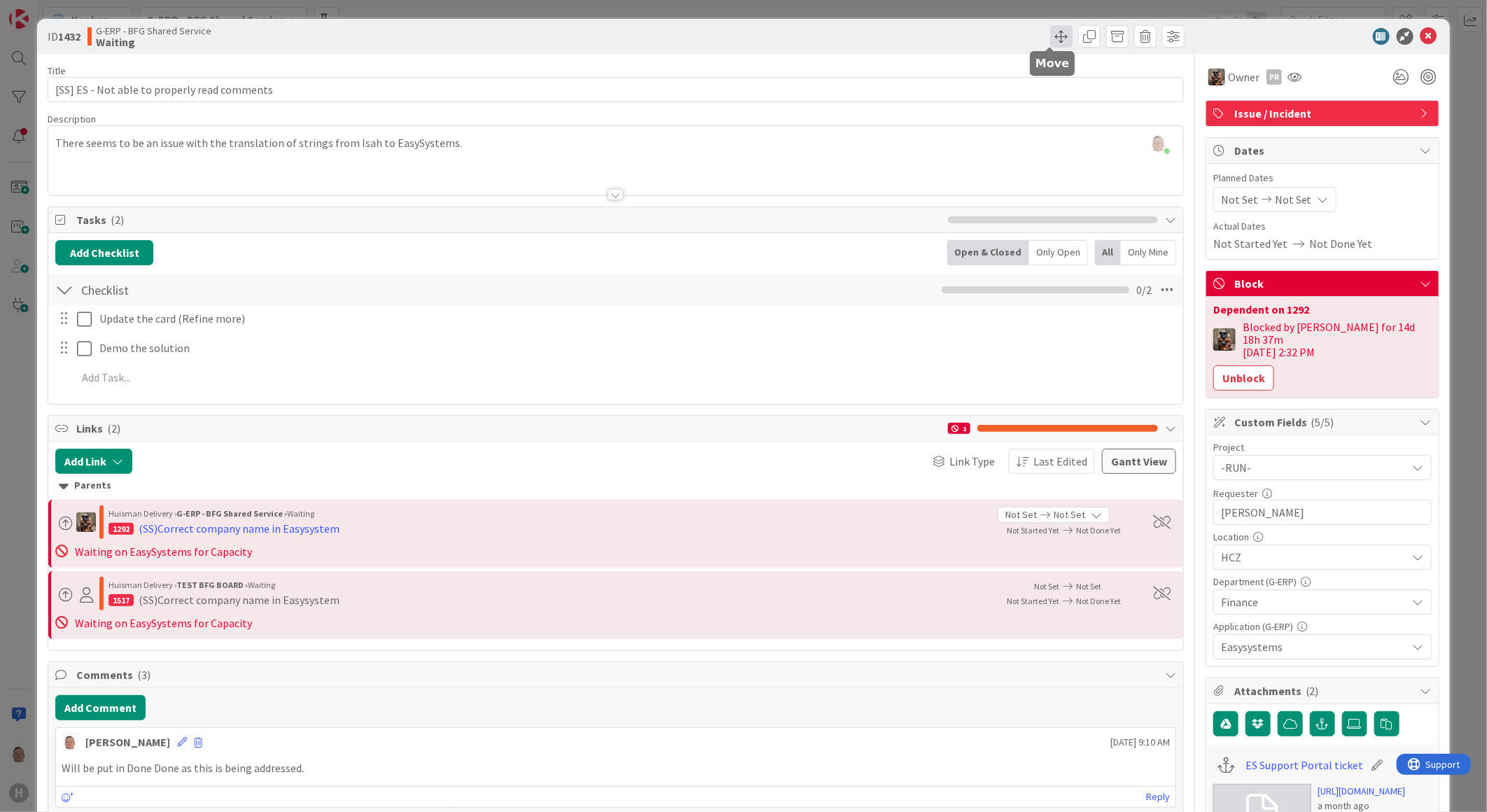
click at [1061, 34] on span at bounding box center [1061, 36] width 22 height 22
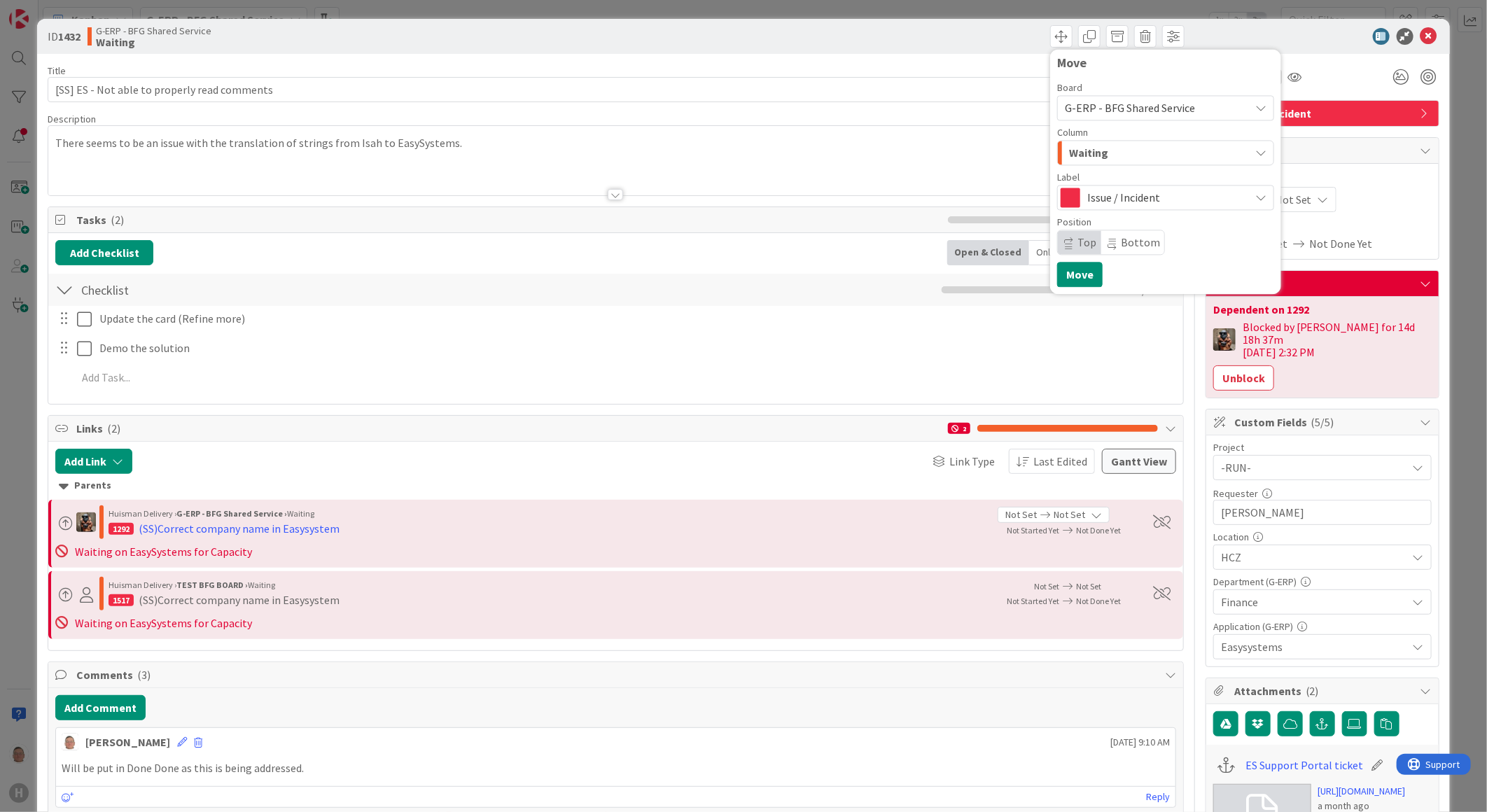
click at [1087, 191] on span "Issue / Incident" at bounding box center [1164, 197] width 155 height 20
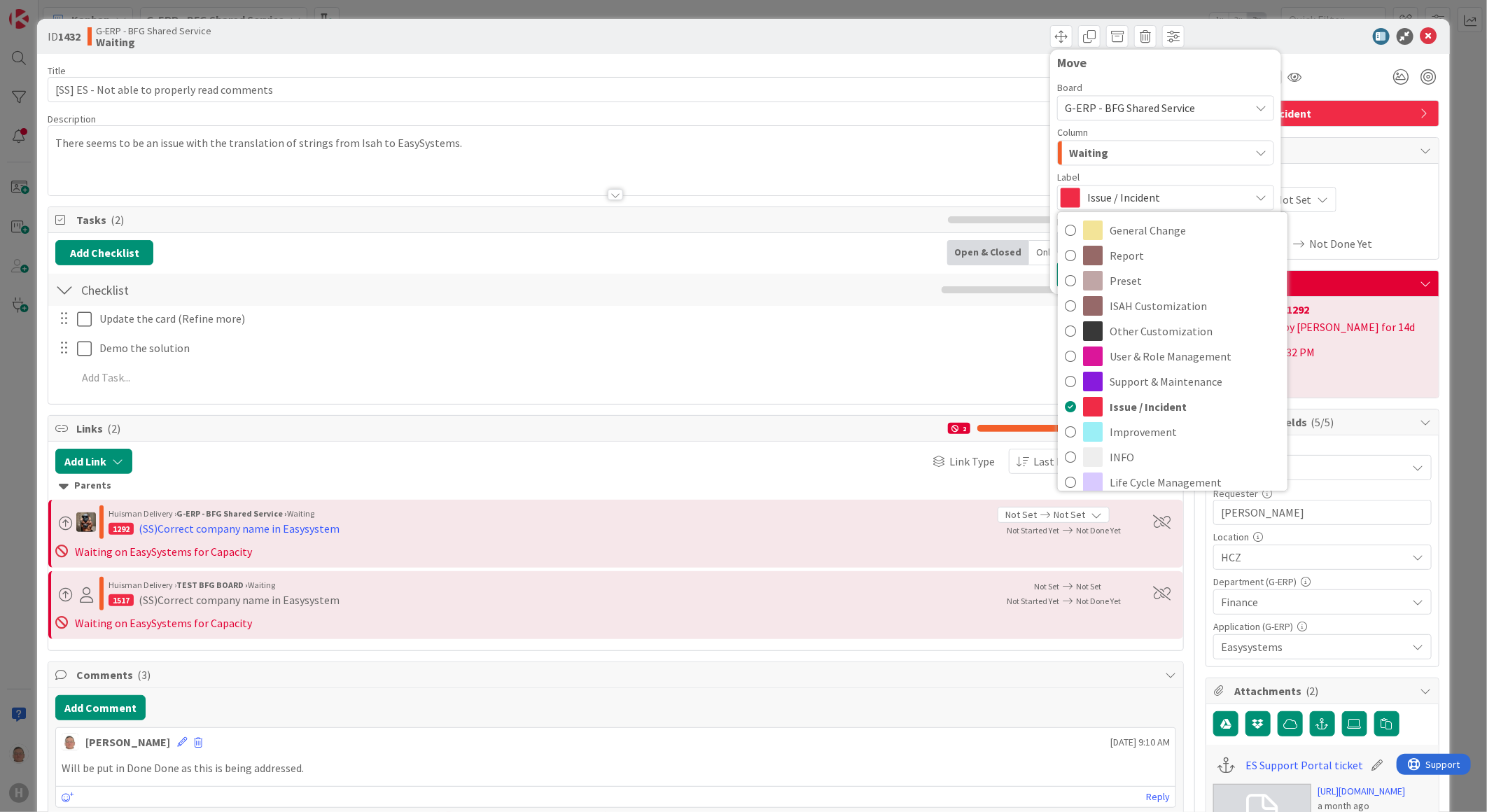
click at [1078, 150] on span "Waiting" at bounding box center [1089, 152] width 39 height 18
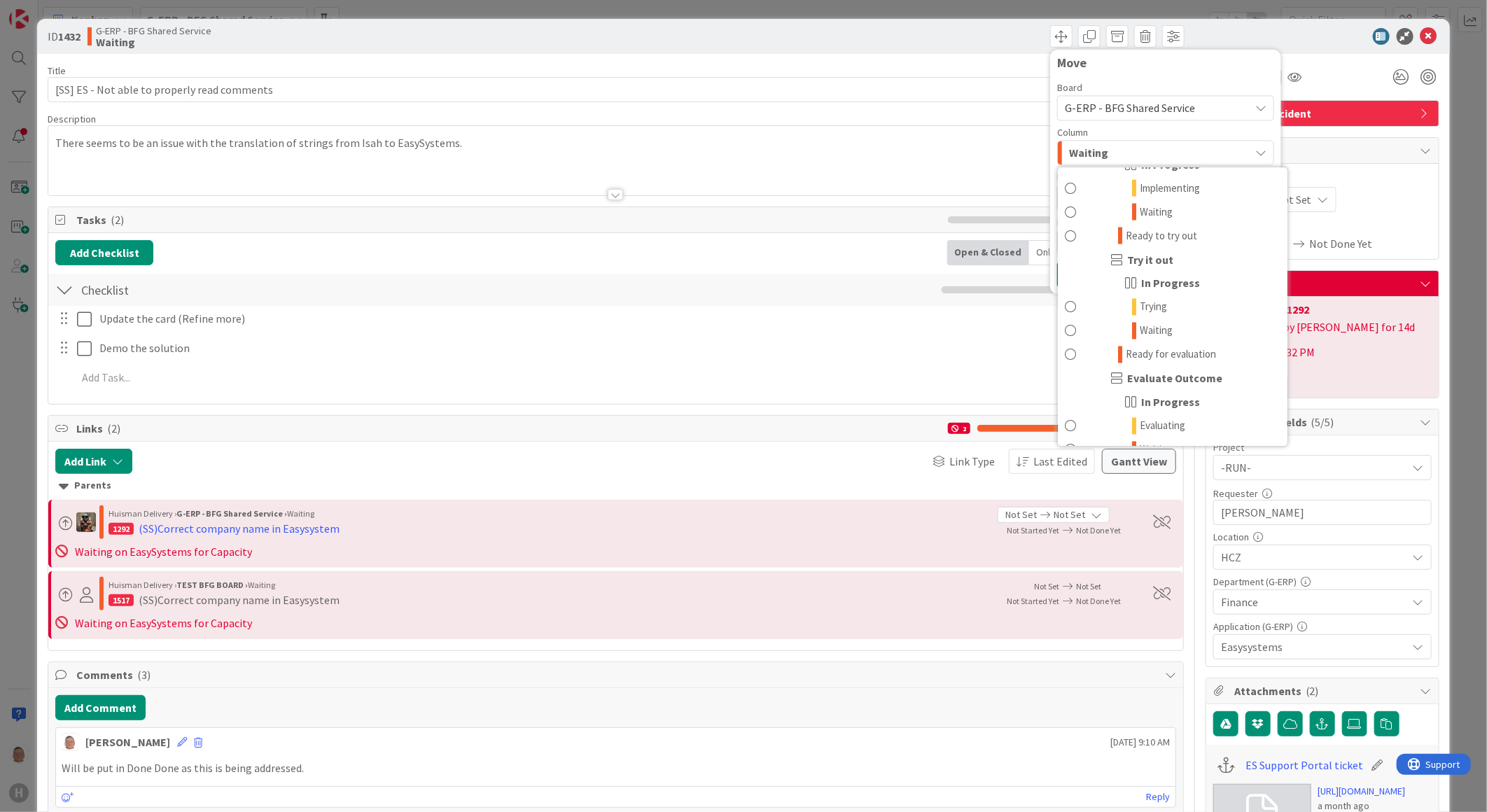
scroll to position [1754, 0]
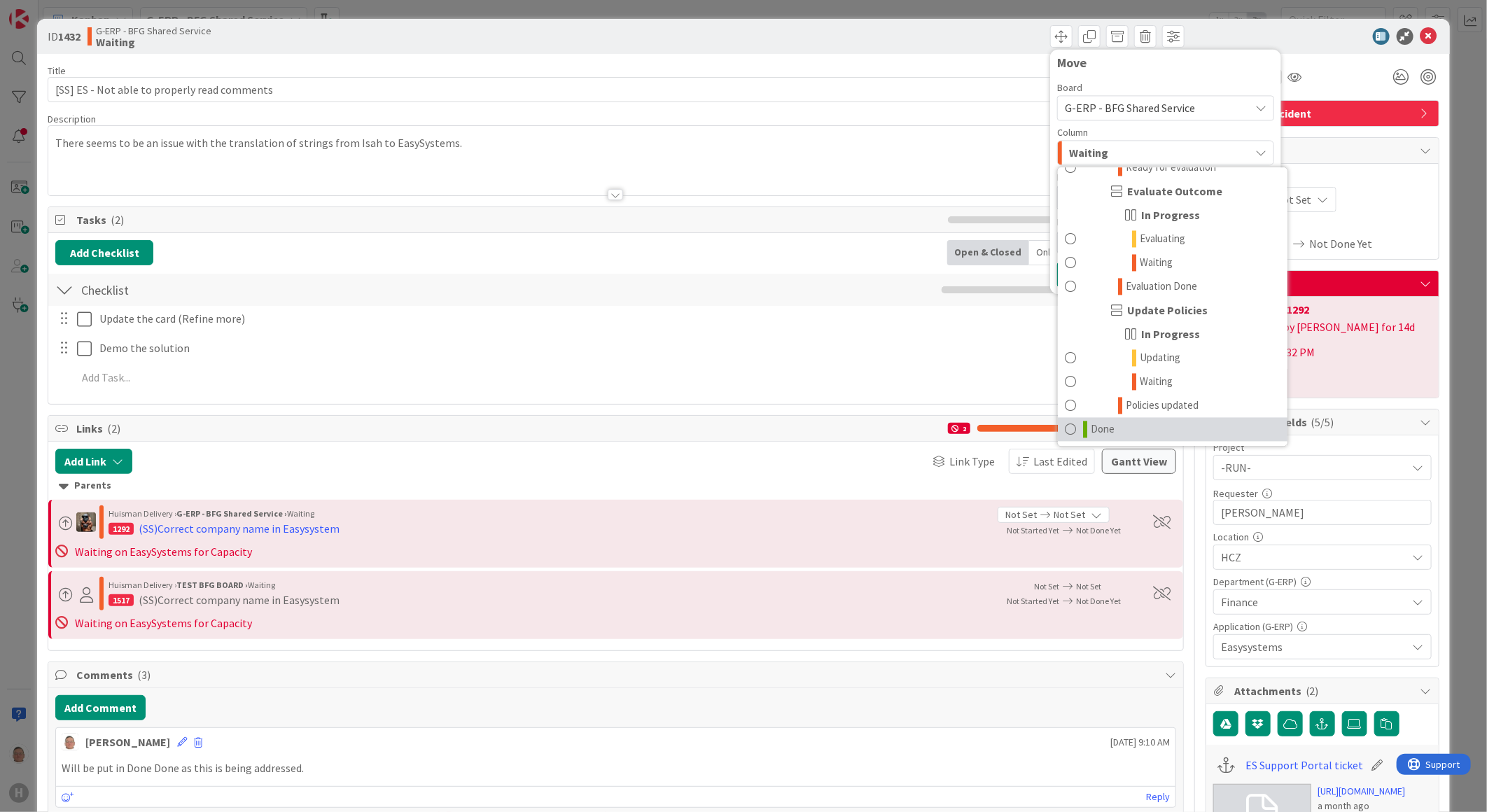
click at [1092, 431] on span "Done" at bounding box center [1103, 428] width 24 height 17
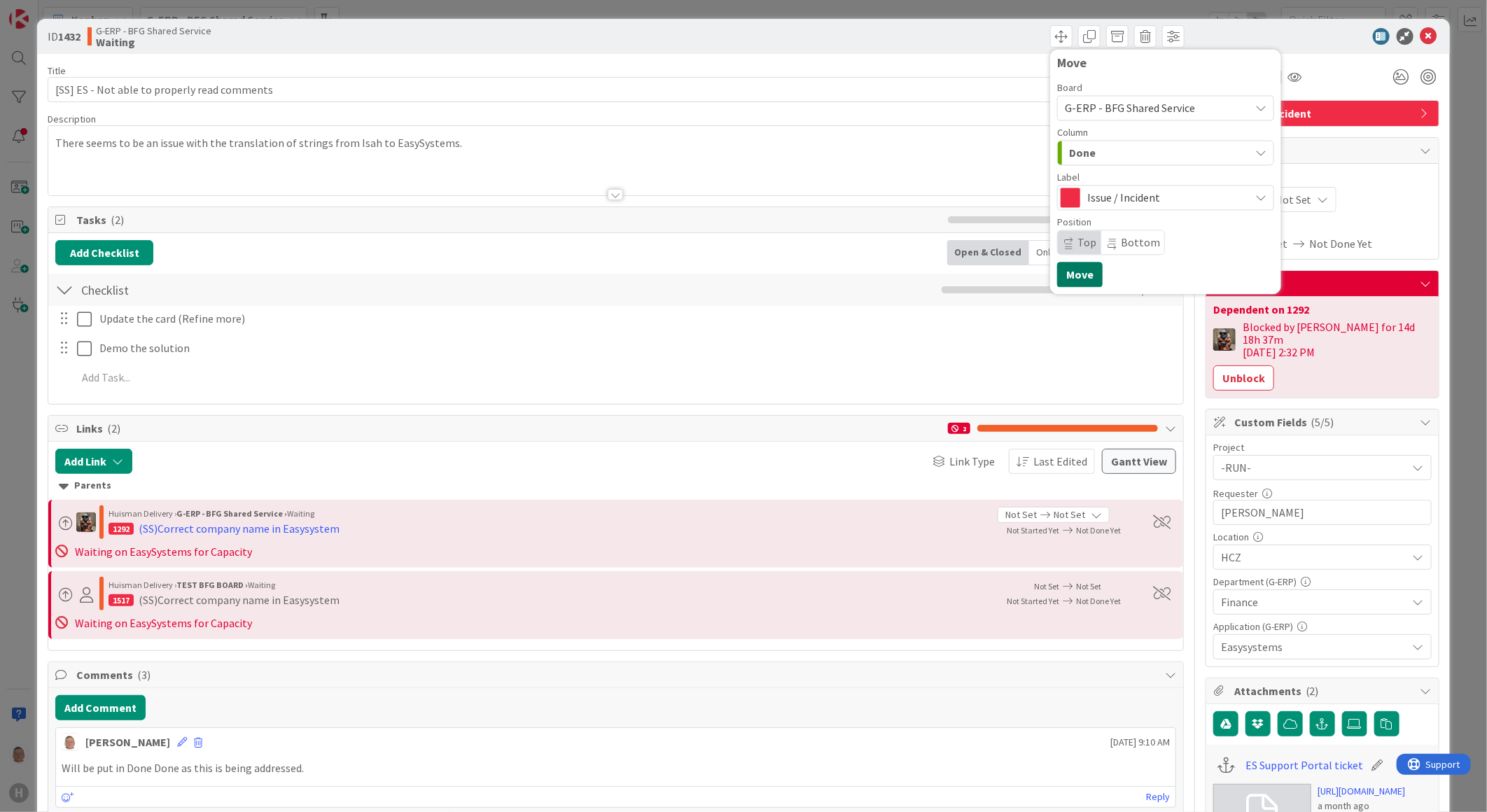
click at [1060, 271] on button "Move" at bounding box center [1080, 275] width 46 height 25
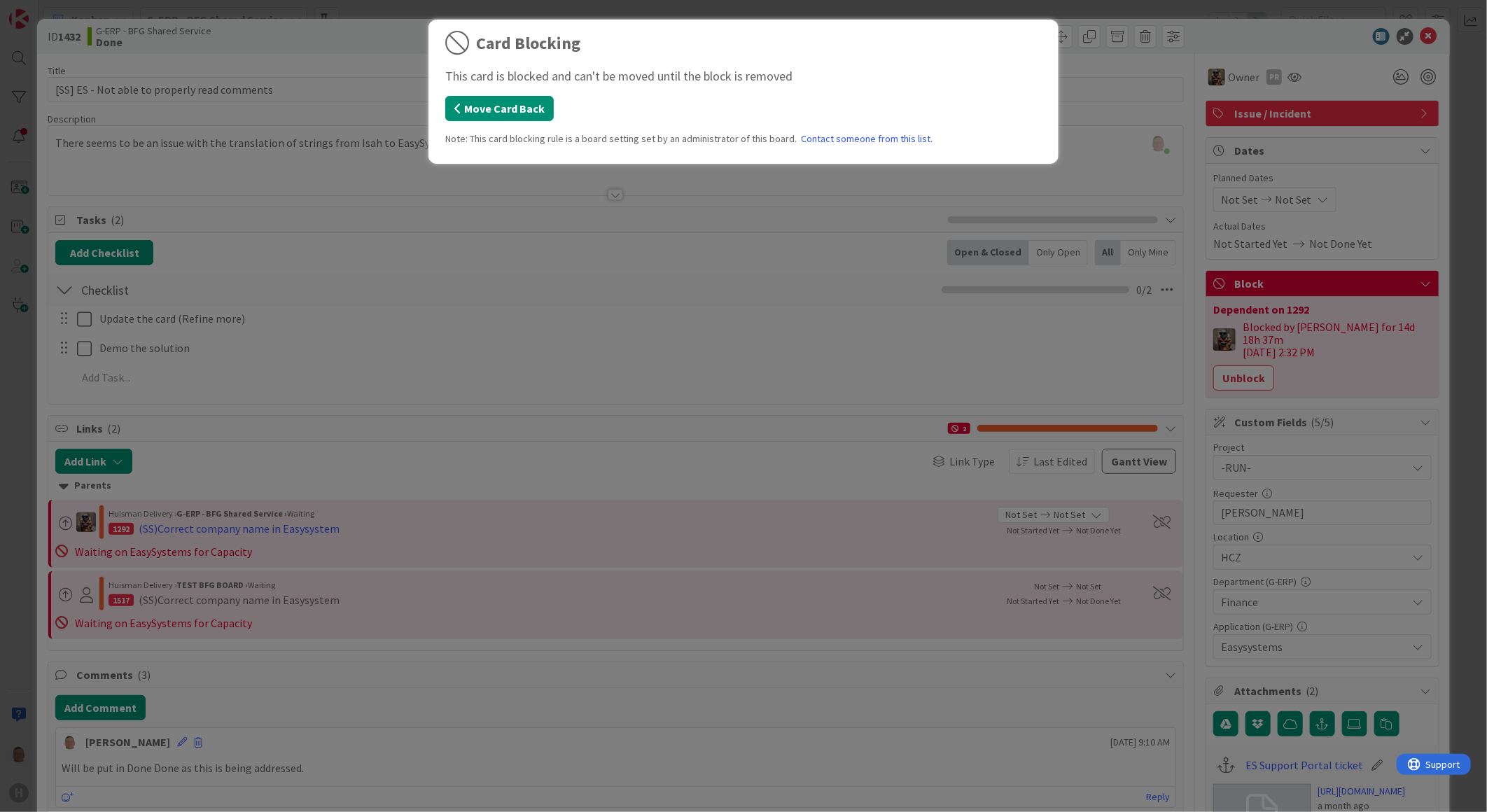
click at [502, 107] on button "Move Card Back" at bounding box center [499, 108] width 108 height 25
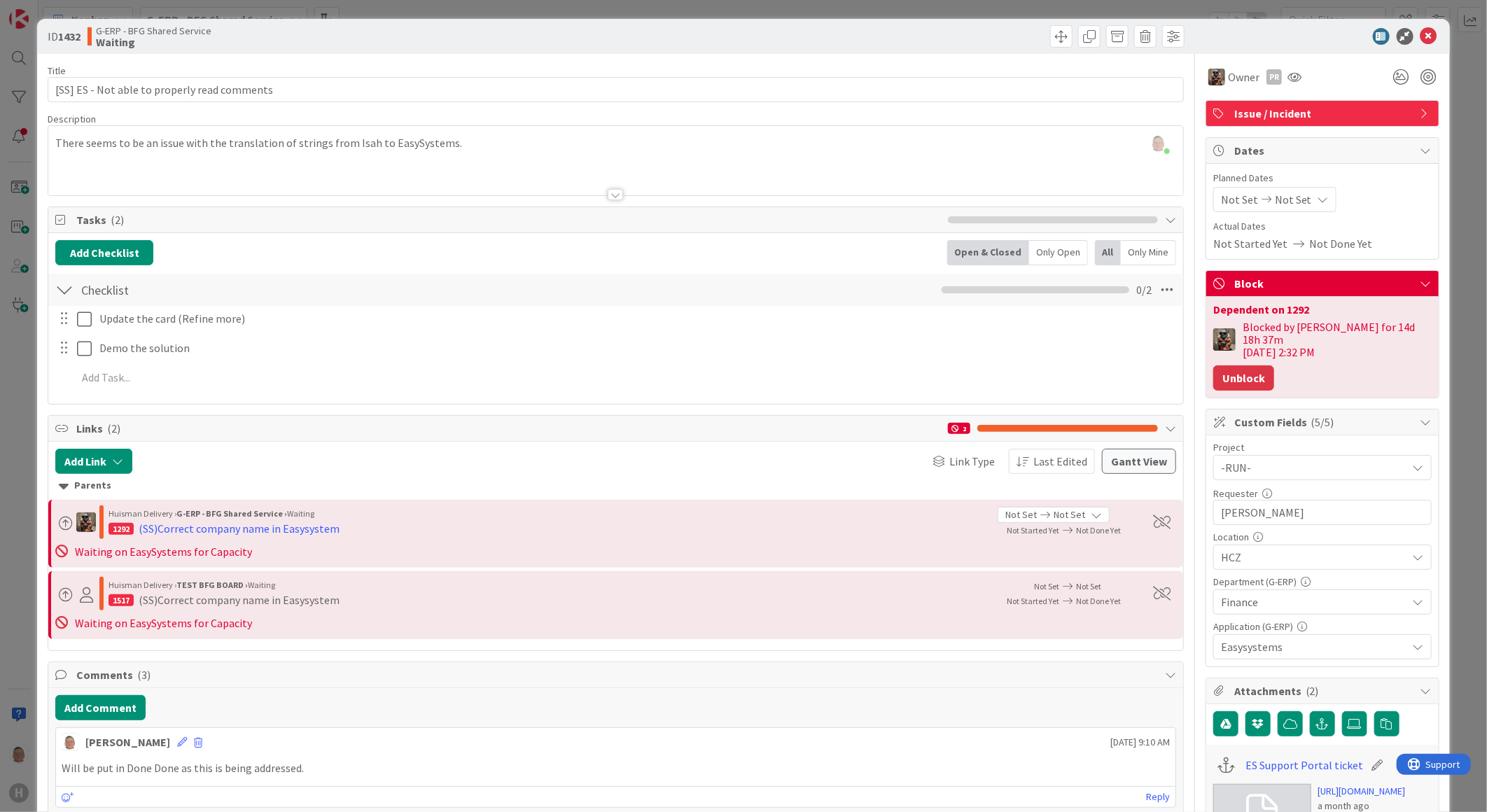
click at [1240, 379] on div "Dependent on 1292 Blocked by Vojtech for 14d 18h 37m 08/26/2025 2:32 PM Unblock" at bounding box center [1323, 347] width 233 height 101
click at [1234, 365] on button "Unblock" at bounding box center [1244, 378] width 61 height 25
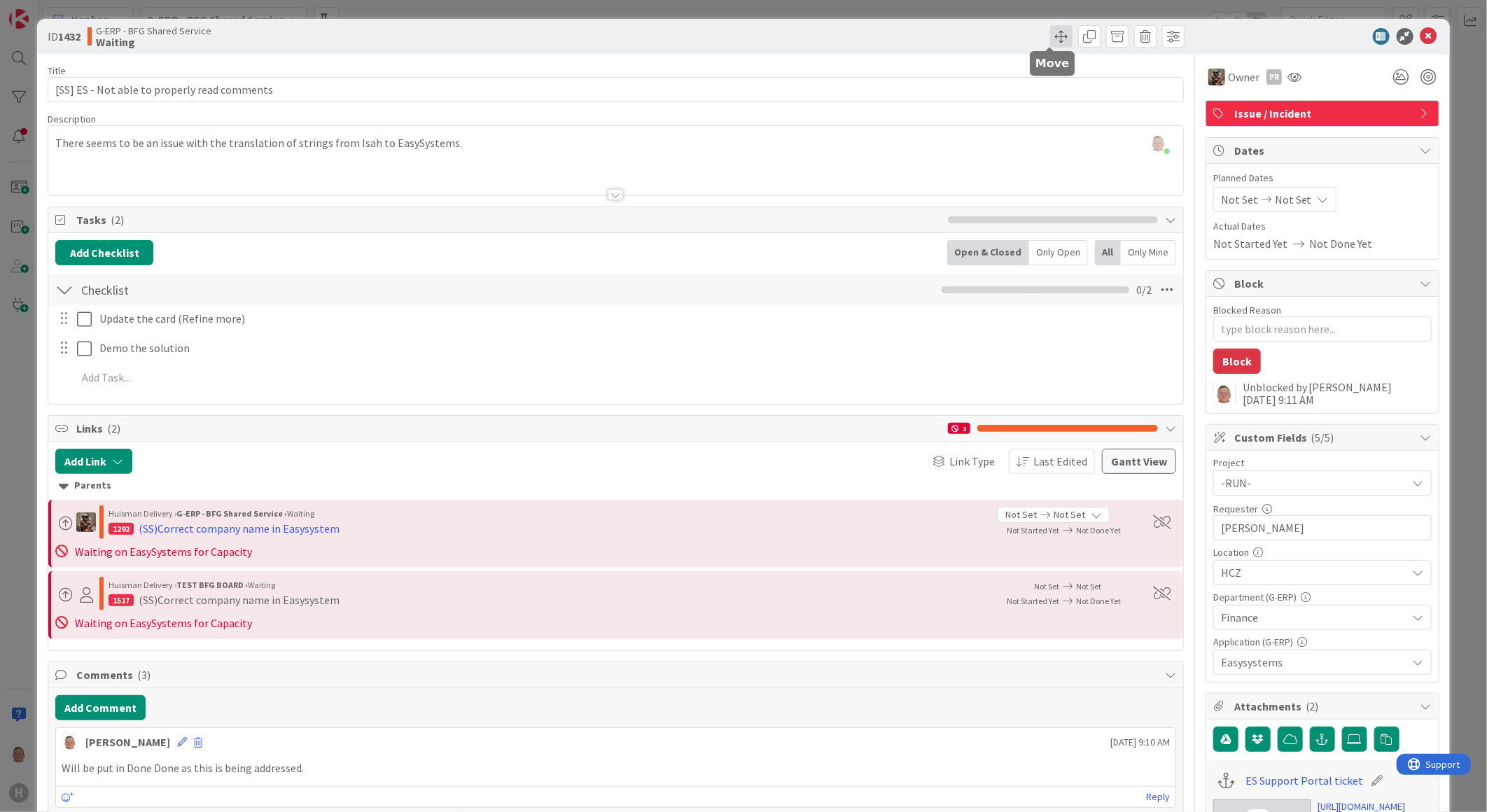
click at [1051, 38] on span at bounding box center [1061, 36] width 22 height 22
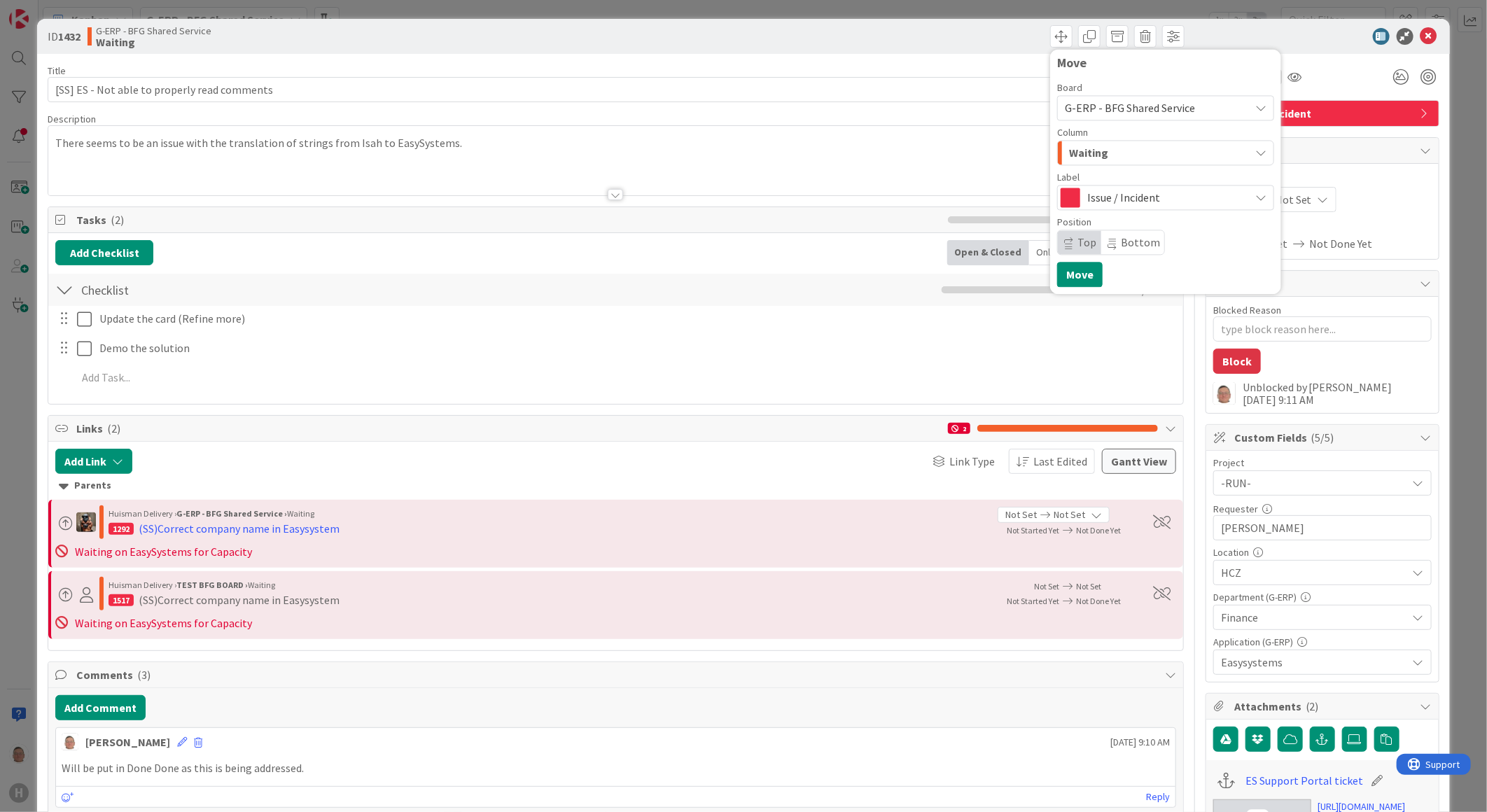
click at [1081, 152] on span "Waiting" at bounding box center [1089, 152] width 39 height 18
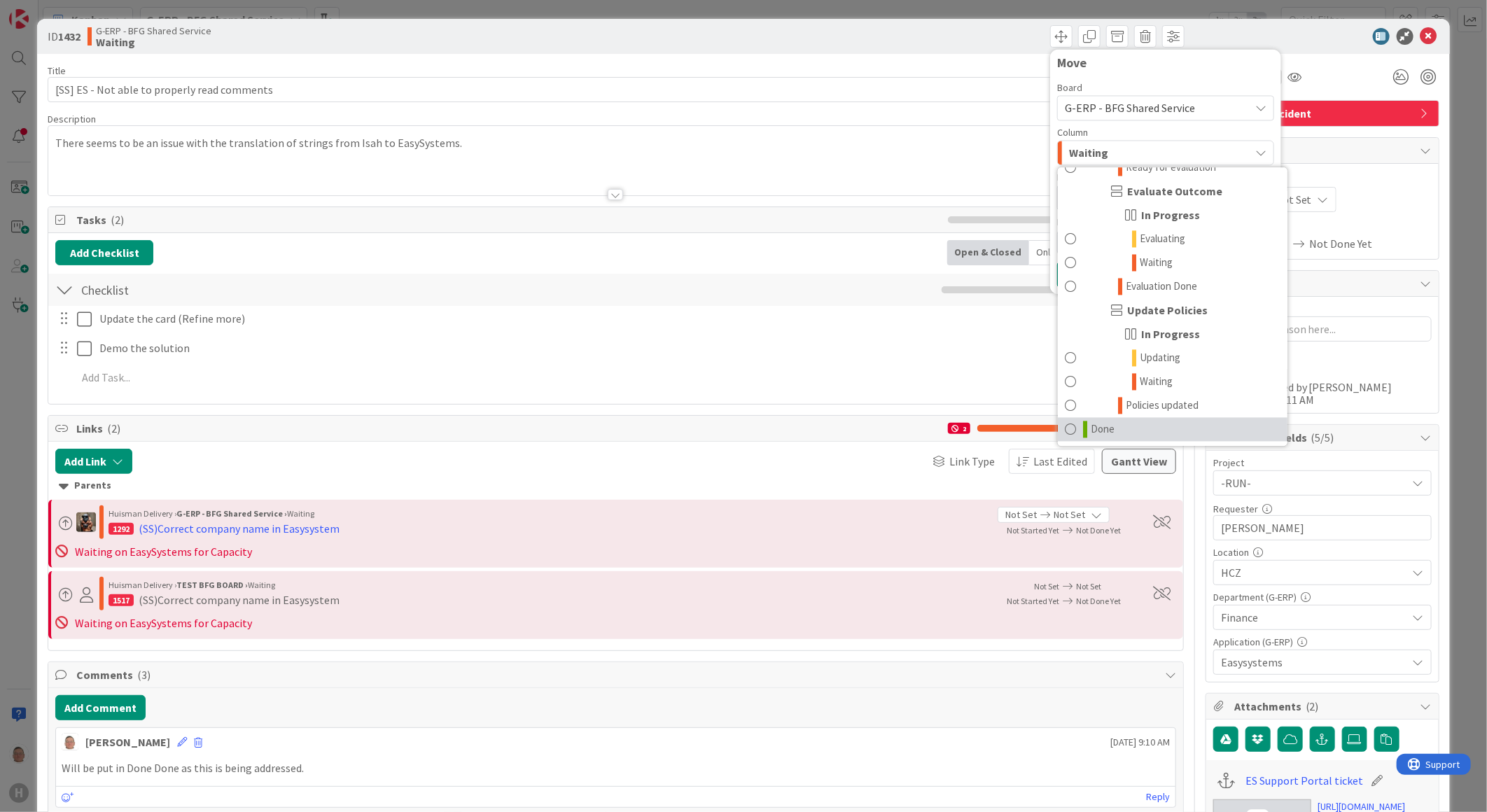
click at [1065, 421] on span at bounding box center [1070, 428] width 11 height 17
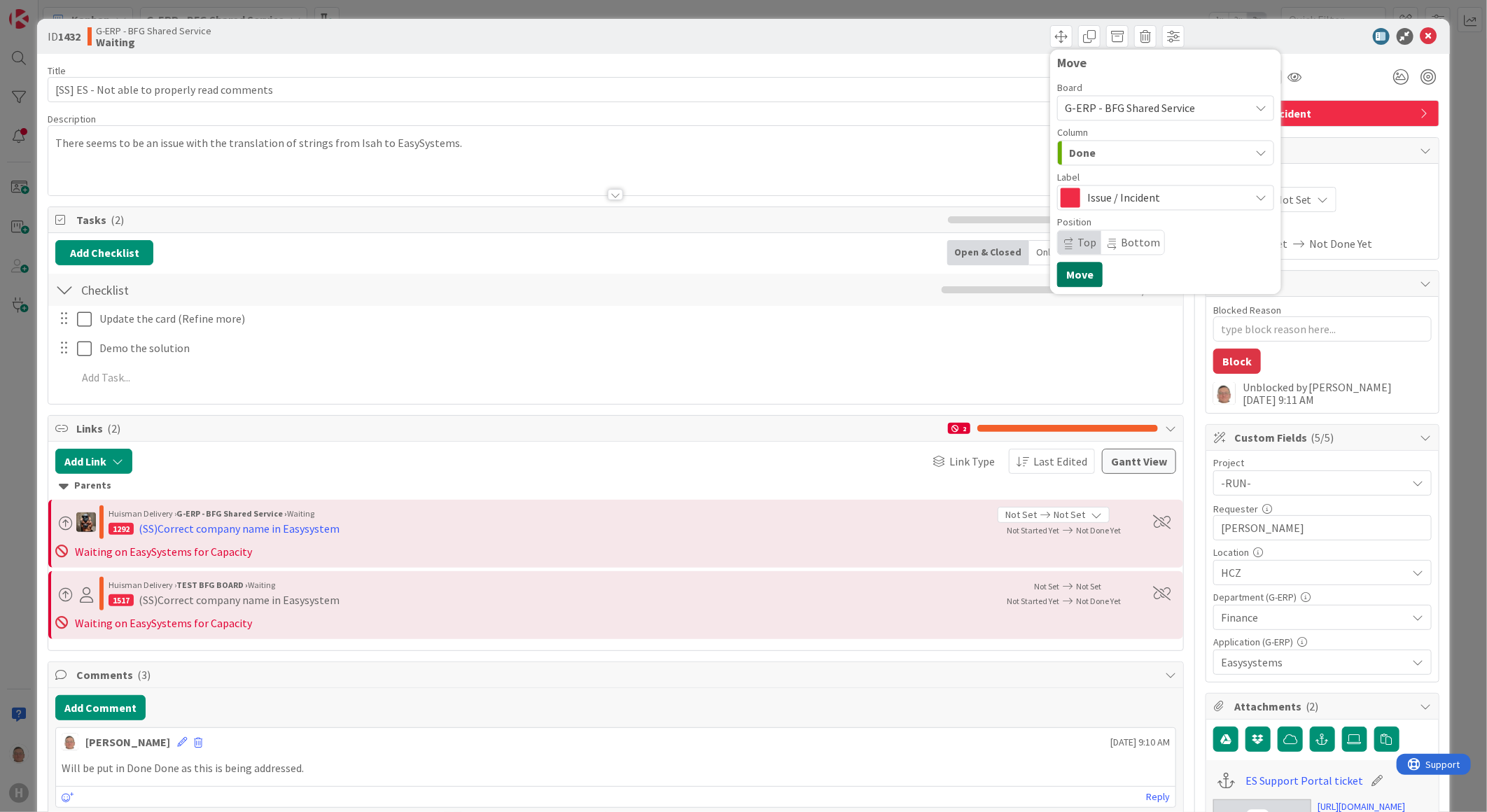
click at [1065, 274] on button "Move" at bounding box center [1080, 275] width 46 height 25
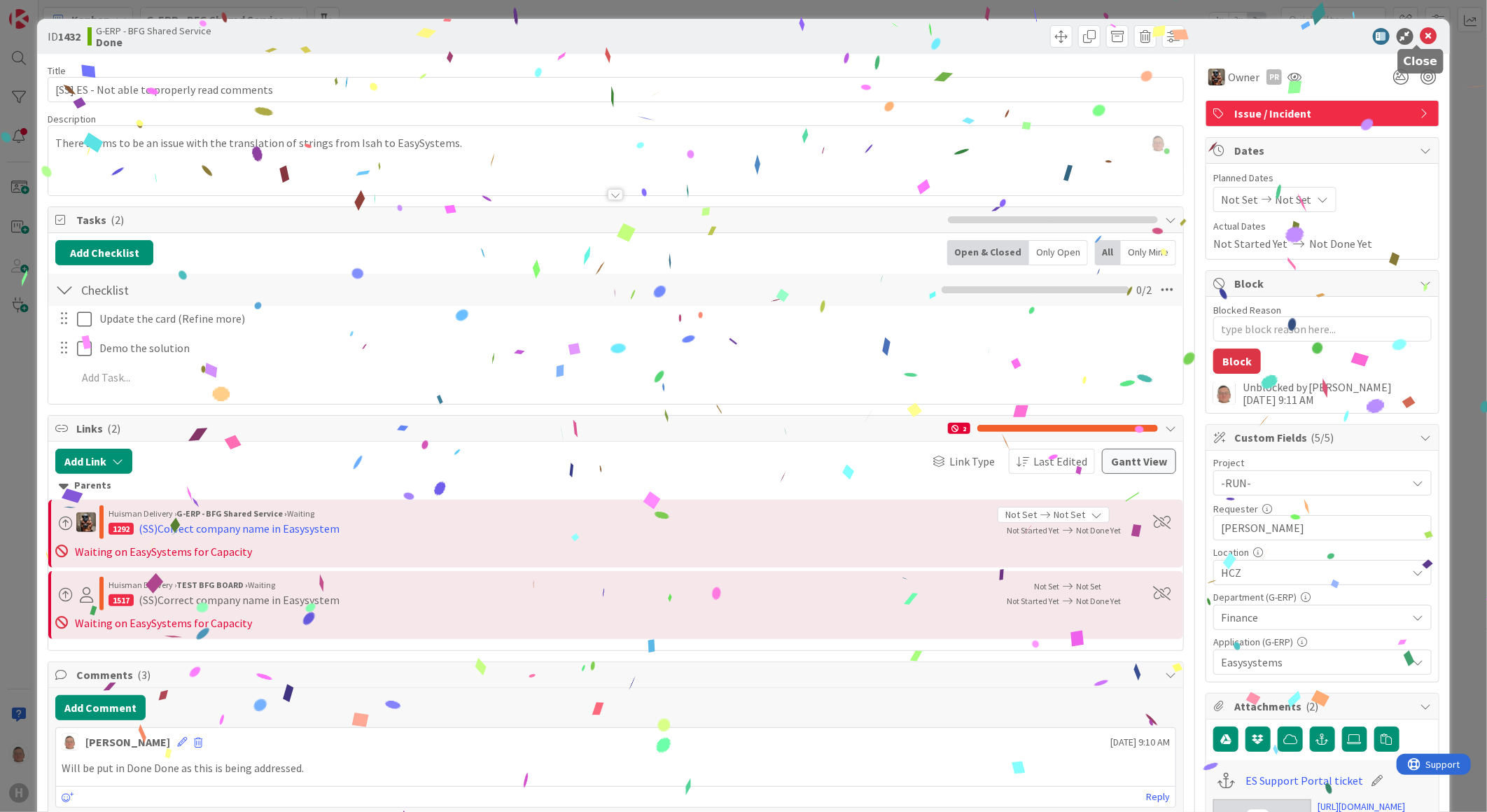
click at [1422, 32] on icon at bounding box center [1429, 36] width 17 height 17
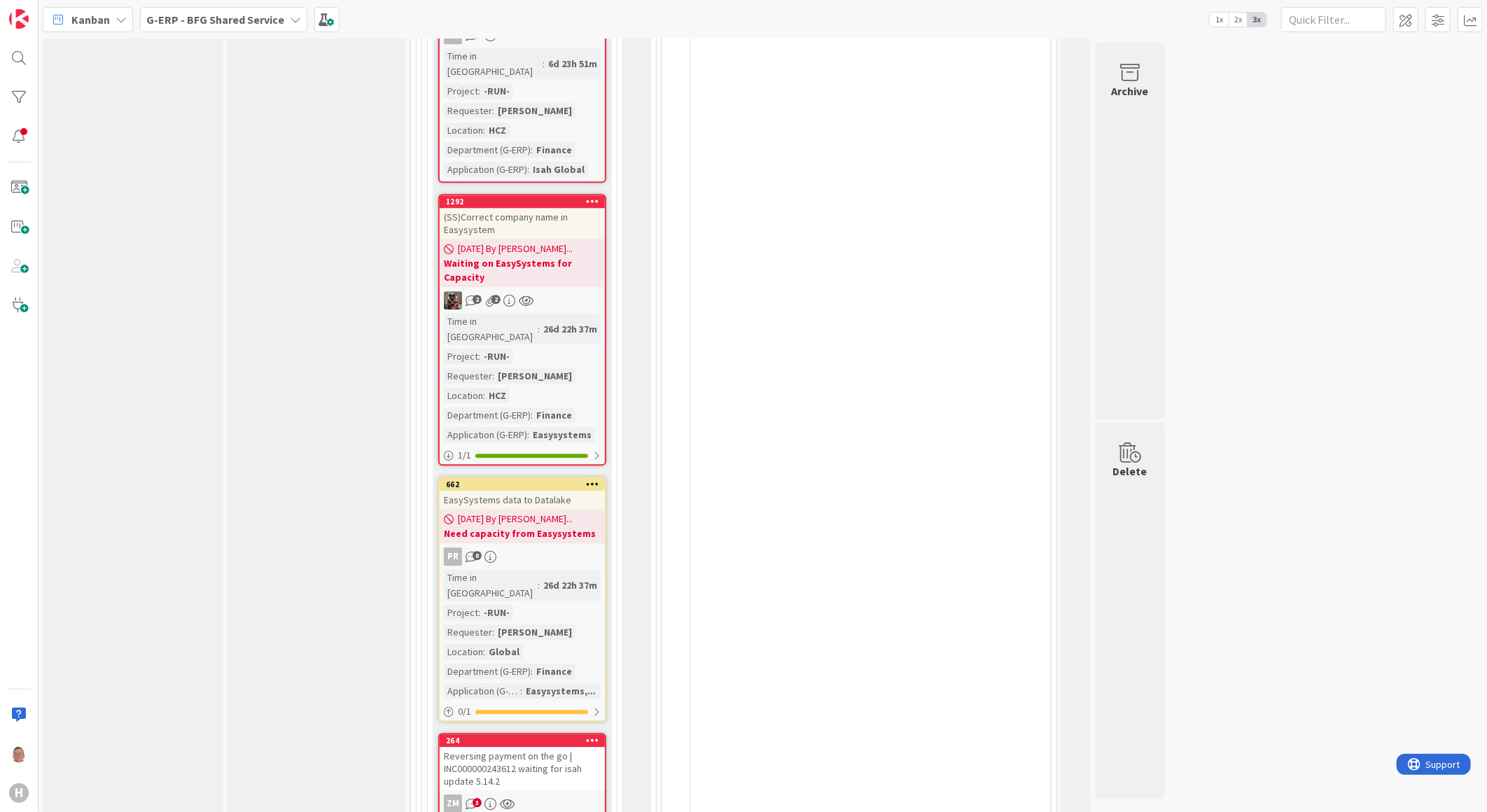
scroll to position [5677, 0]
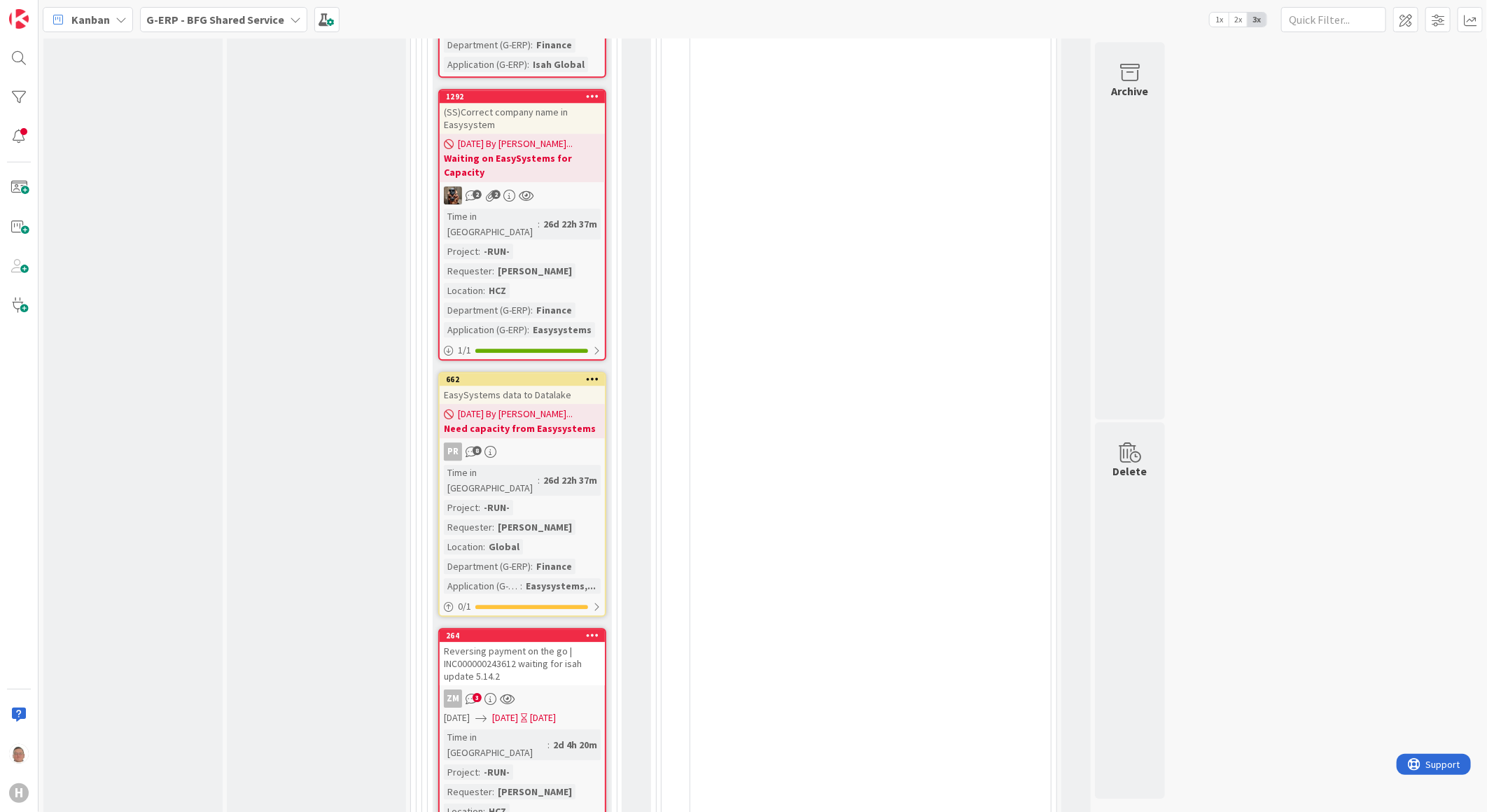
click at [518, 642] on div "Reversing payment on the go | INC000000243612 waiting for isah update 5.14.2" at bounding box center [522, 663] width 165 height 43
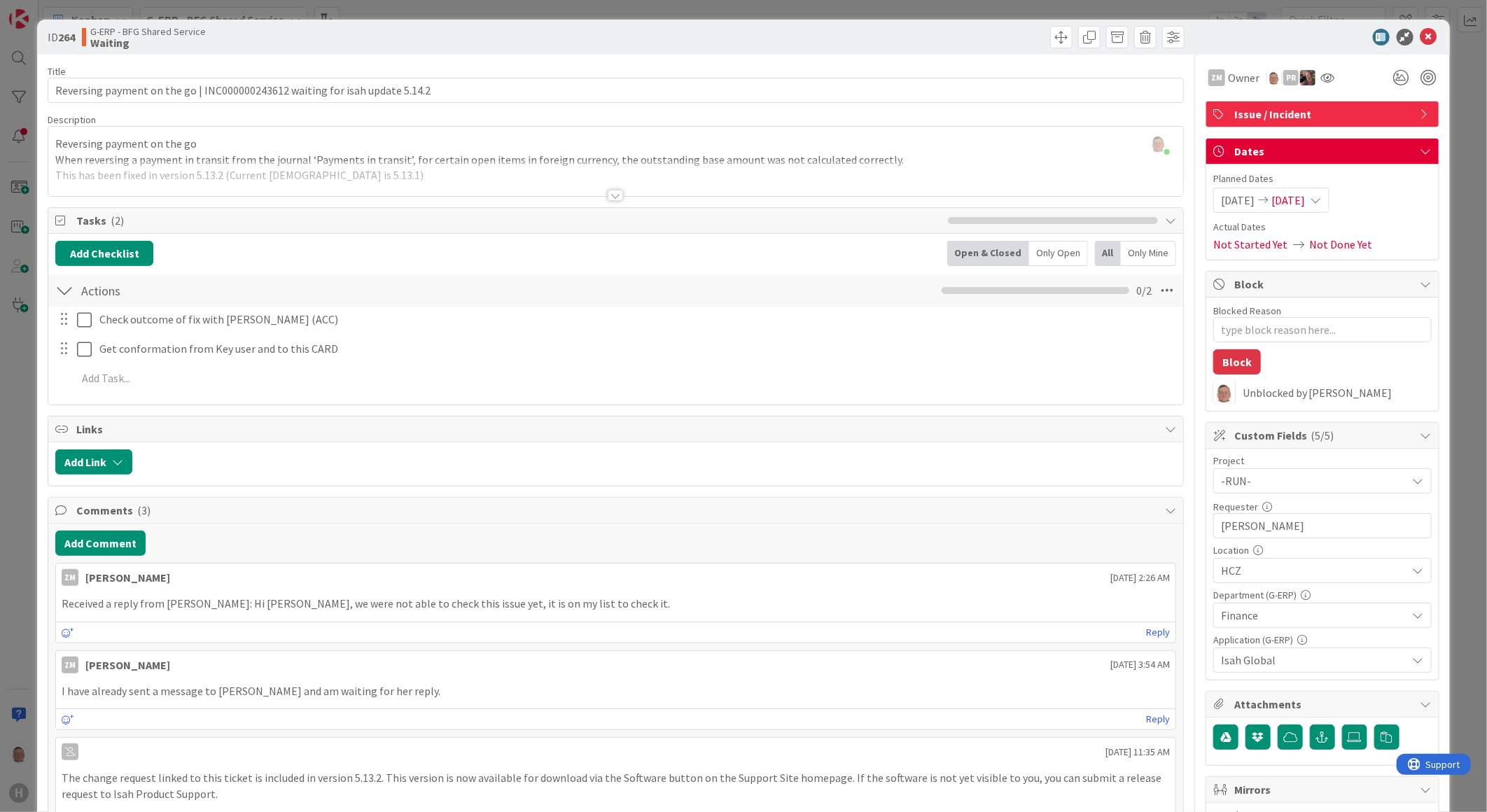
click at [609, 196] on div at bounding box center [615, 195] width 15 height 11
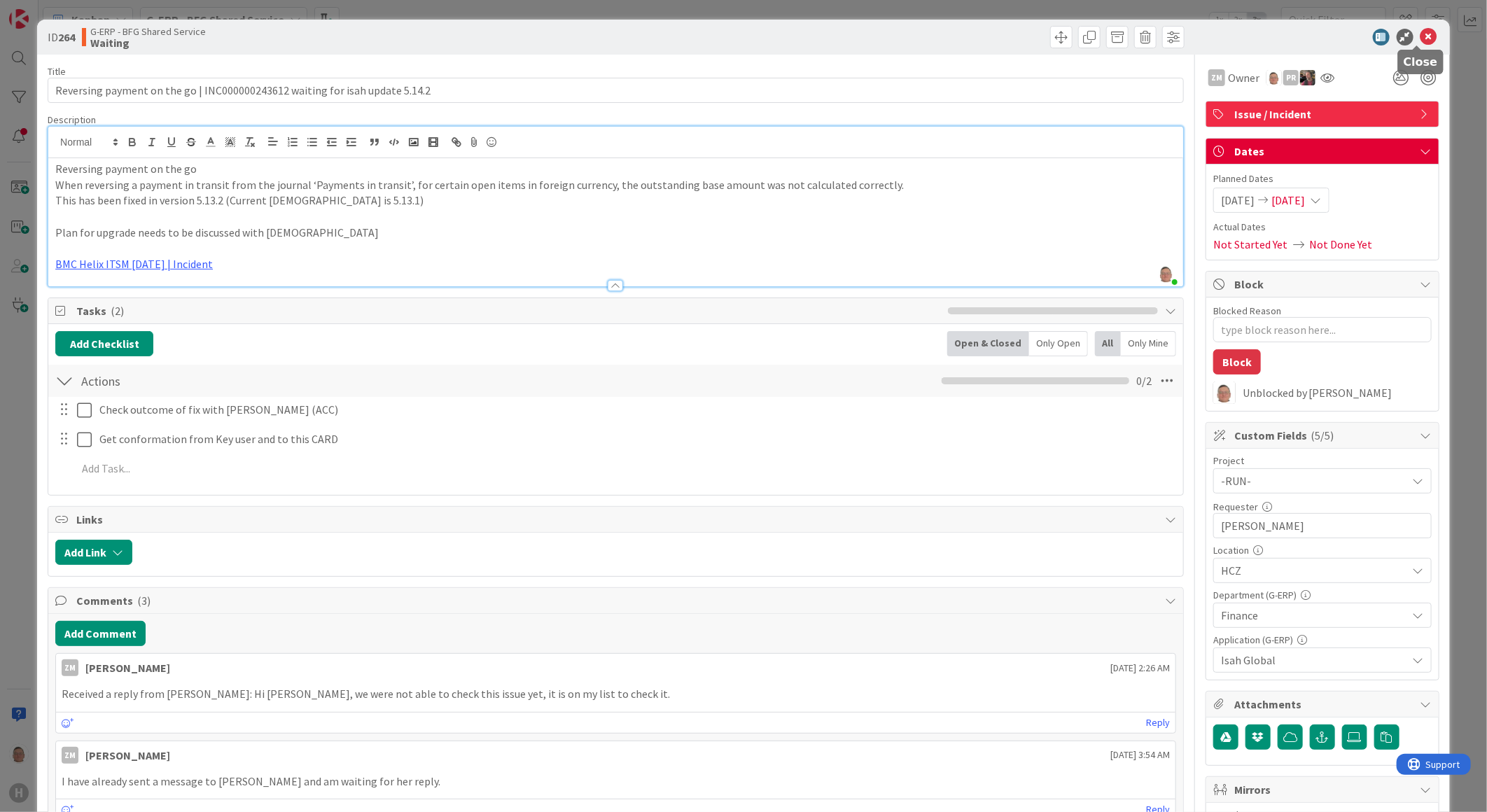
click at [1421, 32] on icon at bounding box center [1429, 37] width 17 height 17
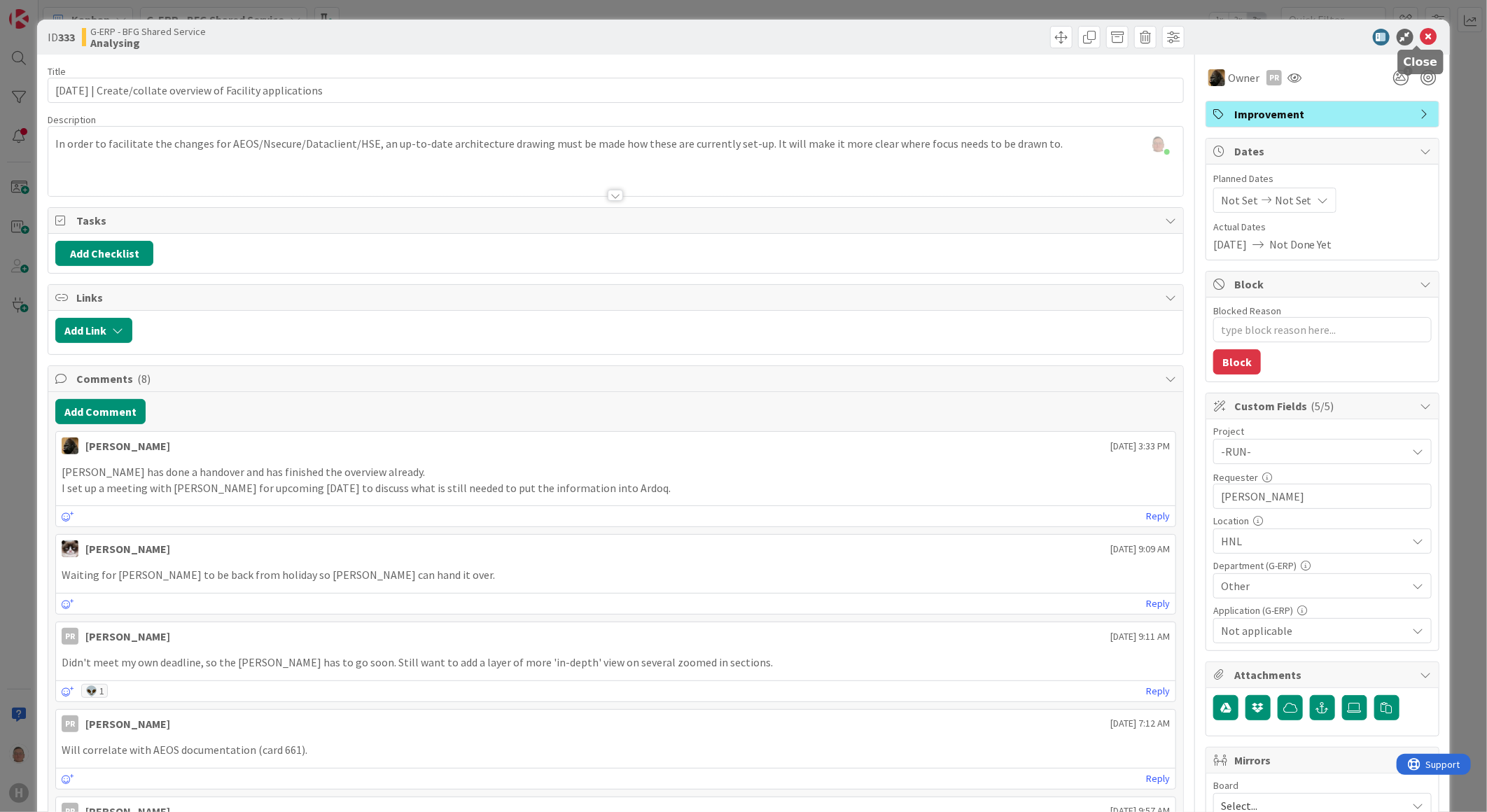
click at [1421, 29] on icon at bounding box center [1429, 37] width 17 height 17
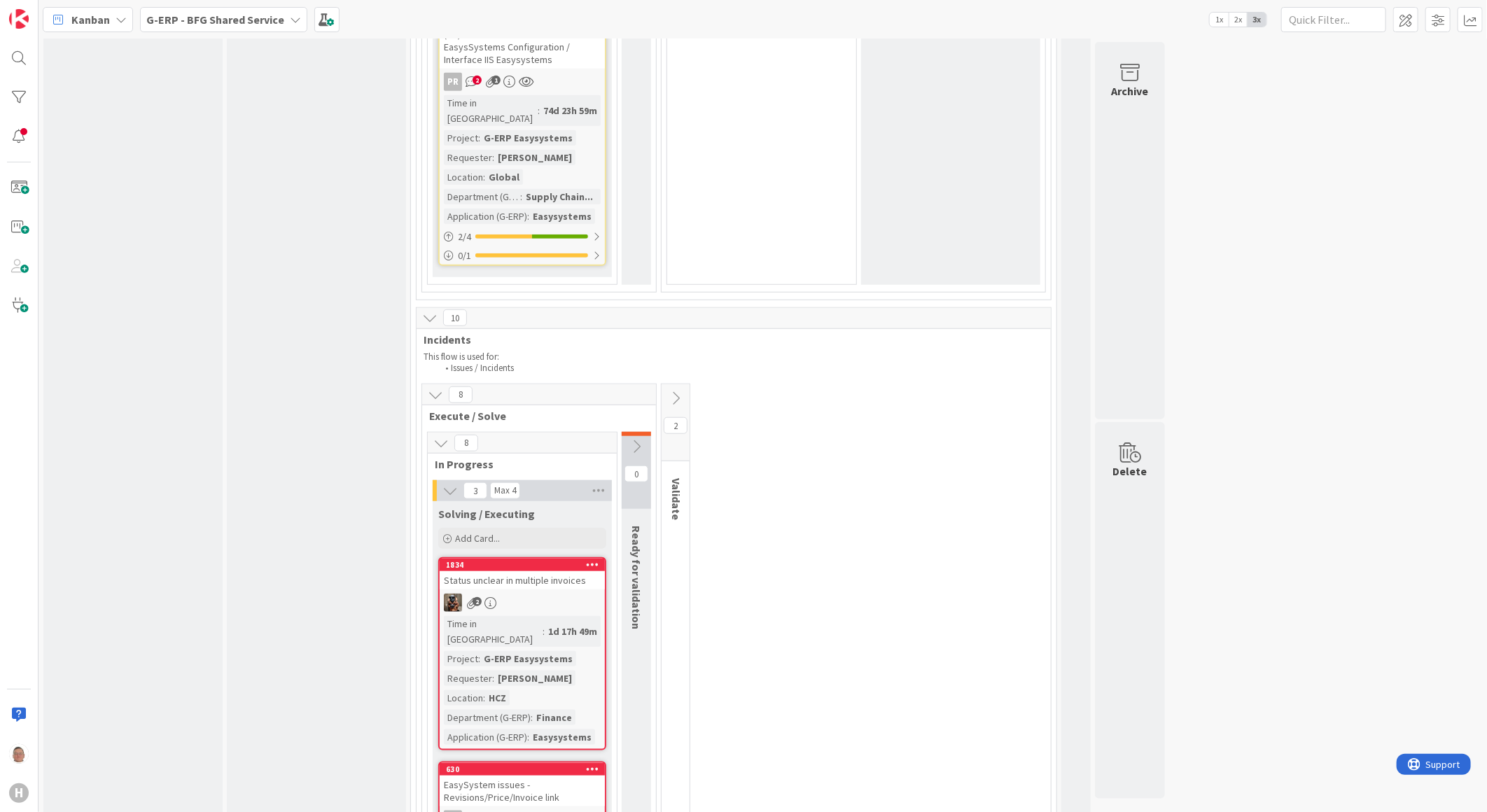
scroll to position [3966, 0]
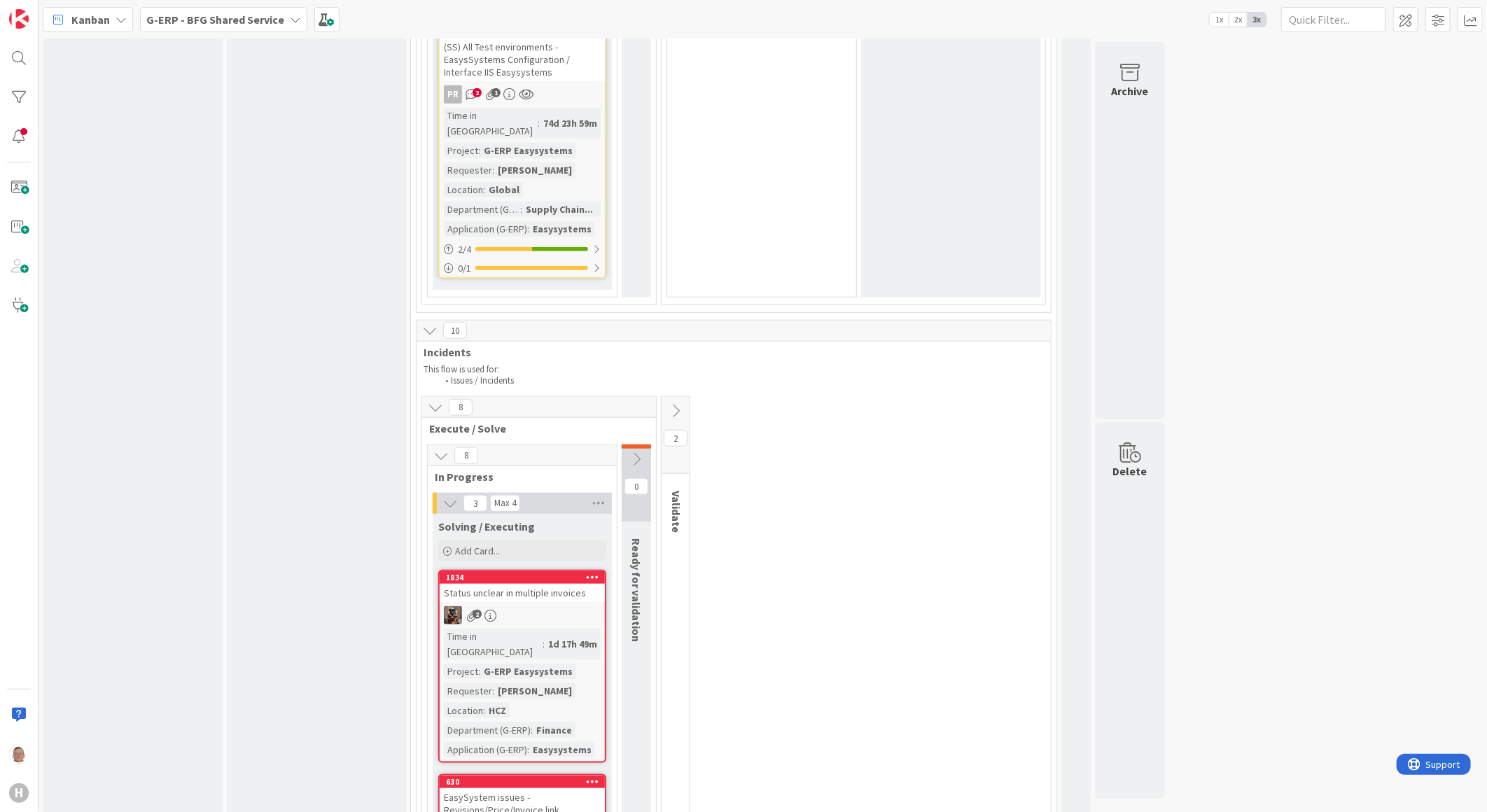
click at [677, 403] on icon at bounding box center [675, 411] width 15 height 15
click at [717, 451] on icon at bounding box center [714, 459] width 15 height 15
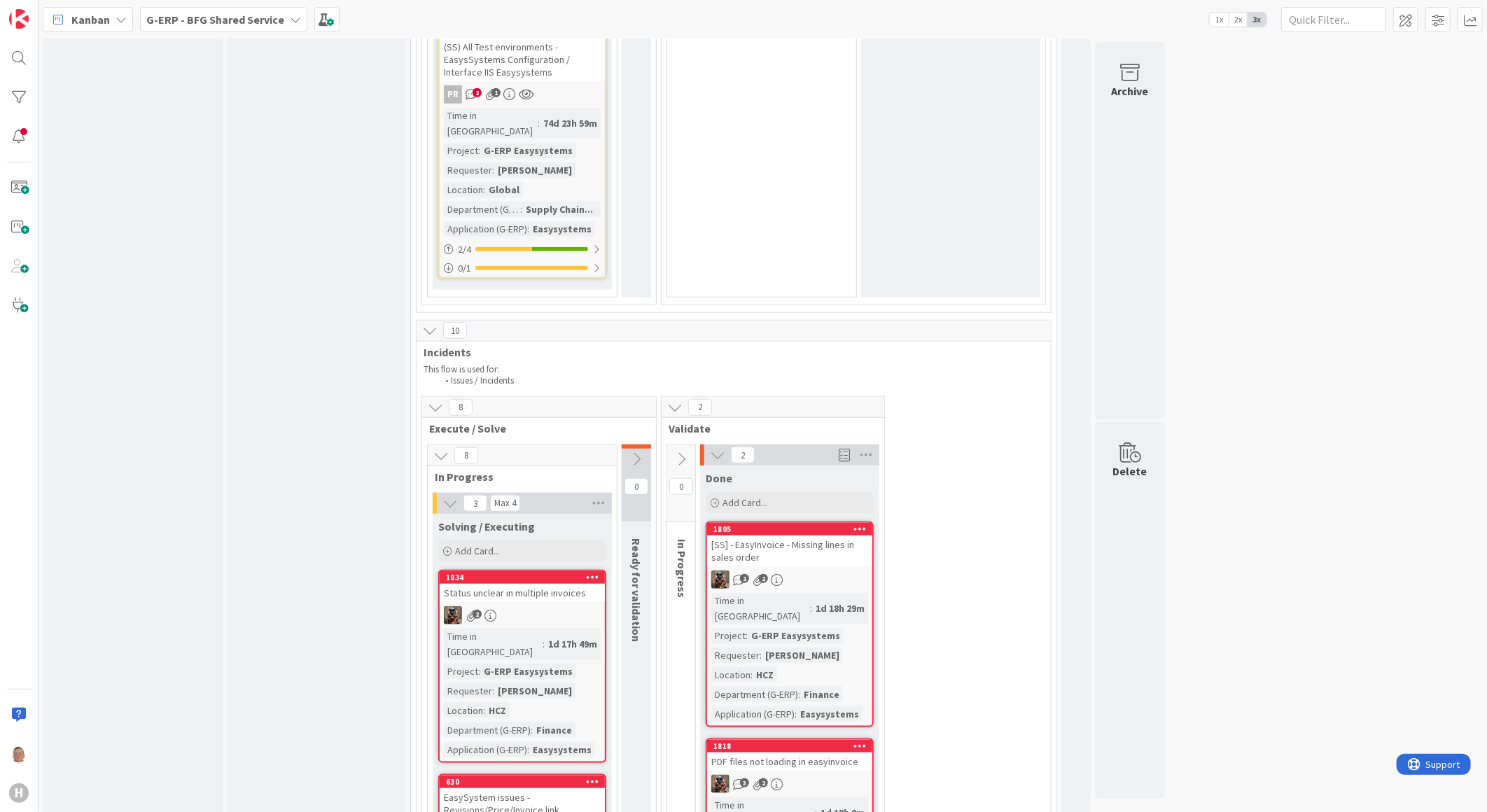
click at [859, 523] on icon at bounding box center [860, 528] width 13 height 10
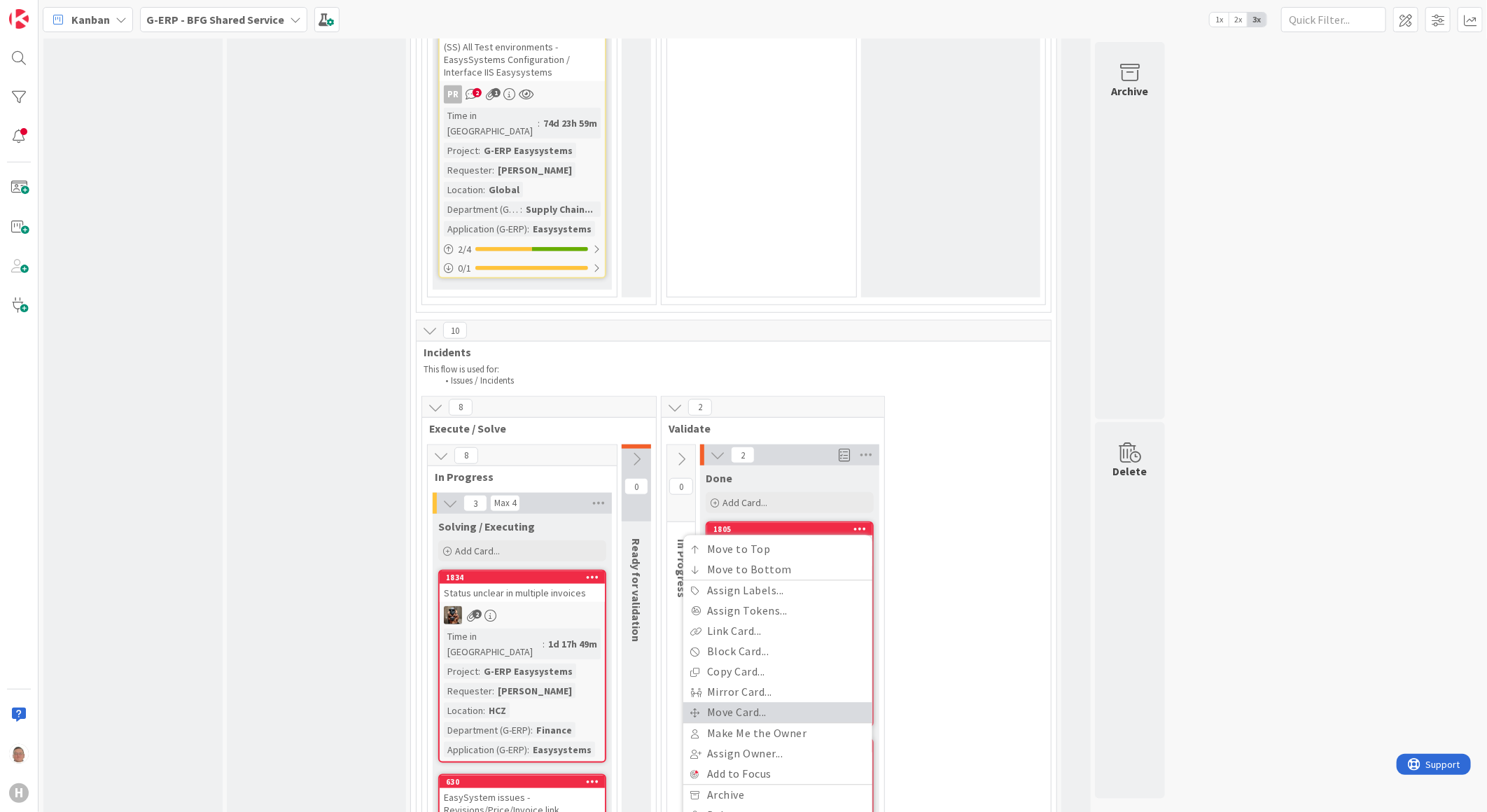
click at [756, 703] on link "Move Card..." at bounding box center [778, 713] width 189 height 21
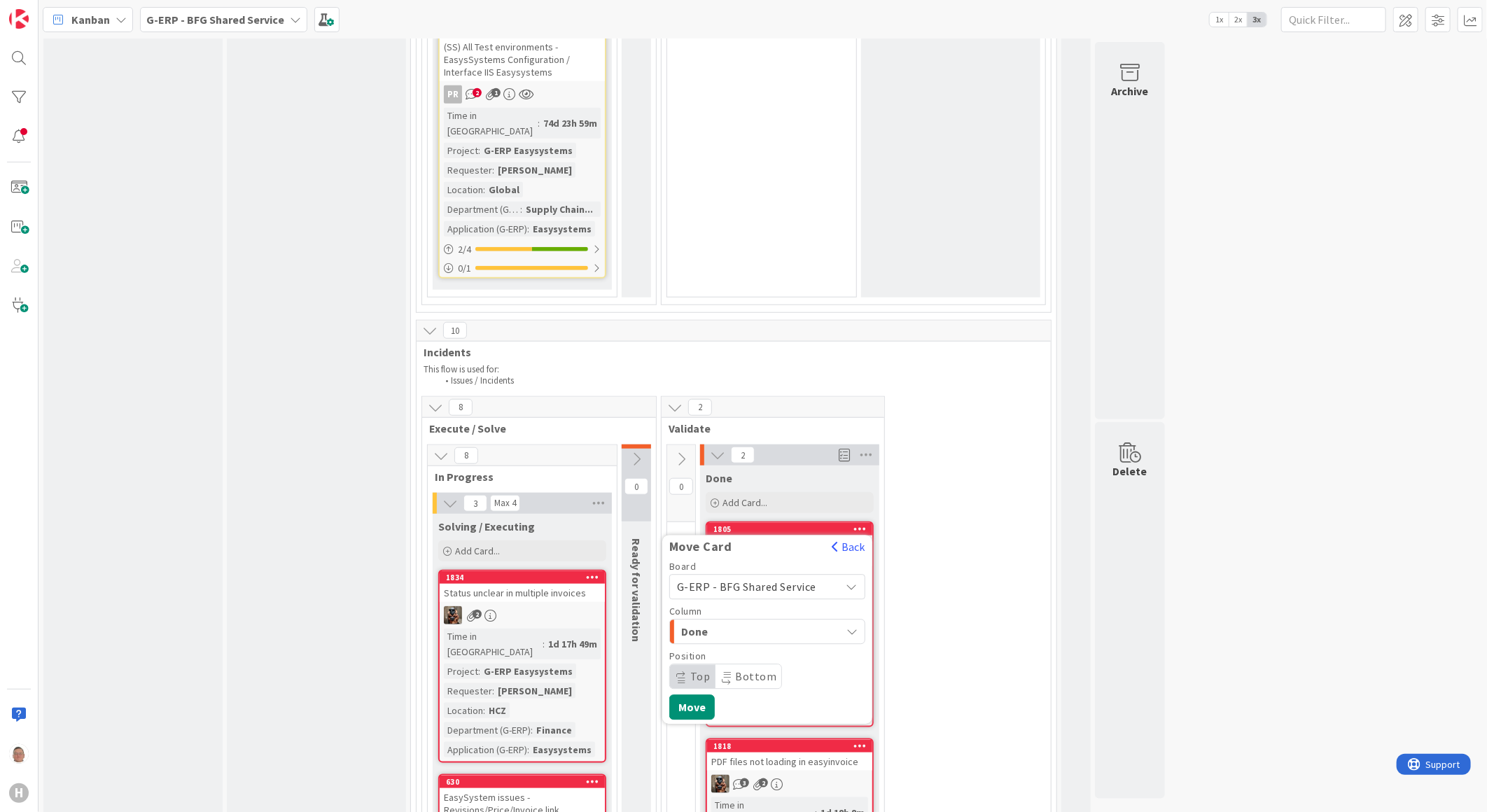
click at [721, 623] on span "Done" at bounding box center [734, 632] width 105 height 18
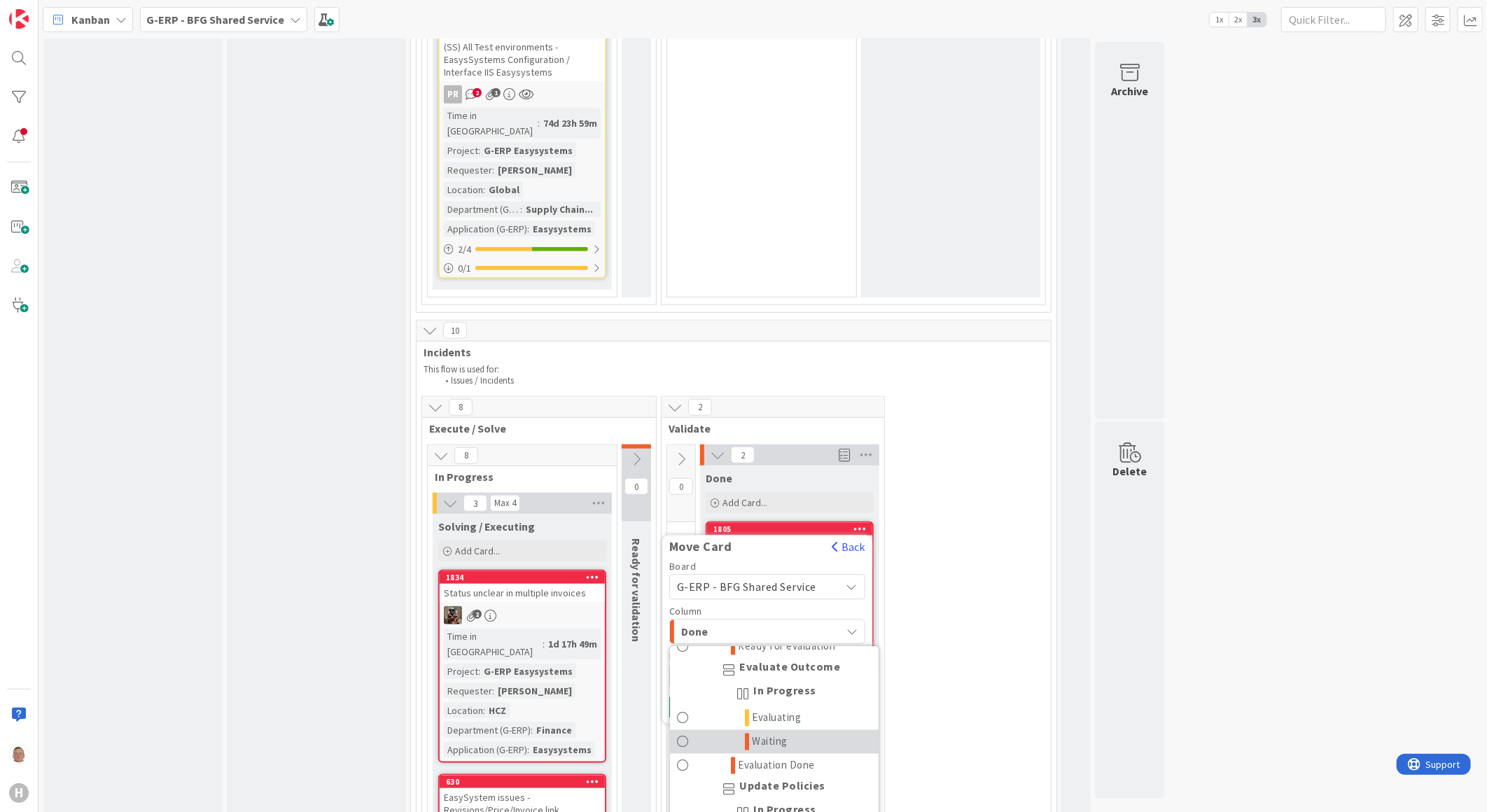
scroll to position [1771, 0]
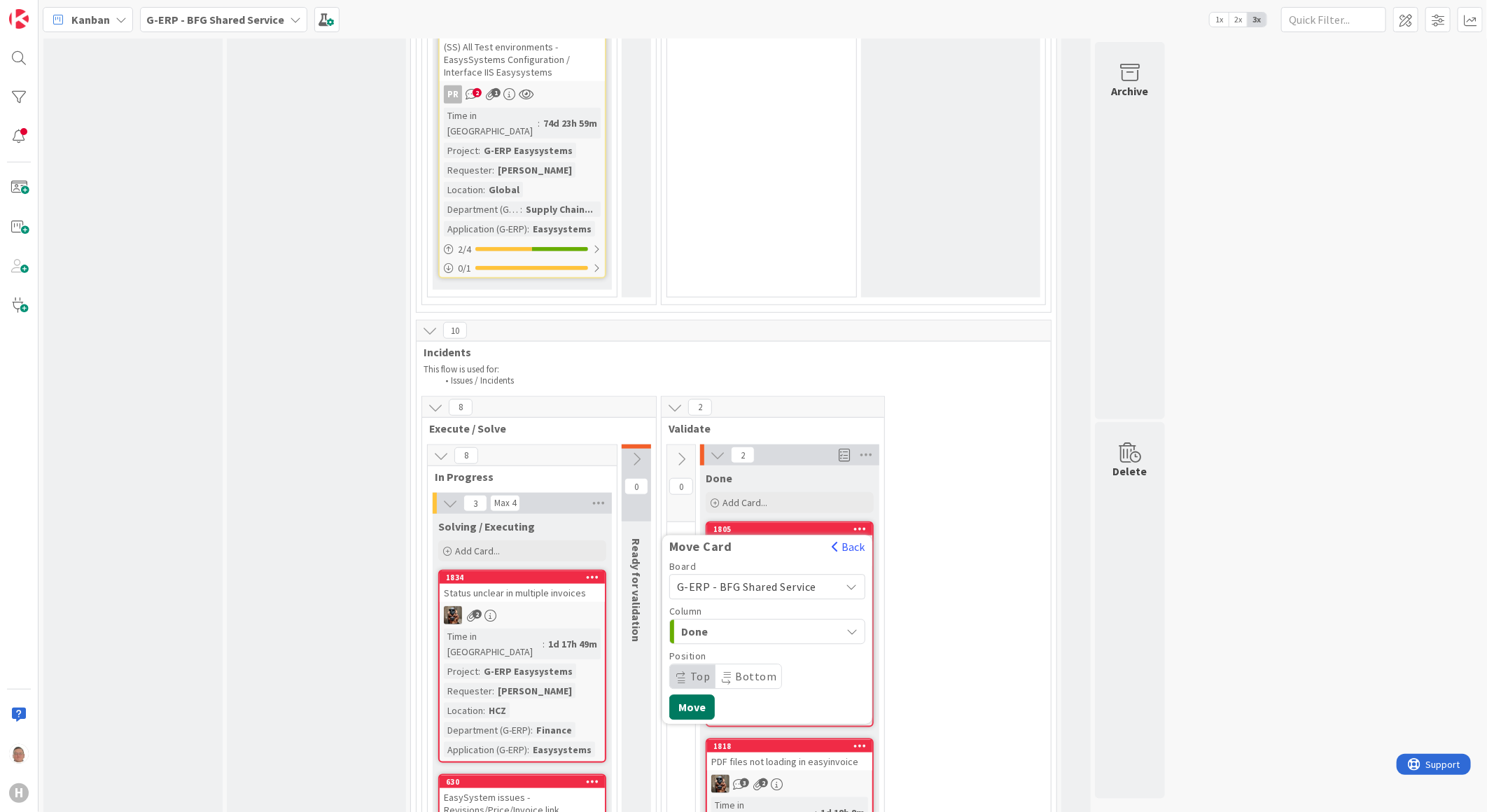
click at [696, 695] on button "Move" at bounding box center [692, 707] width 46 height 25
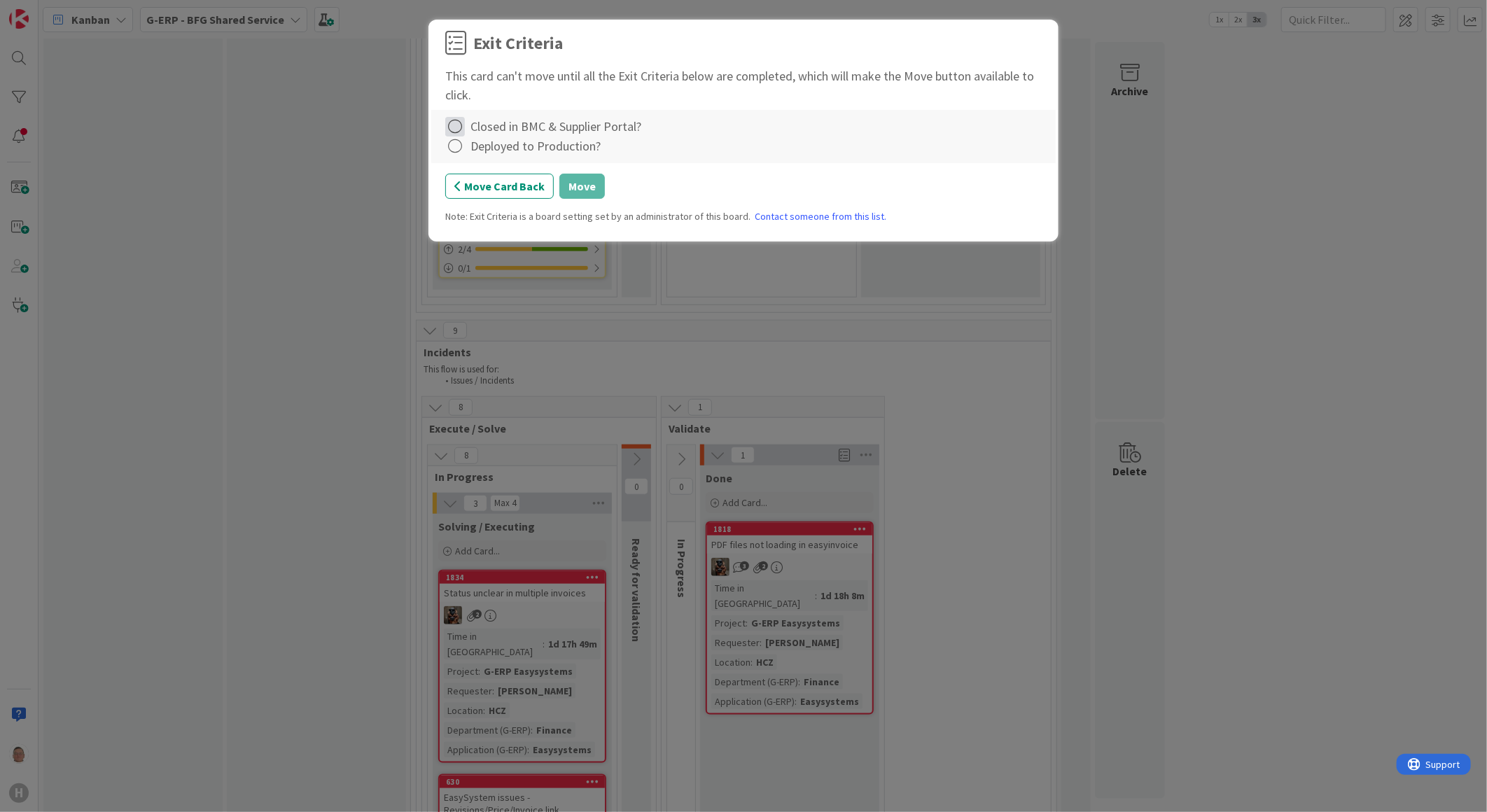
click at [456, 128] on icon at bounding box center [455, 127] width 20 height 20
click at [473, 146] on link "Complete" at bounding box center [533, 156] width 175 height 21
click at [456, 143] on icon at bounding box center [455, 146] width 20 height 20
click at [529, 173] on link "Complete" at bounding box center [533, 175] width 175 height 21
click at [586, 186] on button "Move" at bounding box center [583, 186] width 46 height 25
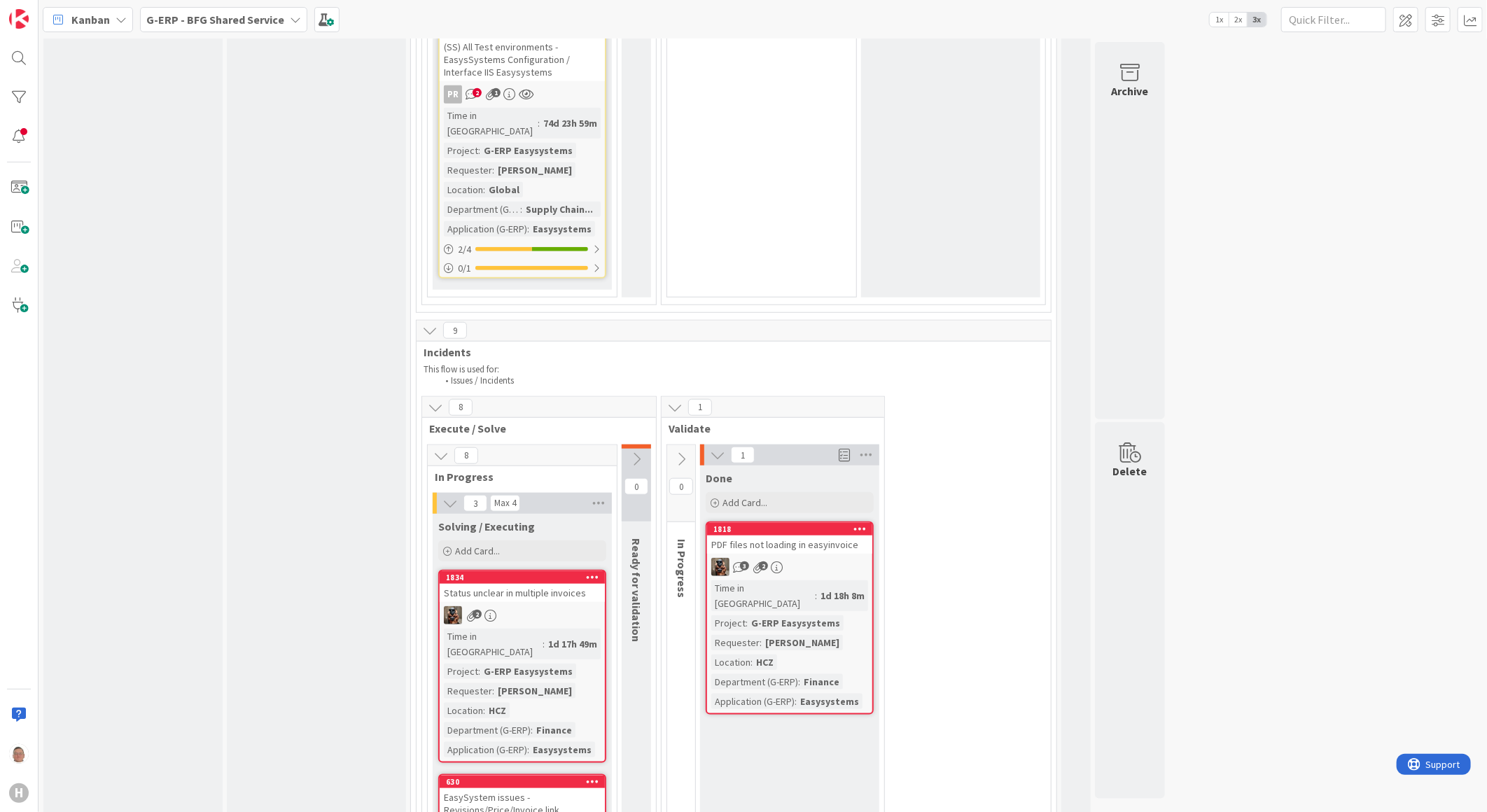
click at [859, 523] on icon at bounding box center [860, 528] width 13 height 10
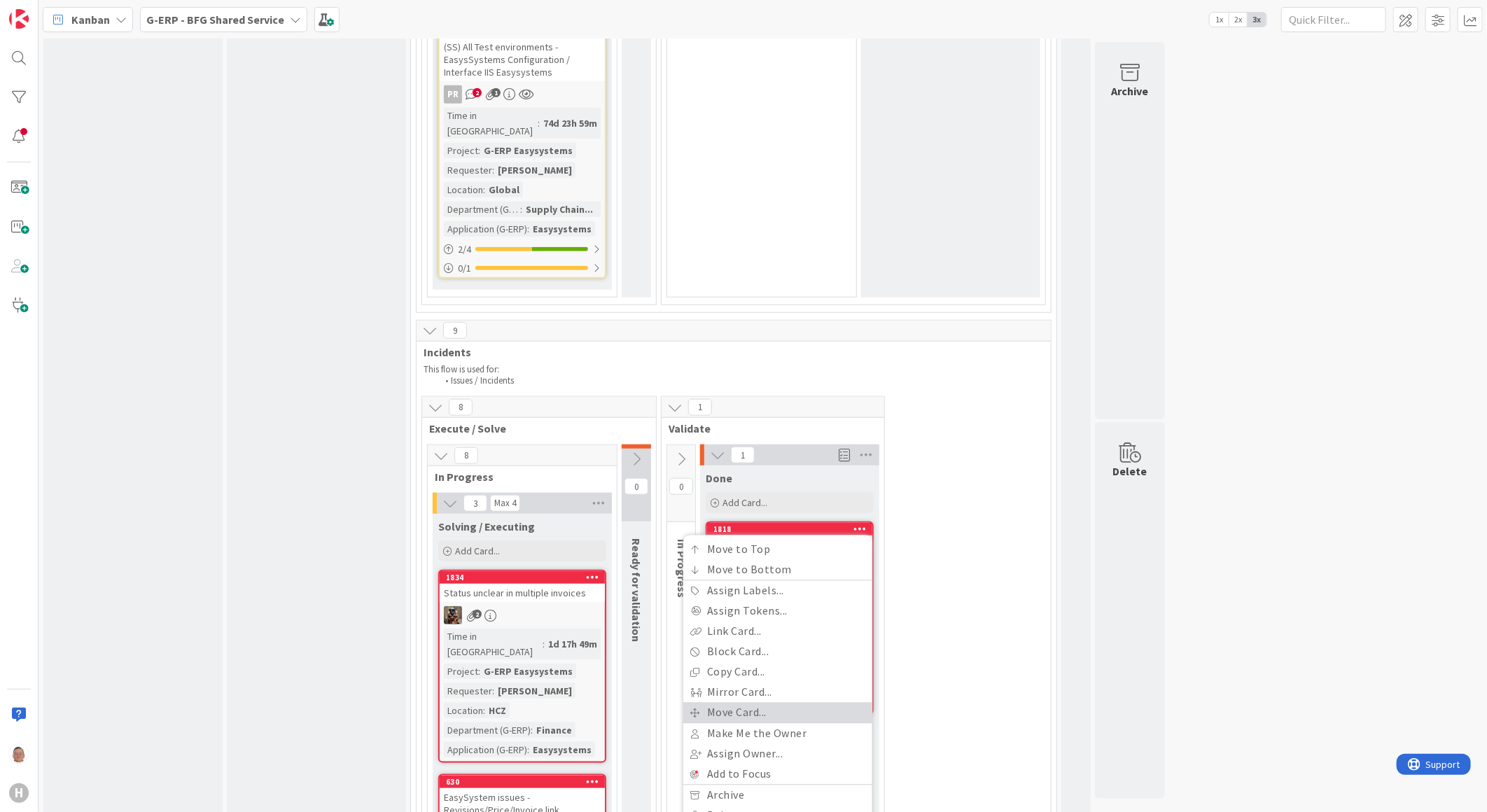
click at [753, 703] on link "Move Card..." at bounding box center [778, 713] width 189 height 21
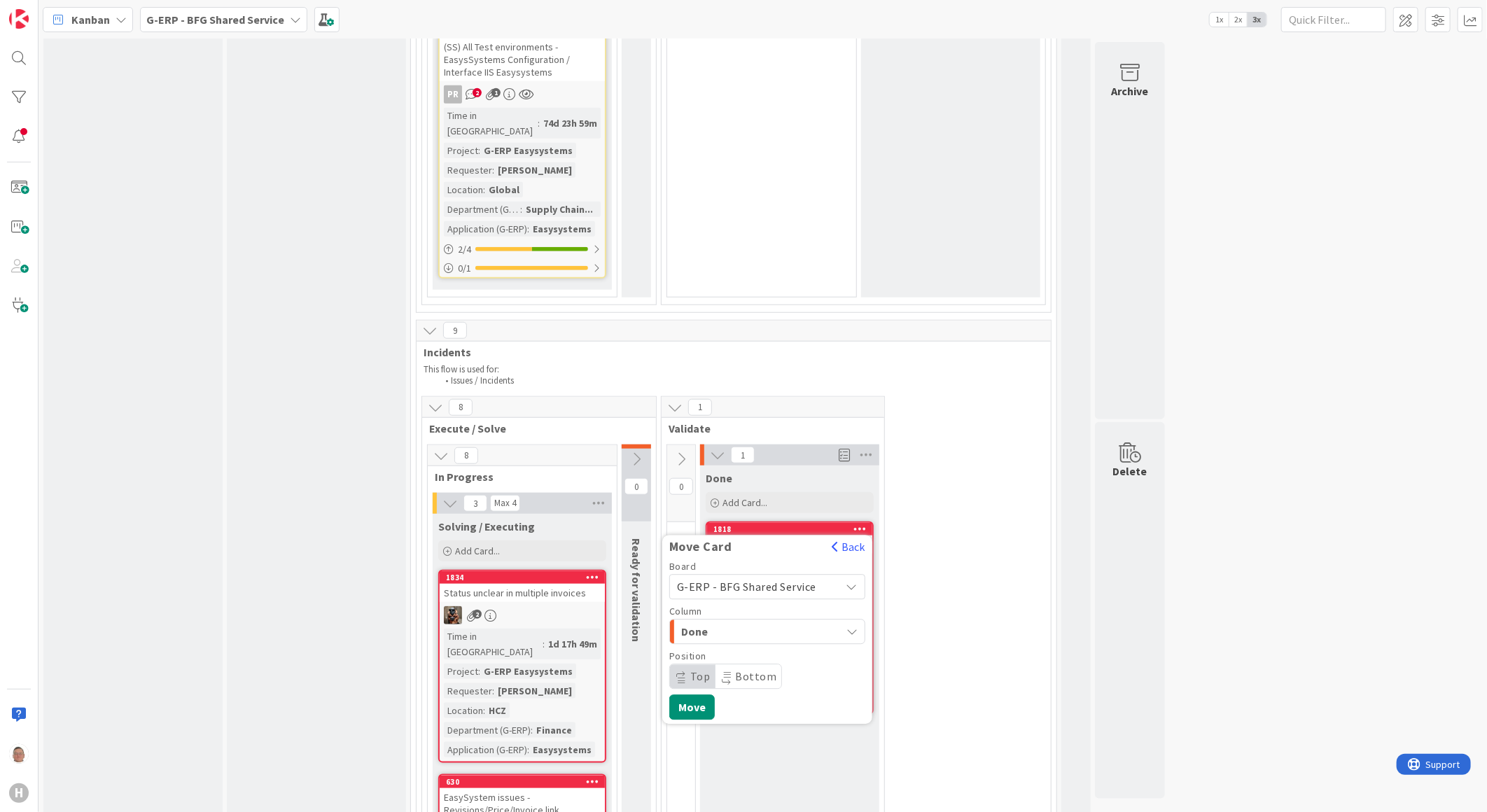
click at [710, 623] on span "Done" at bounding box center [734, 632] width 105 height 18
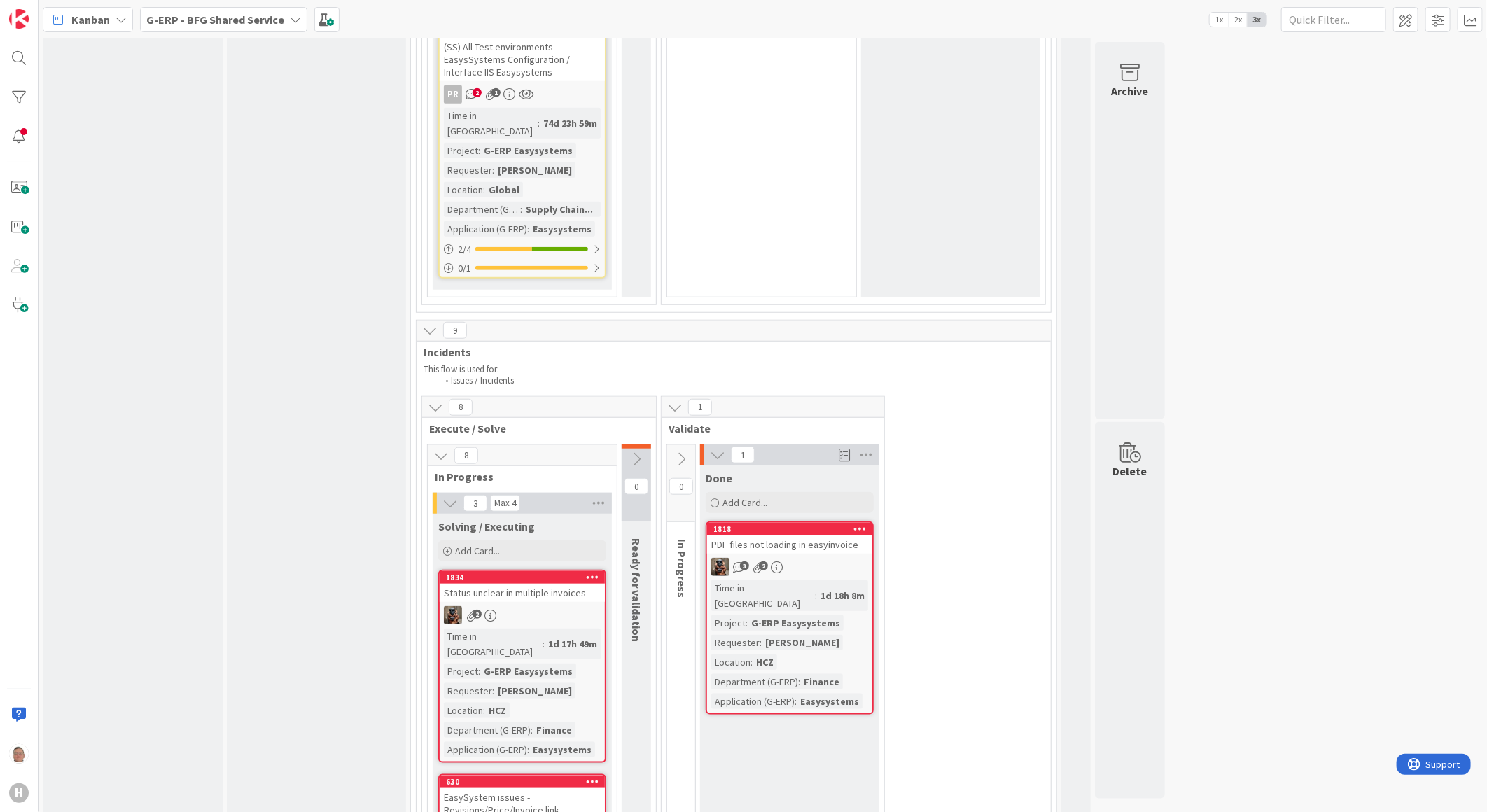
click at [829, 535] on div "PDF files not loading in easyinvoice" at bounding box center [790, 544] width 165 height 18
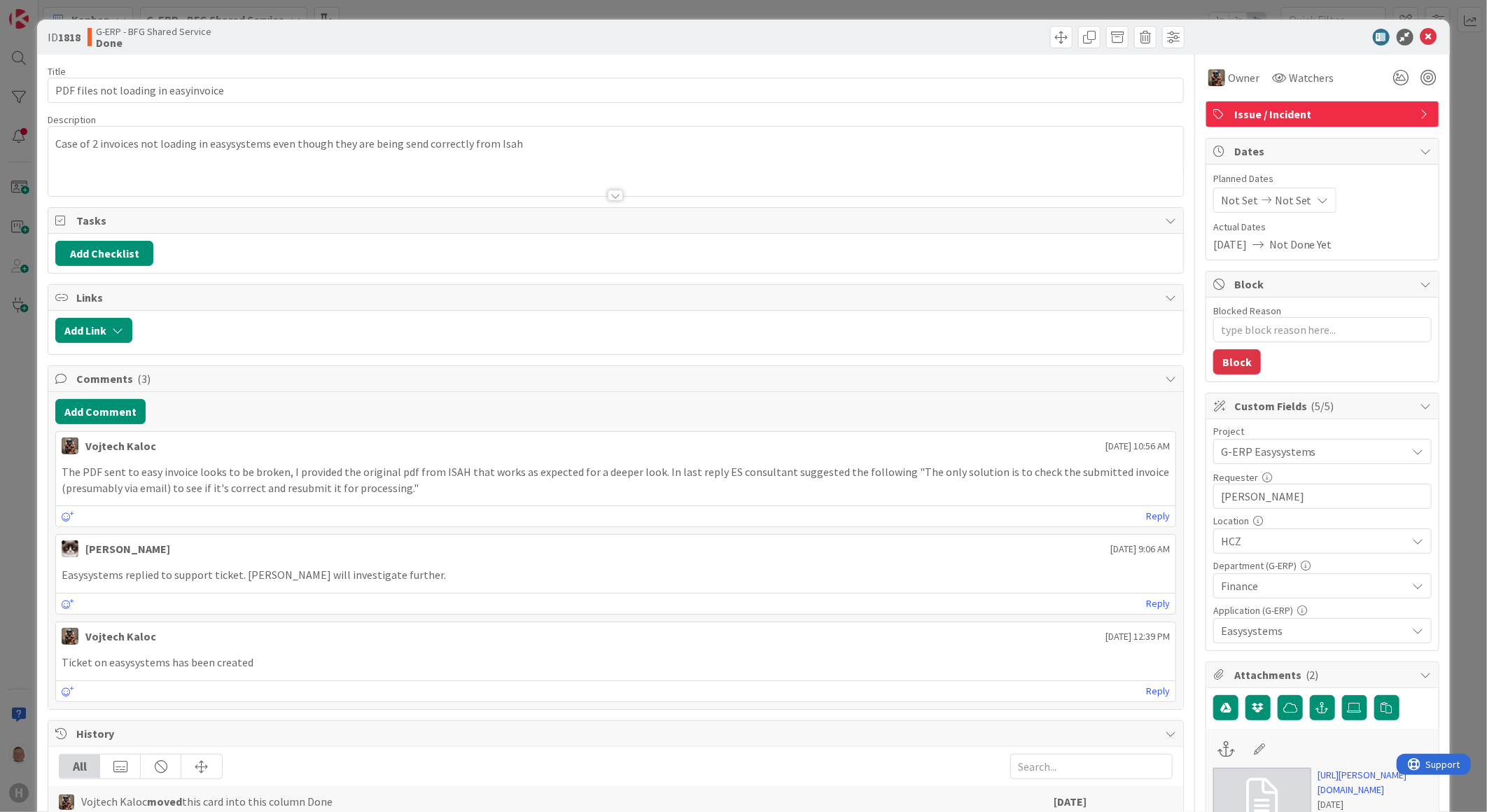
type textarea "x"
click at [1422, 38] on icon at bounding box center [1429, 37] width 17 height 17
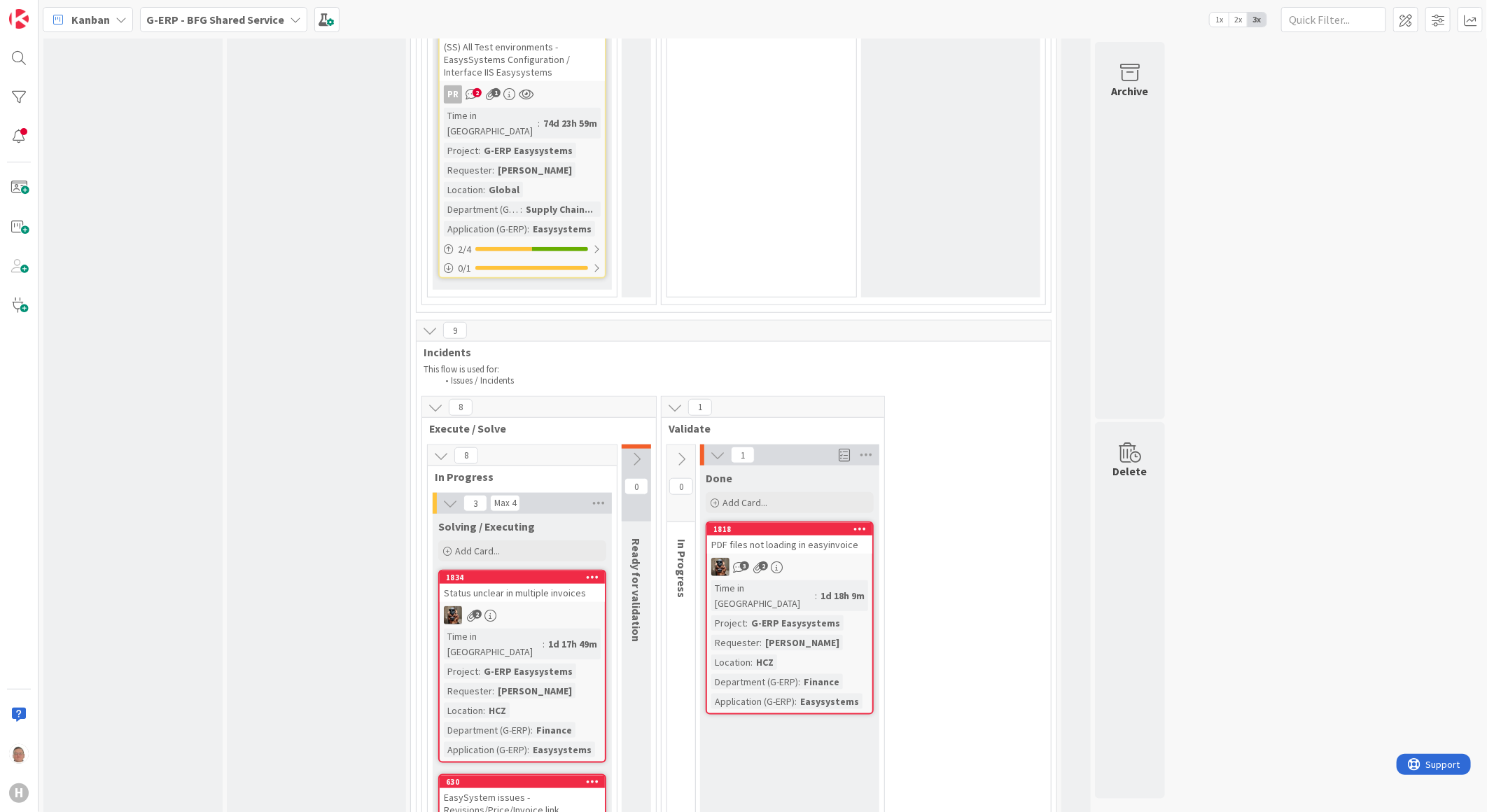
click at [855, 523] on icon at bounding box center [860, 528] width 13 height 10
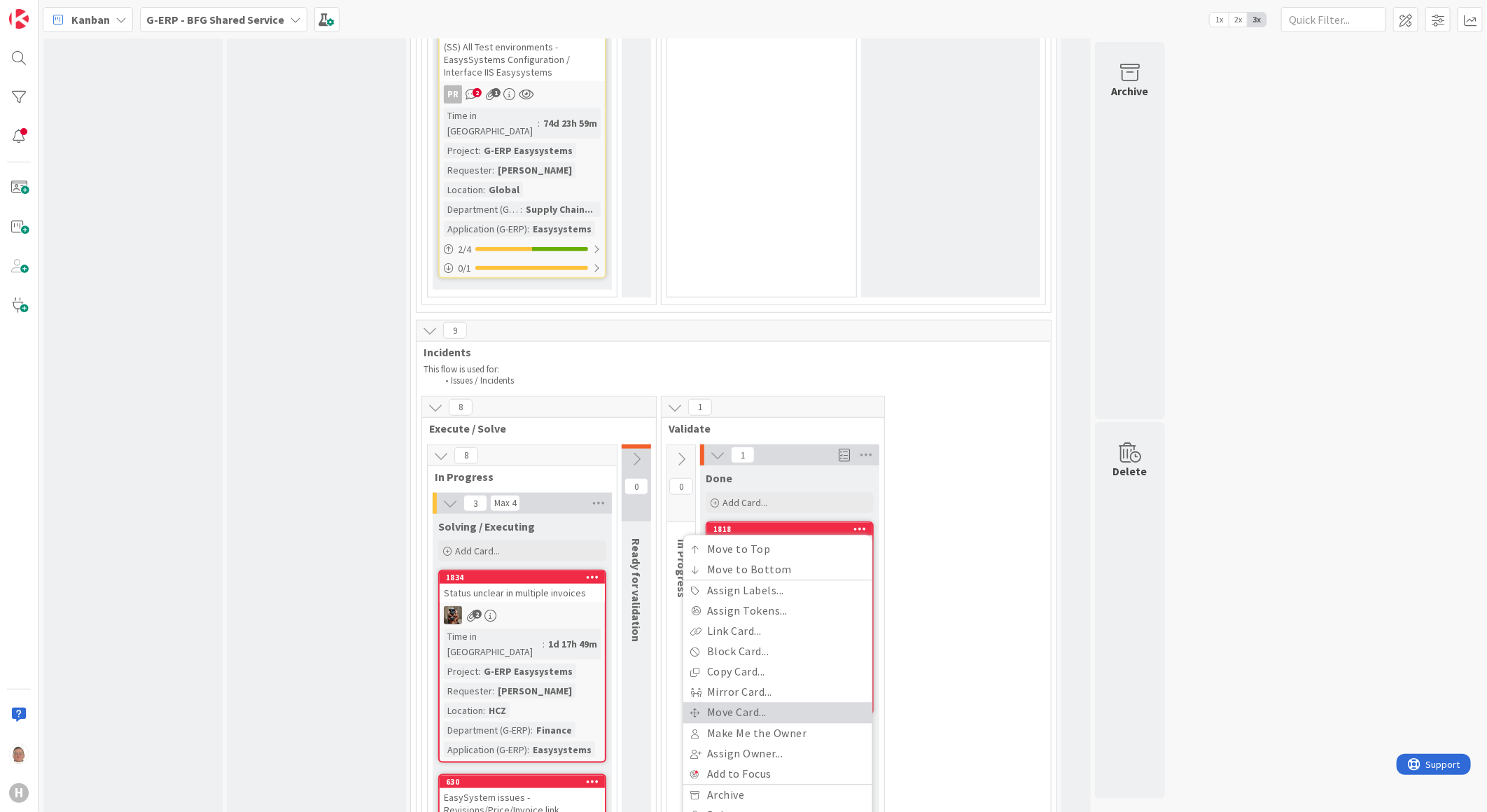
click at [744, 703] on link "Move Card..." at bounding box center [778, 713] width 189 height 21
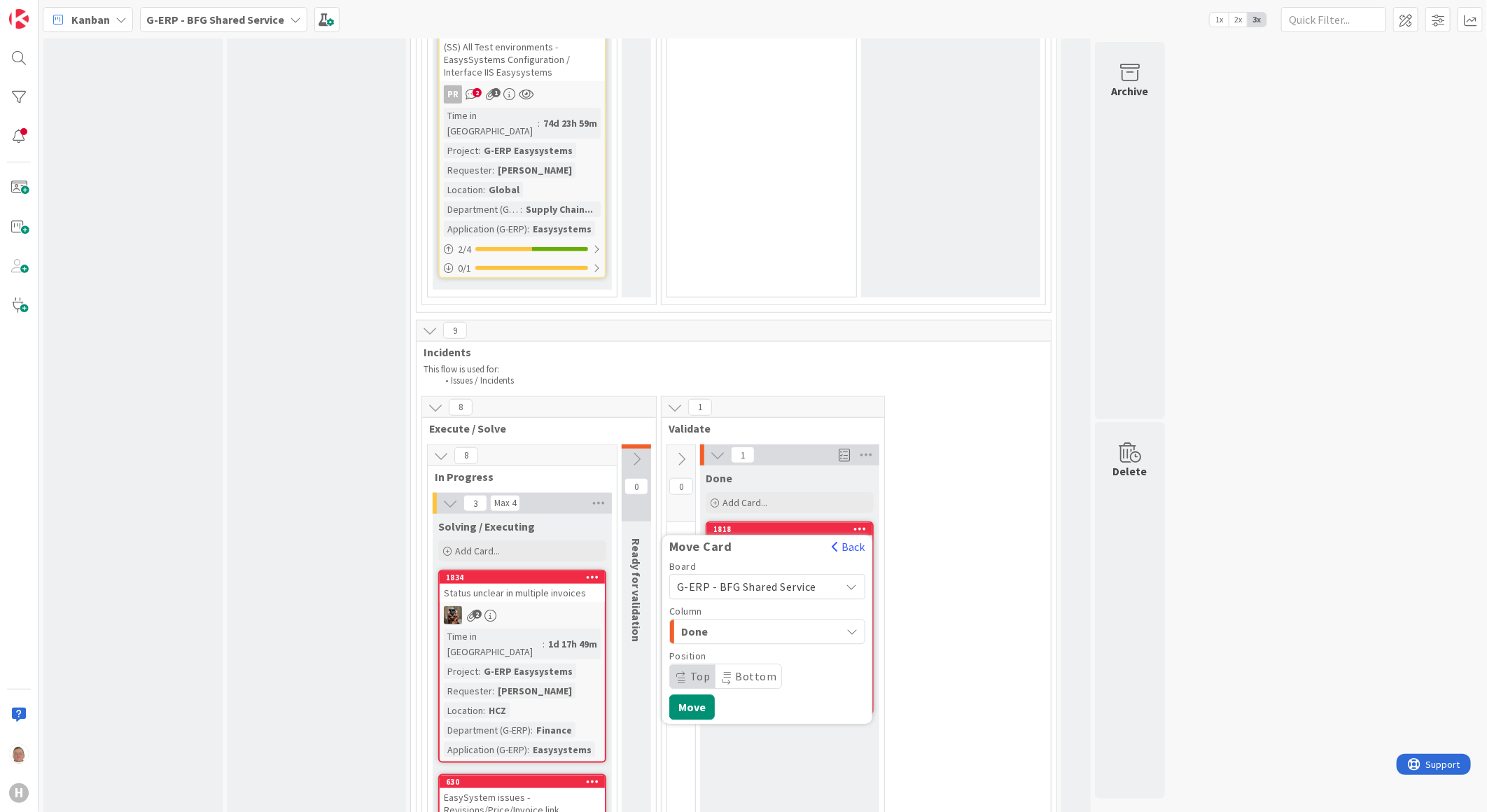
click at [719, 623] on span "Done" at bounding box center [734, 632] width 105 height 18
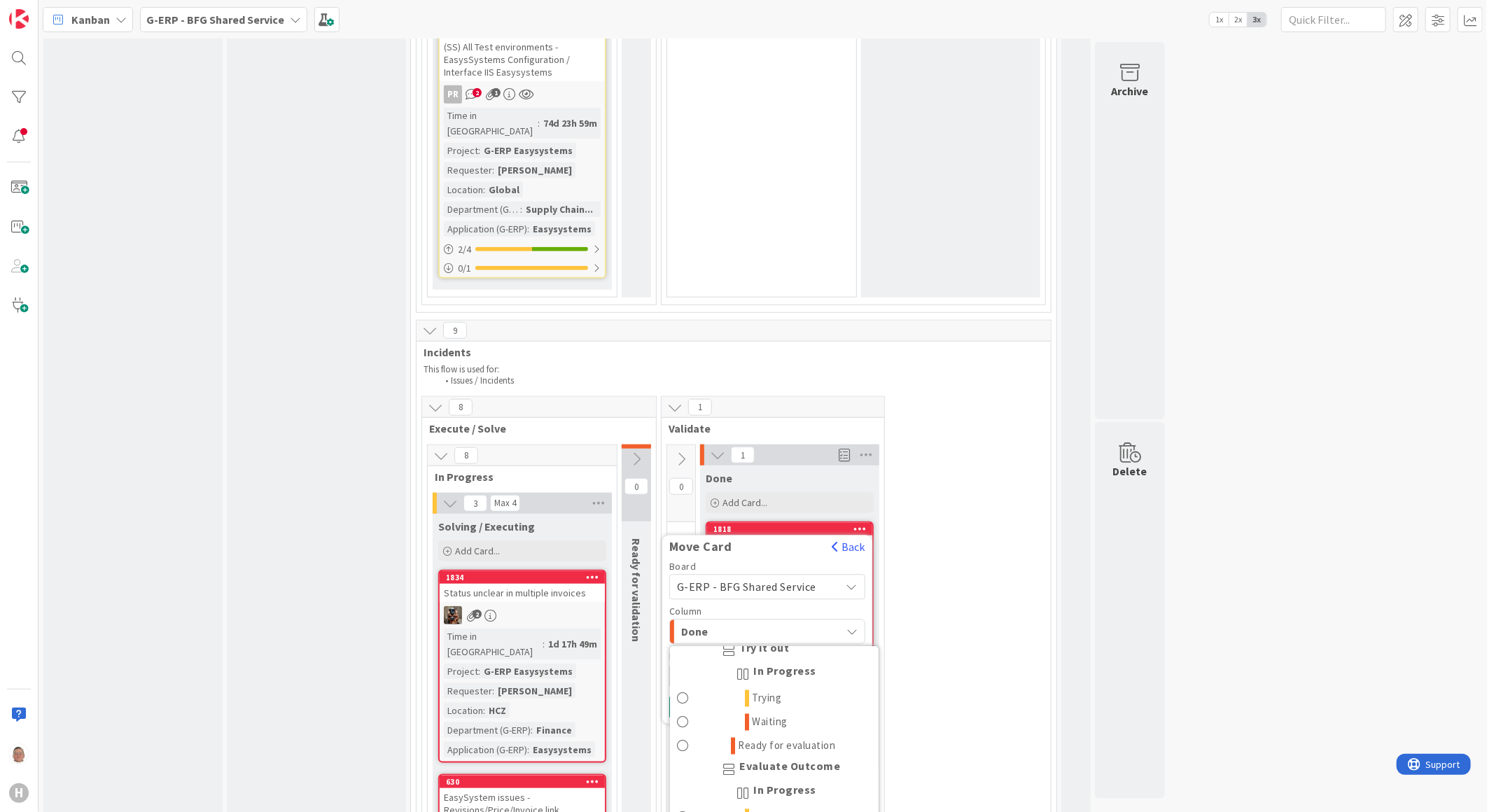
scroll to position [1771, 0]
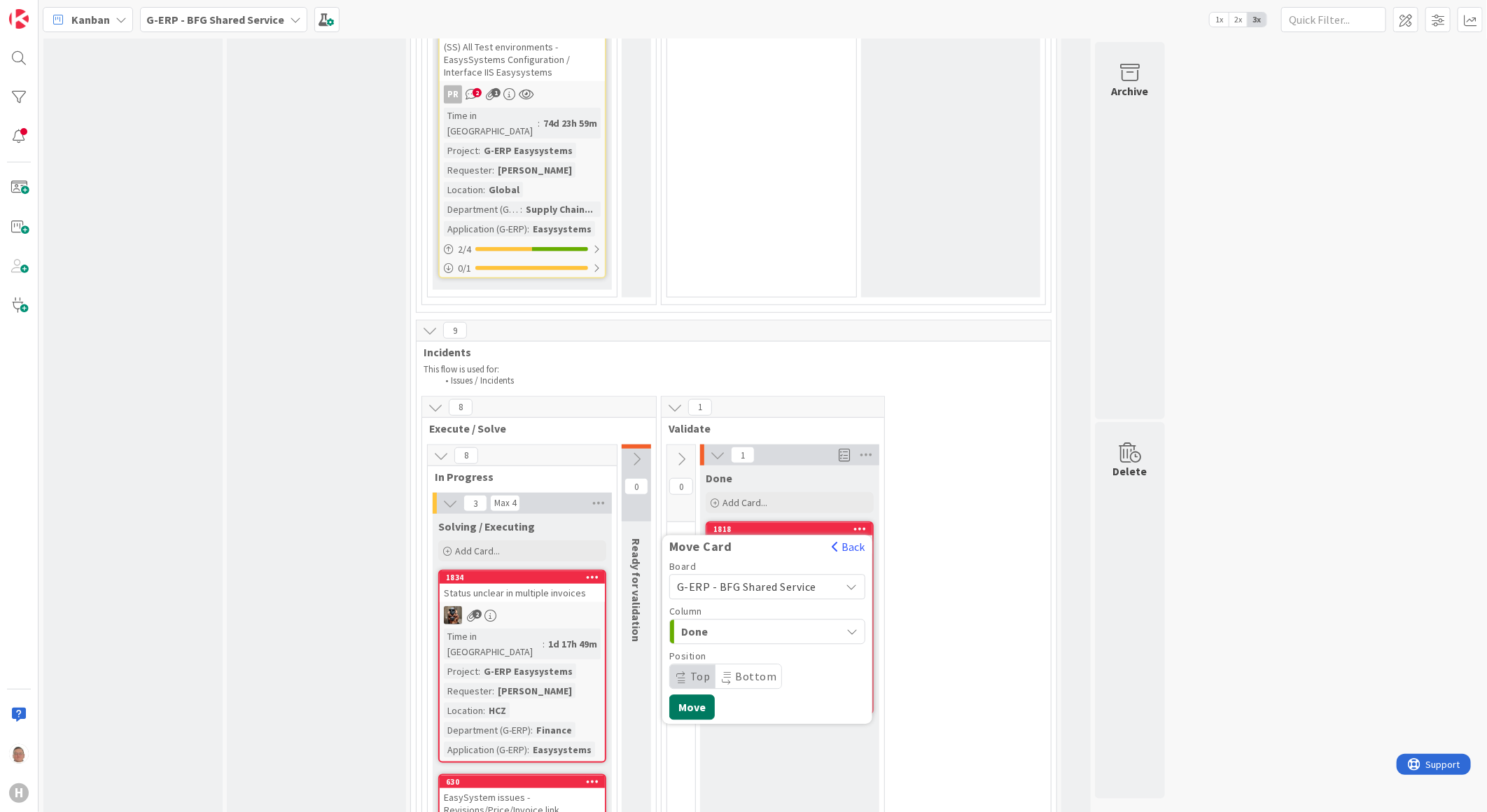
click at [692, 695] on button "Move" at bounding box center [692, 707] width 46 height 25
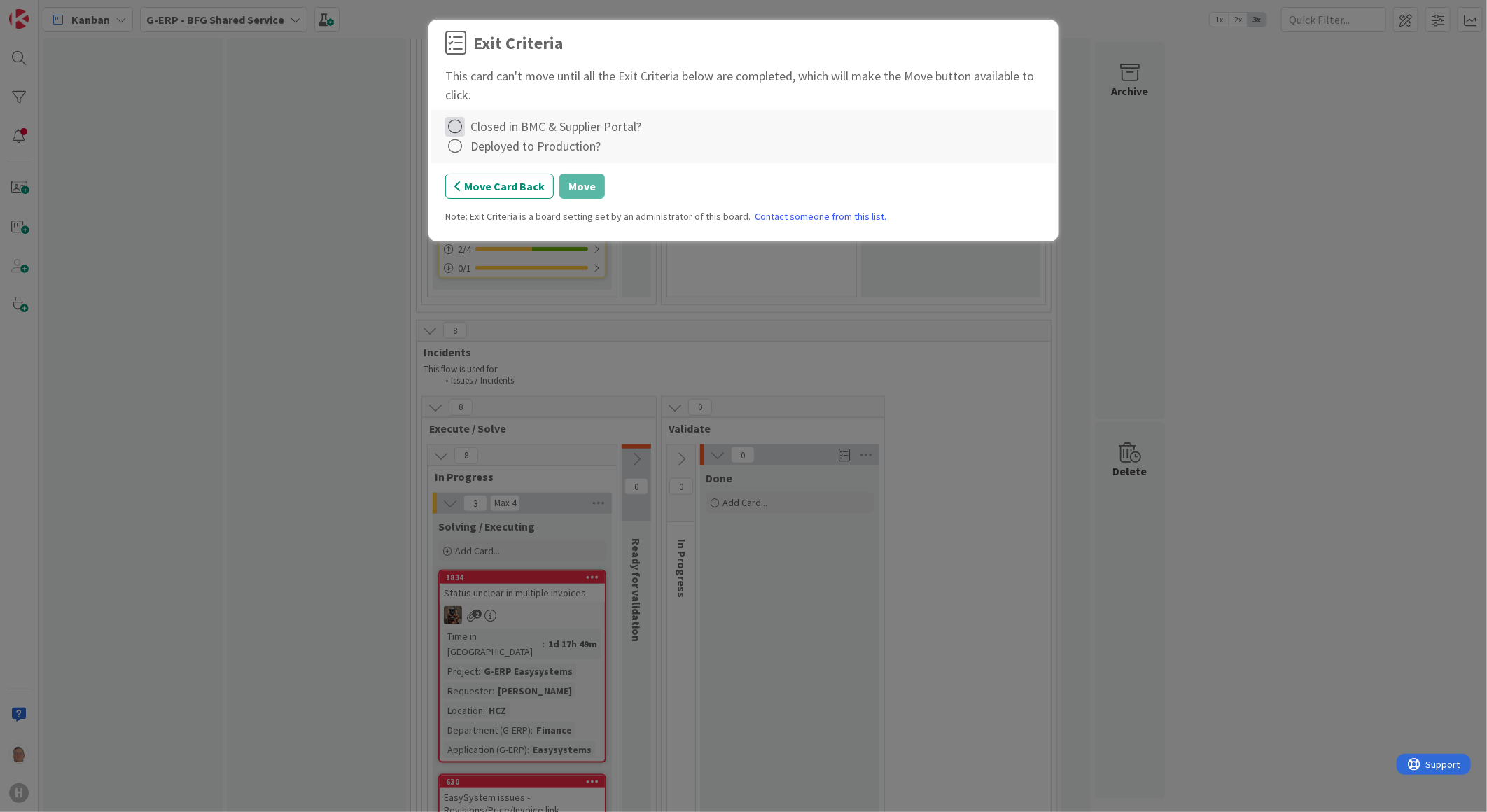
click at [463, 130] on icon at bounding box center [455, 127] width 20 height 20
click at [475, 158] on link "Complete" at bounding box center [533, 156] width 175 height 21
click at [461, 144] on icon at bounding box center [455, 146] width 20 height 20
click at [474, 170] on link "Complete" at bounding box center [533, 175] width 175 height 21
click at [587, 182] on button "Move" at bounding box center [583, 186] width 46 height 25
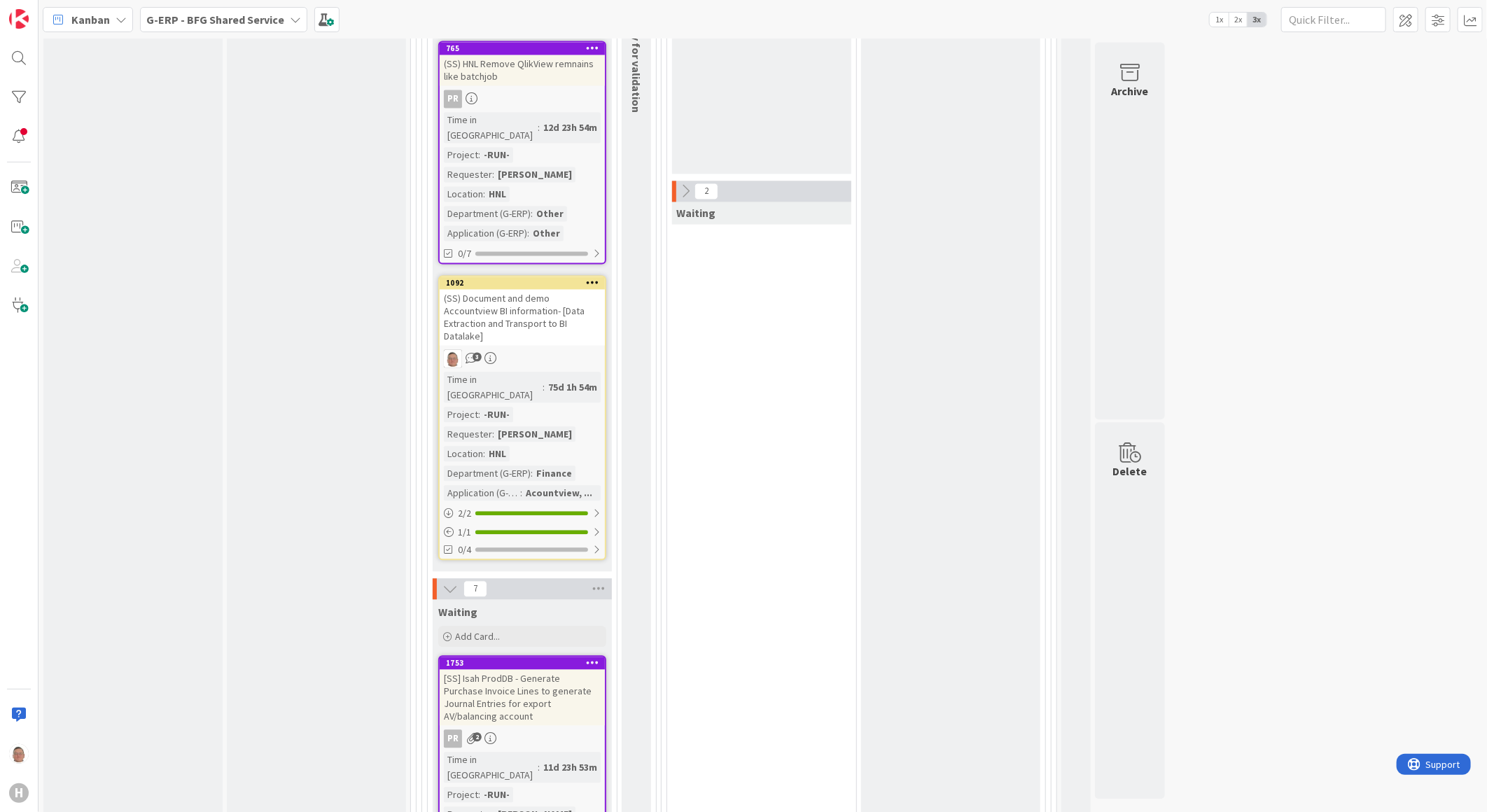
scroll to position [1321, 0]
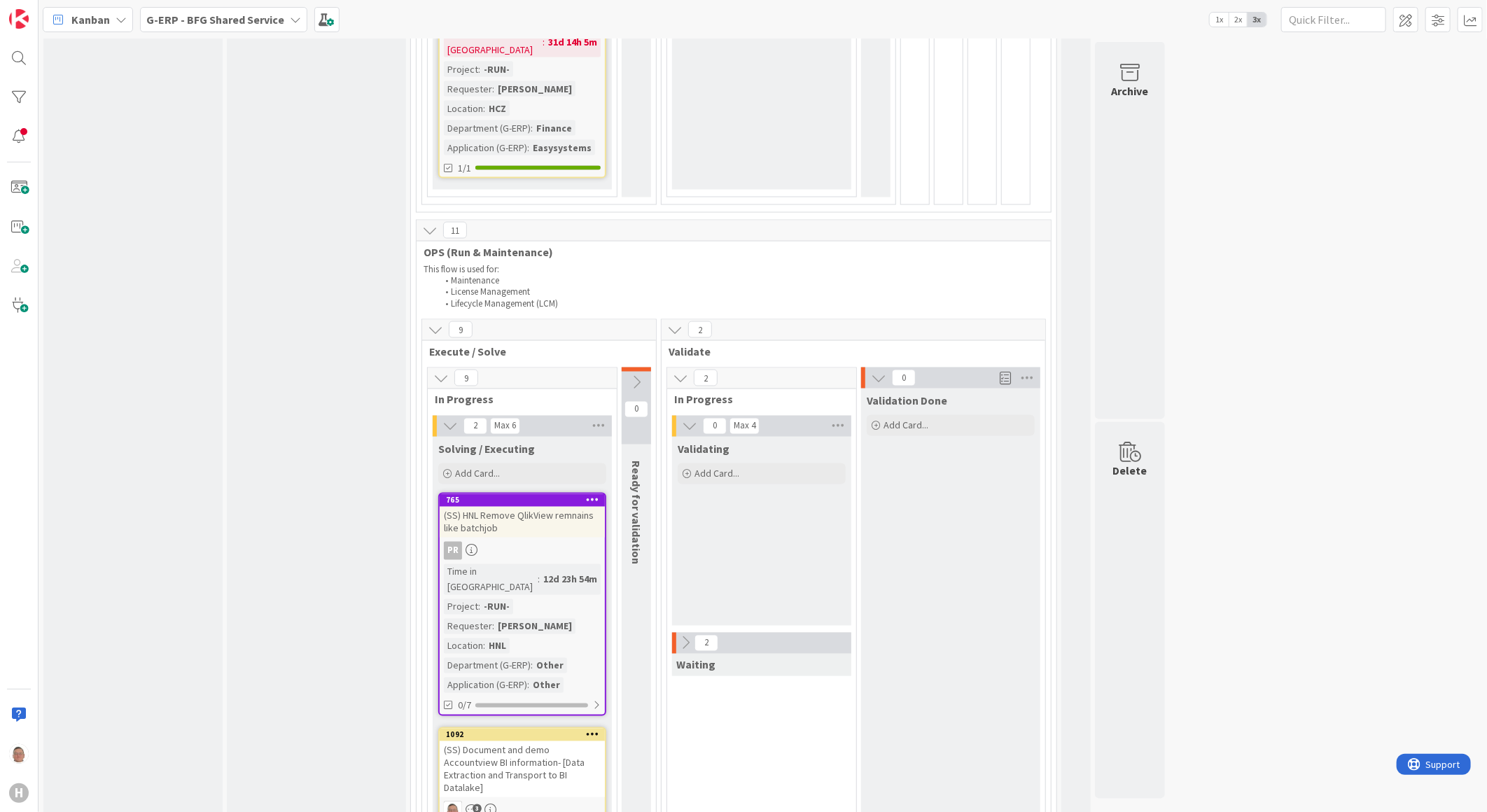
click at [689, 419] on icon at bounding box center [689, 426] width 15 height 15
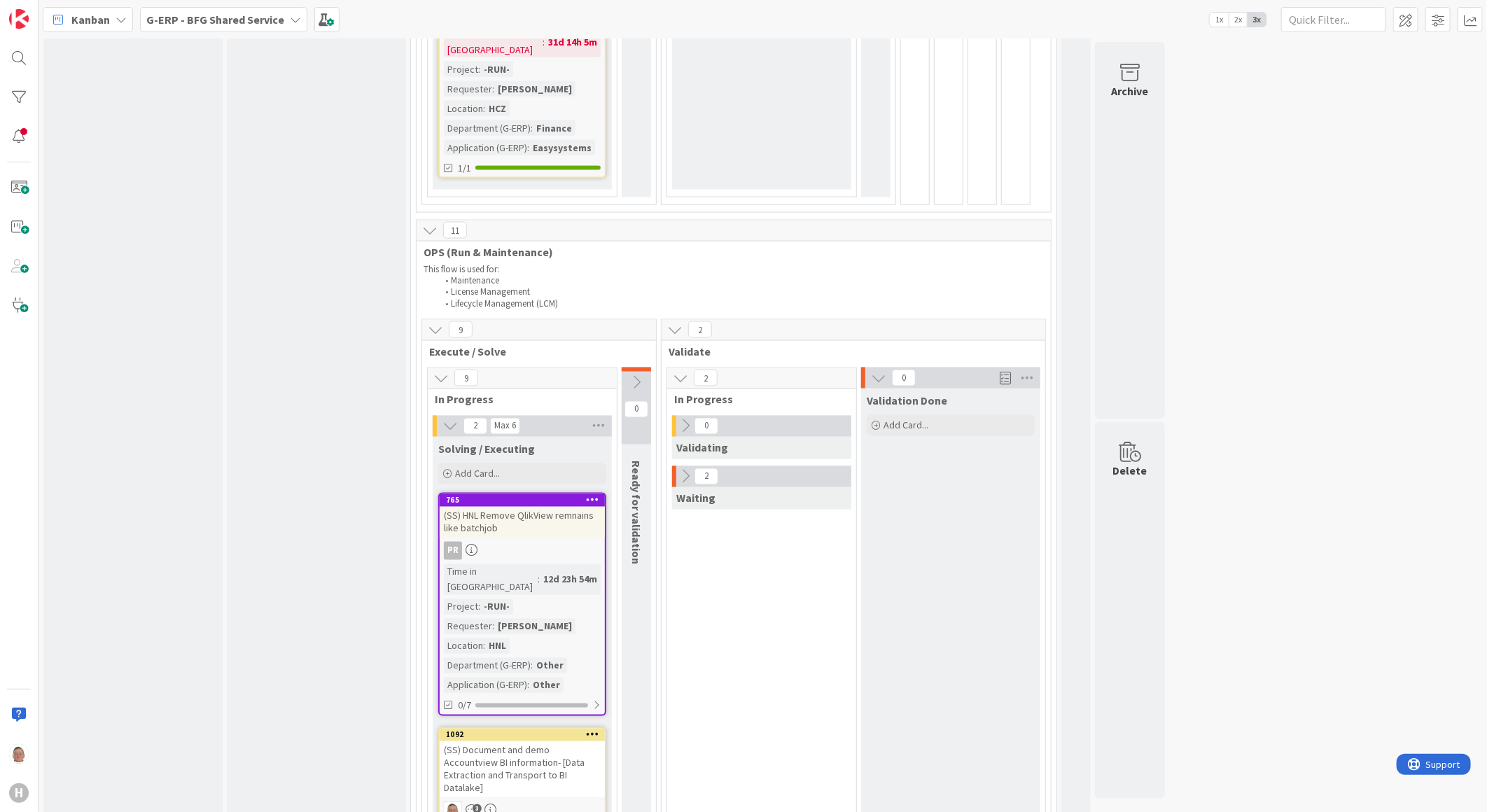
click at [677, 370] on icon at bounding box center [681, 378] width 15 height 15
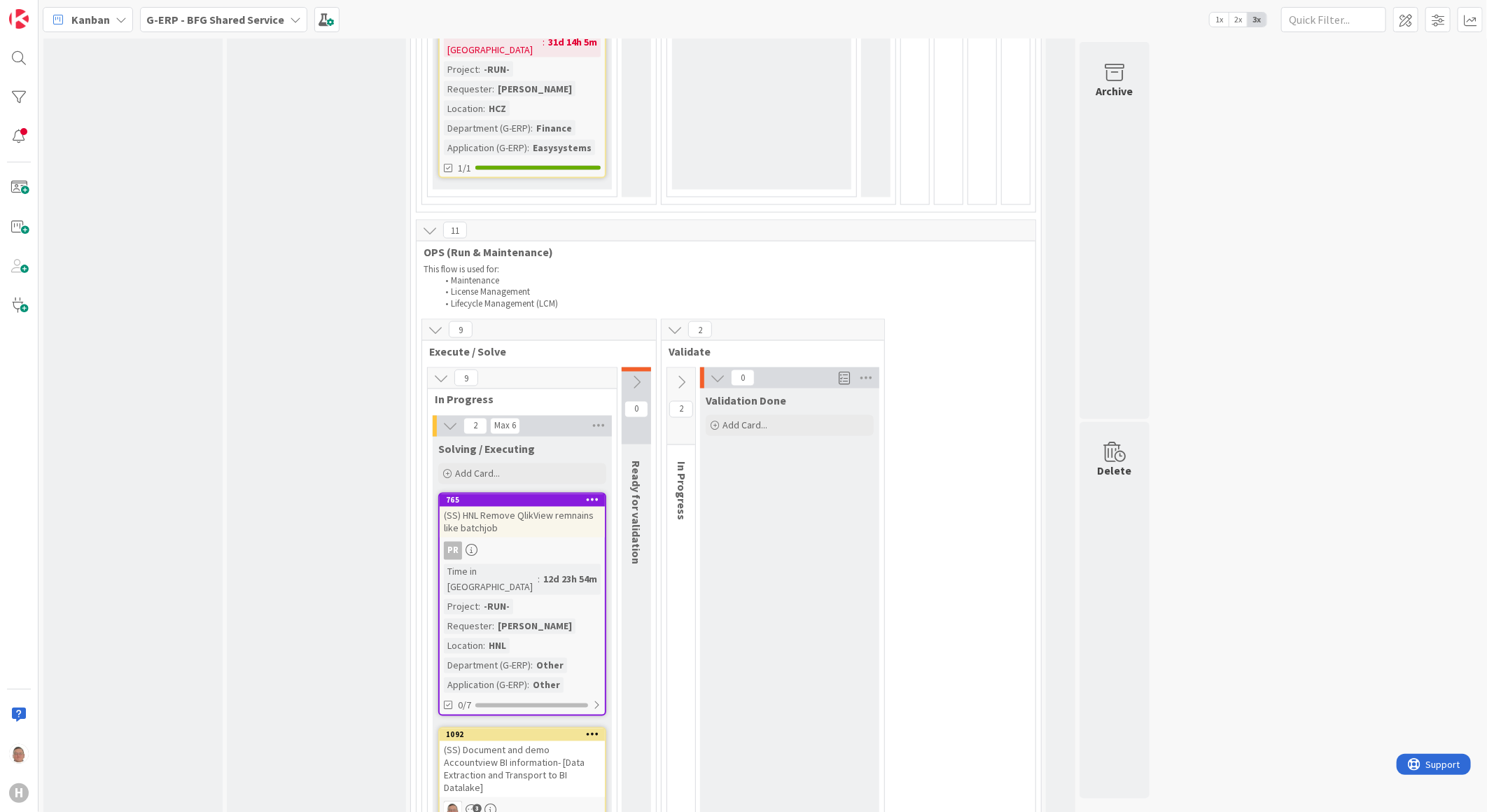
click at [677, 375] on icon at bounding box center [681, 382] width 15 height 15
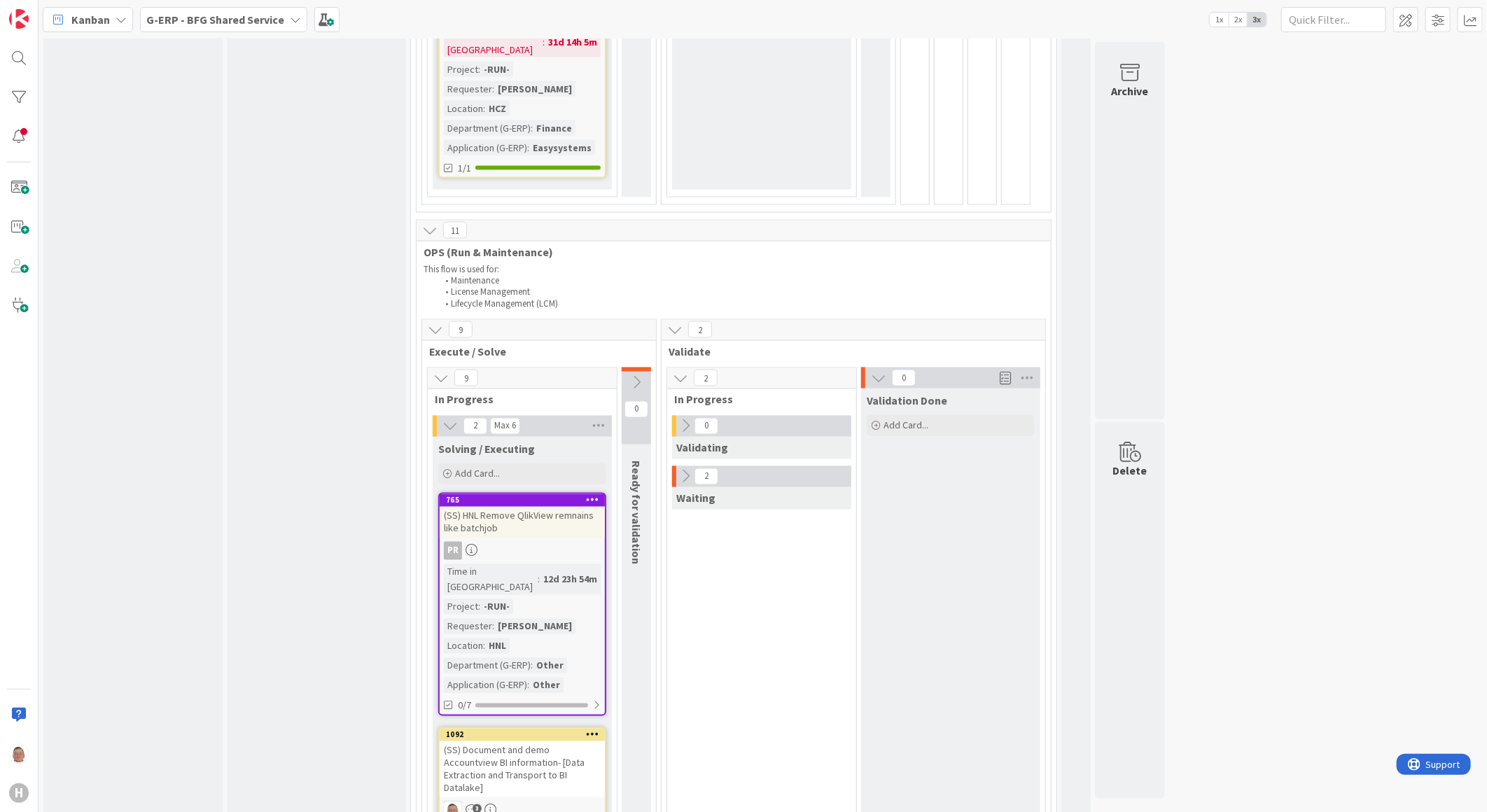
click at [675, 466] on div at bounding box center [675, 476] width 4 height 21
click at [683, 469] on icon at bounding box center [685, 476] width 15 height 15
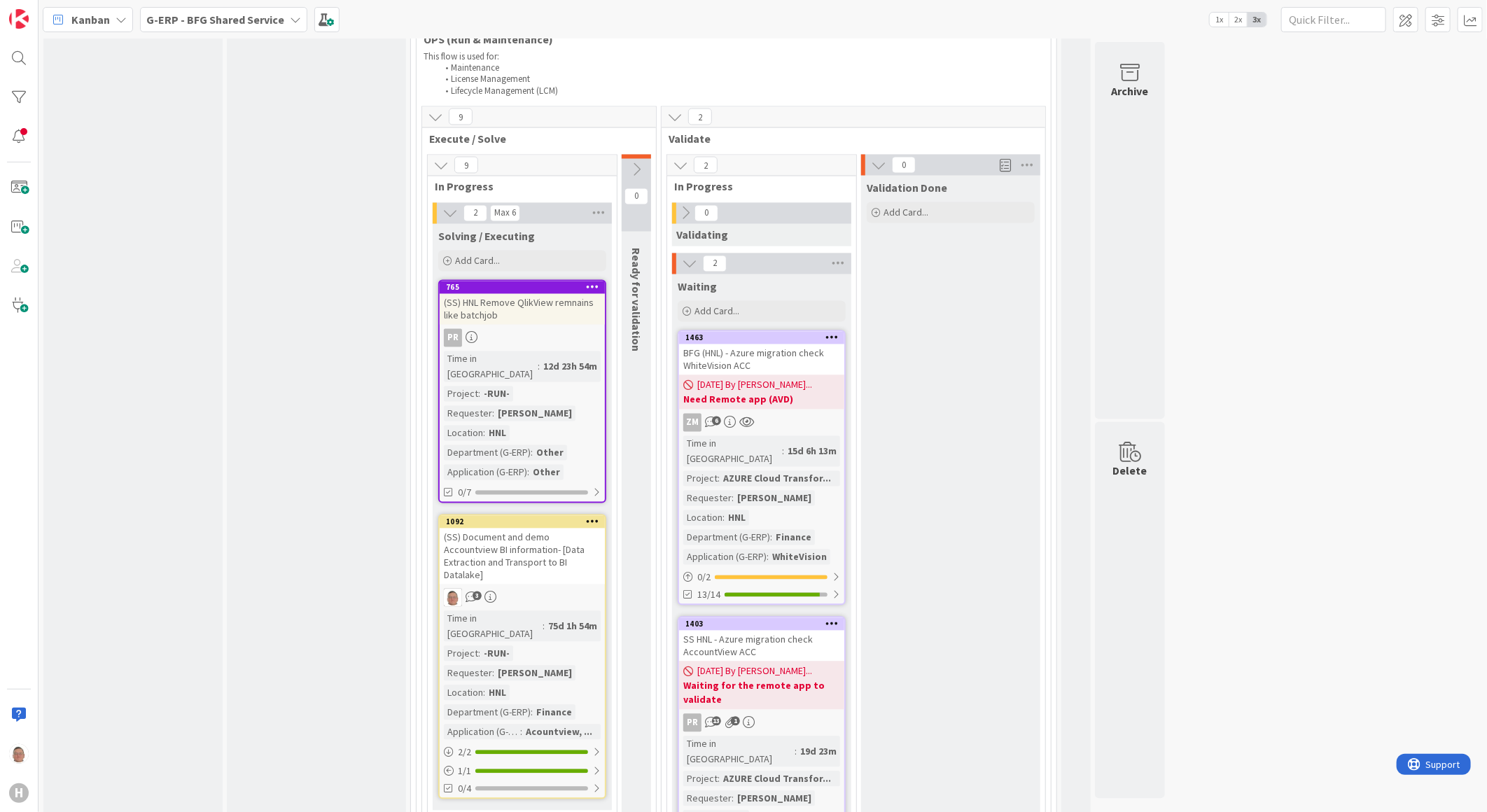
scroll to position [1555, 0]
